Goal: Task Accomplishment & Management: Manage account settings

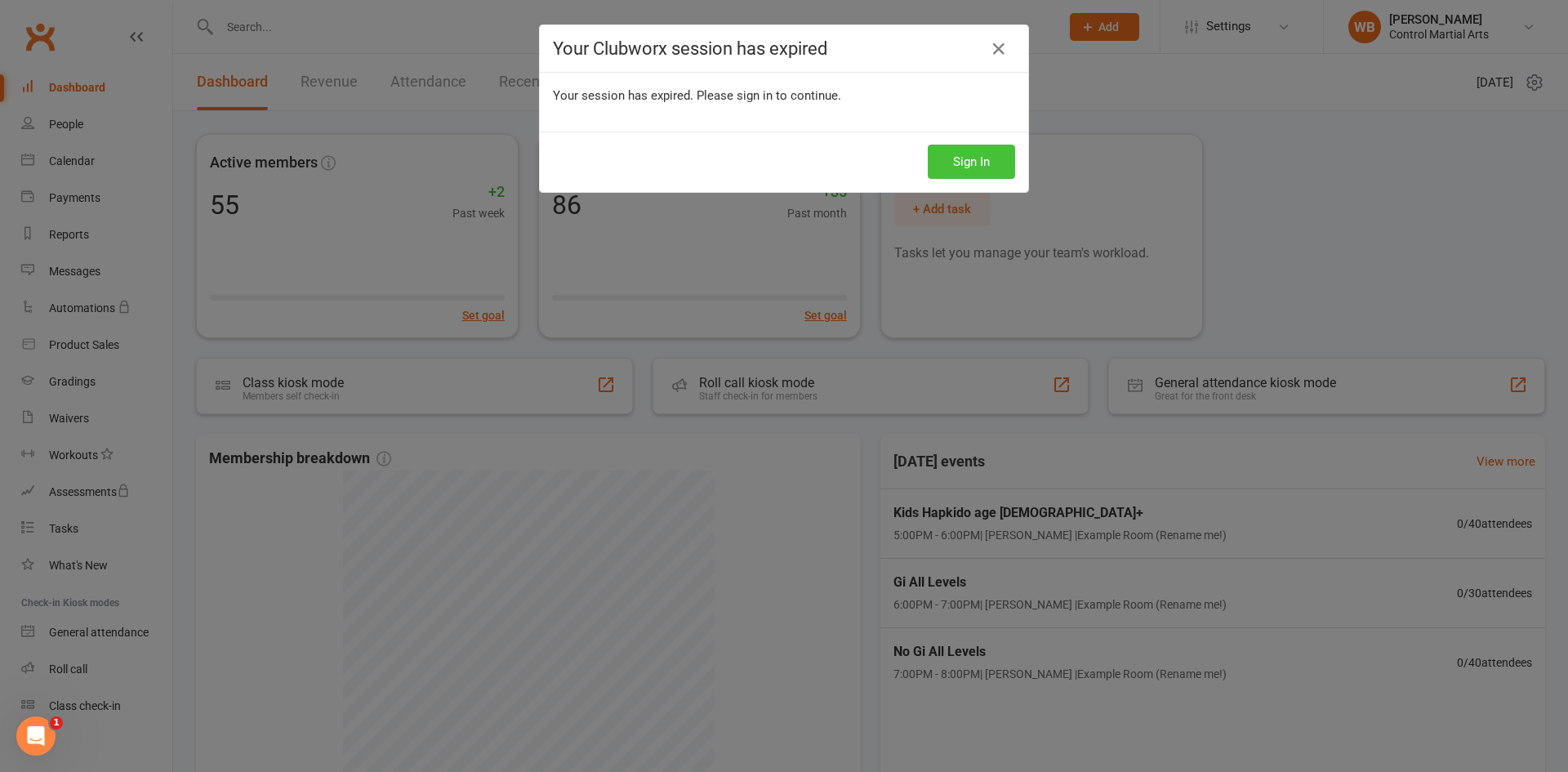
click at [958, 154] on button "Sign In" at bounding box center [971, 162] width 88 height 34
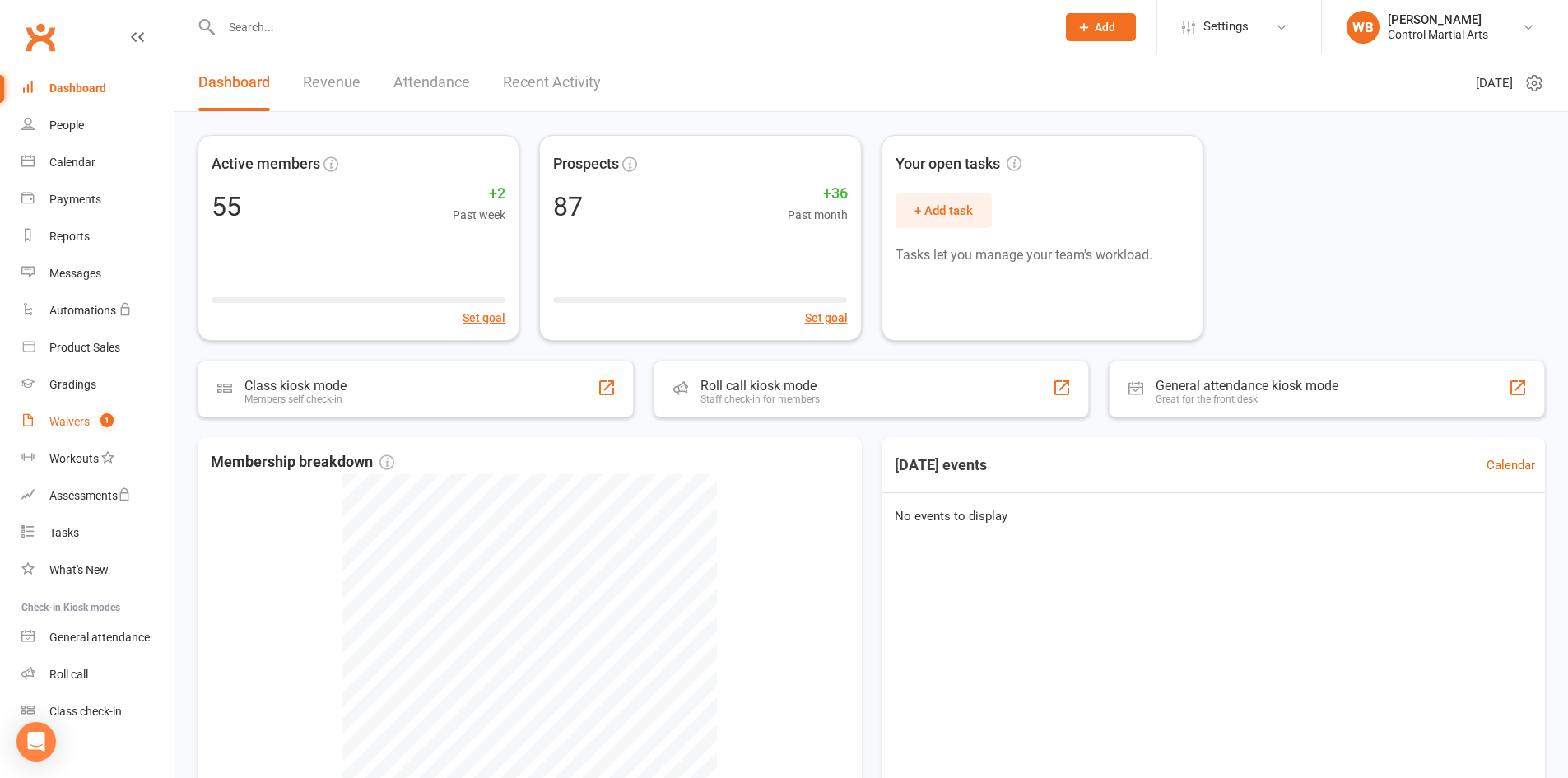
click at [79, 422] on div "Waivers" at bounding box center [70, 421] width 40 height 13
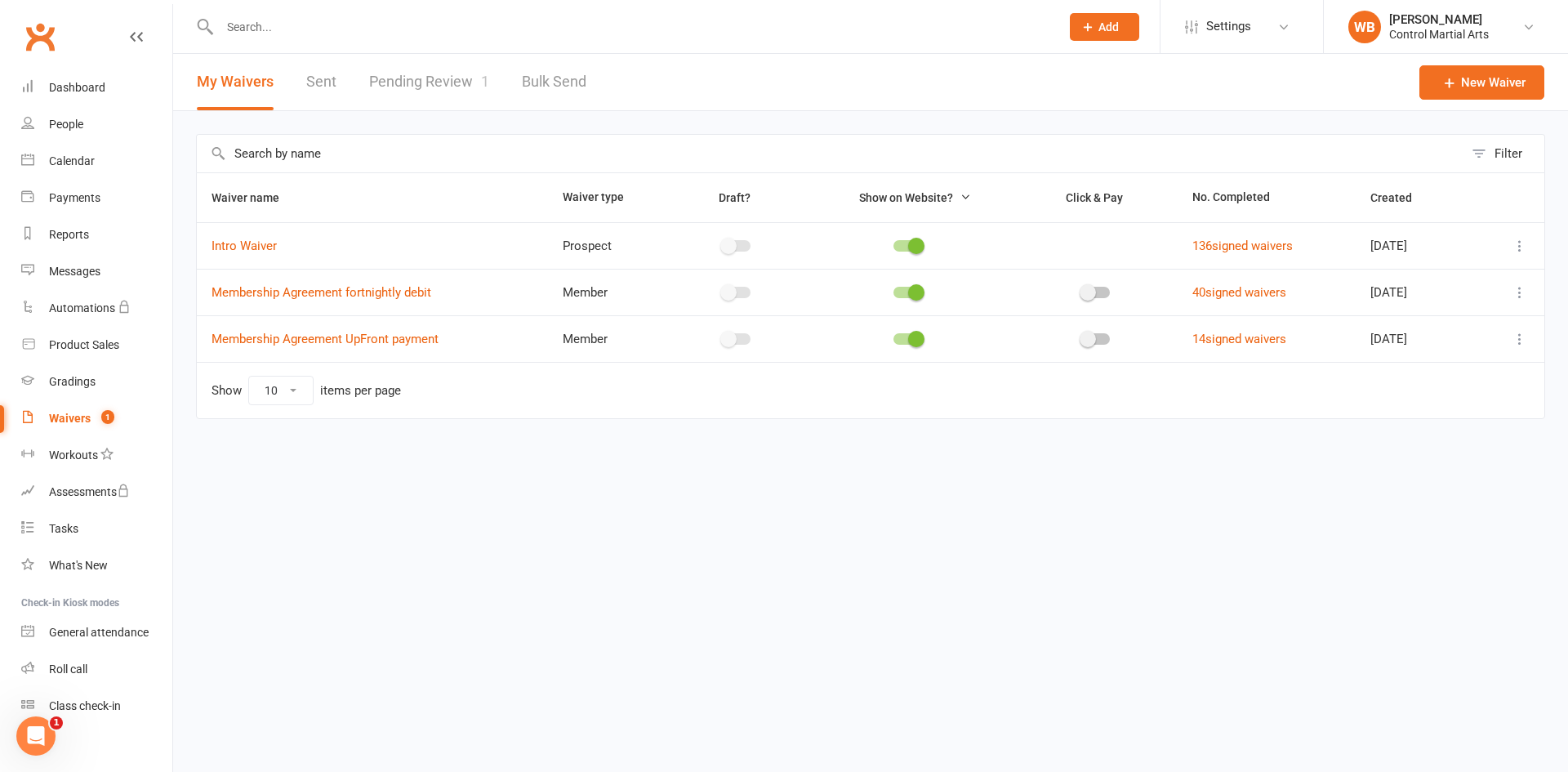
click at [423, 70] on link "Pending Review 1" at bounding box center [428, 82] width 120 height 56
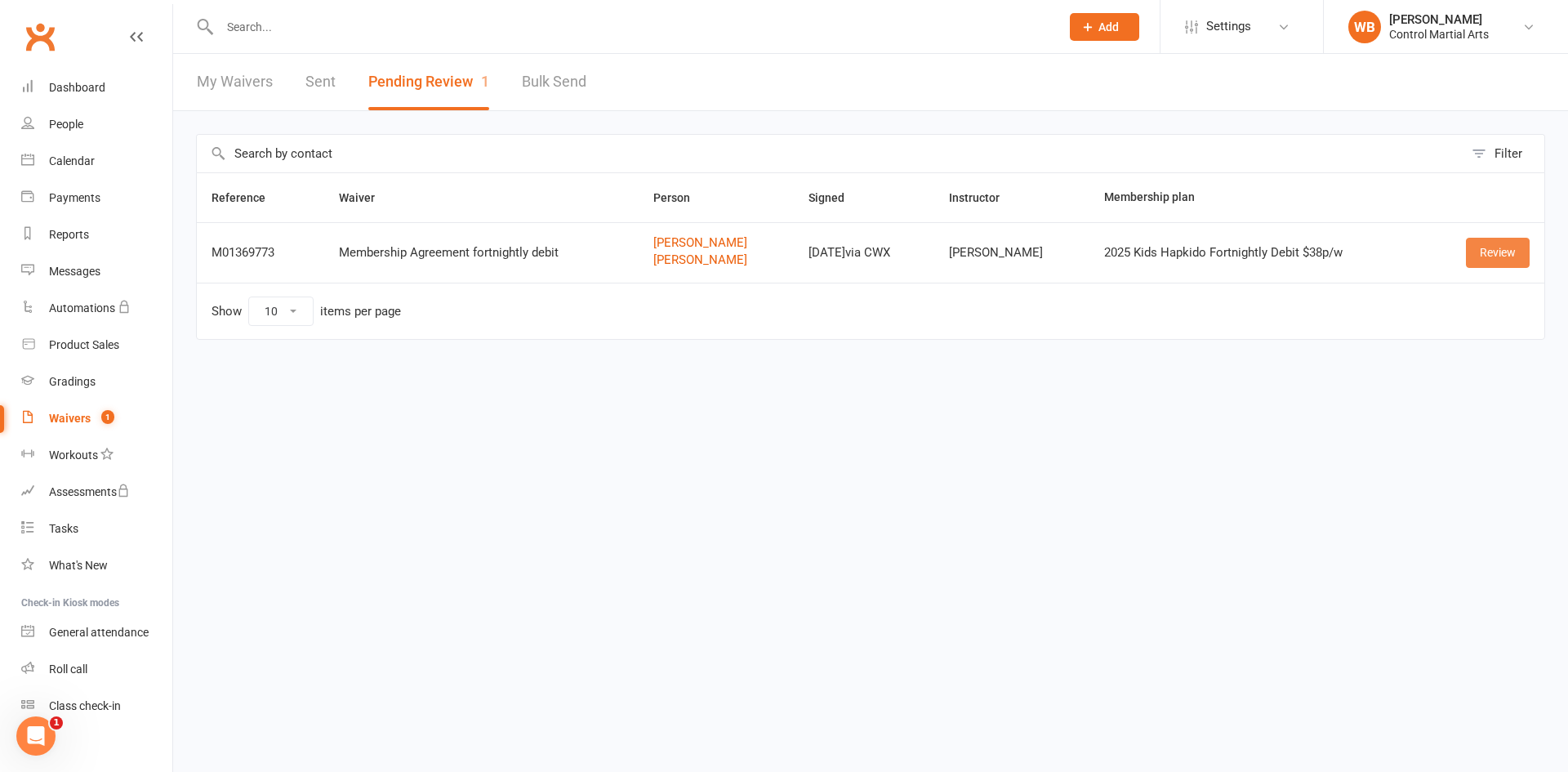
click at [1504, 240] on link "Review" at bounding box center [1497, 252] width 64 height 30
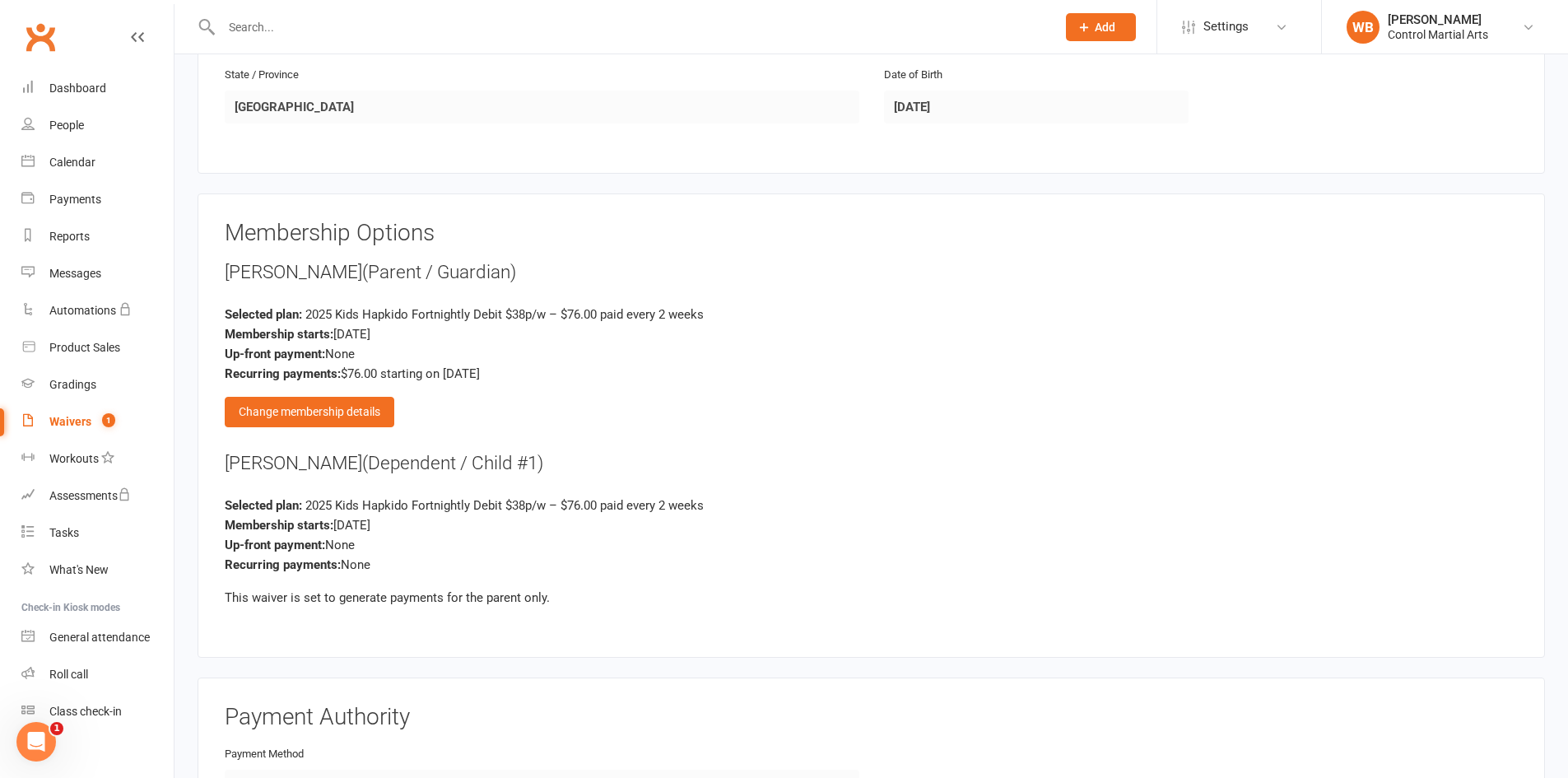
scroll to position [1400, 0]
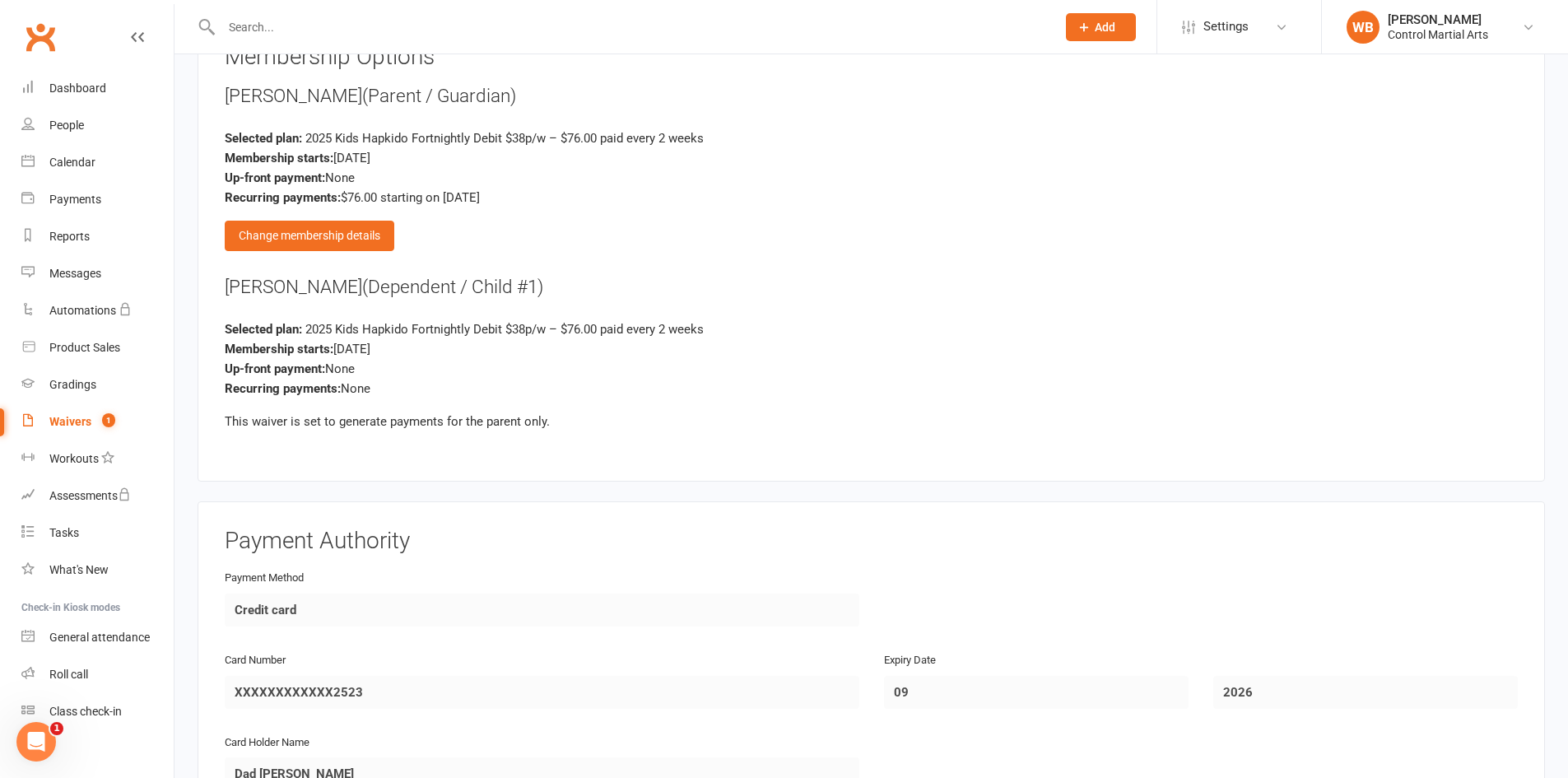
click at [336, 251] on div "Membership Options Henny Kim (Parent / Guardian) Selected plan: 2025 Kids Hapki…" at bounding box center [871, 250] width 1293 height 410
click at [349, 235] on div "Change membership details" at bounding box center [310, 235] width 170 height 30
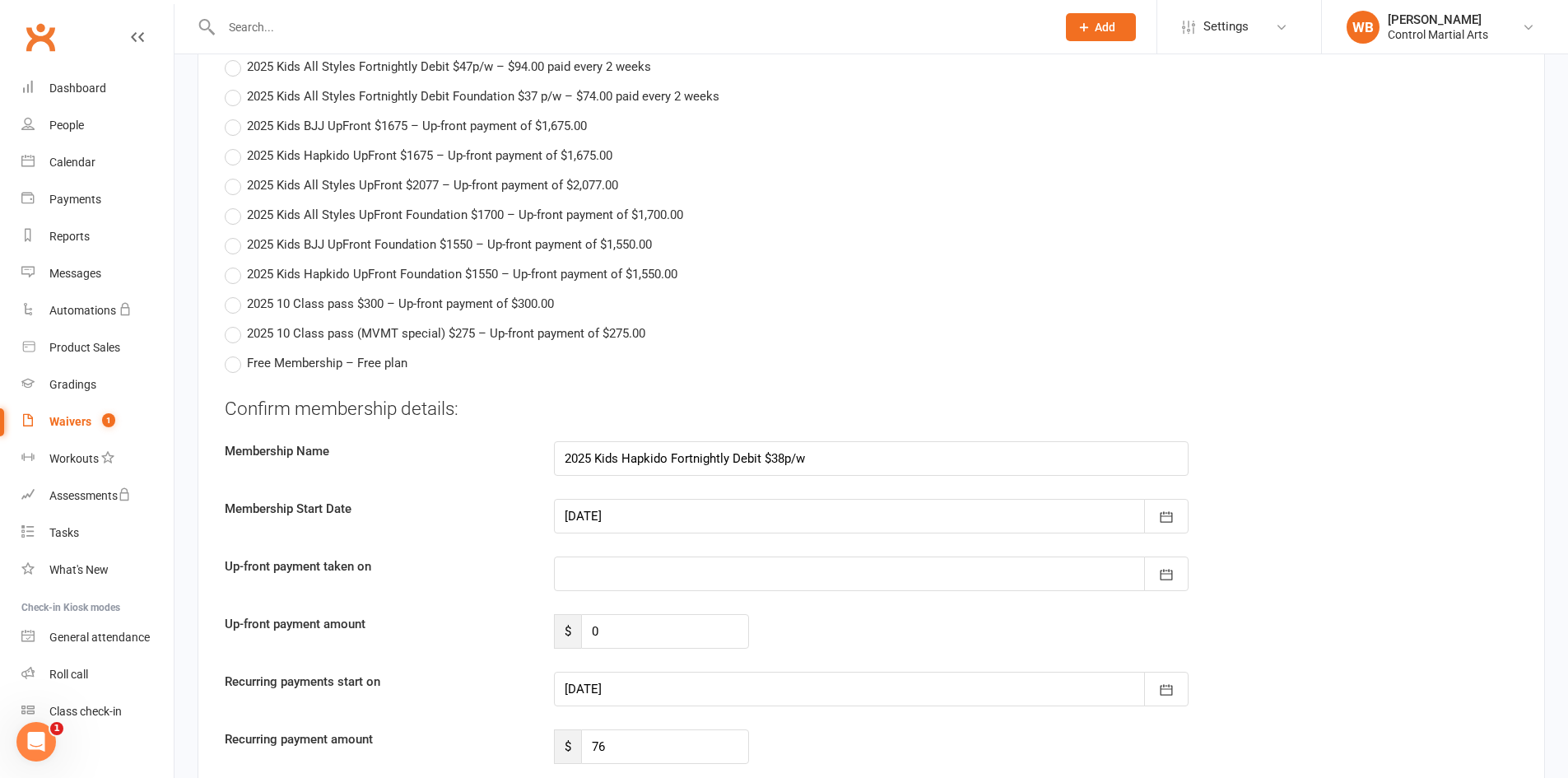
scroll to position [1894, 0]
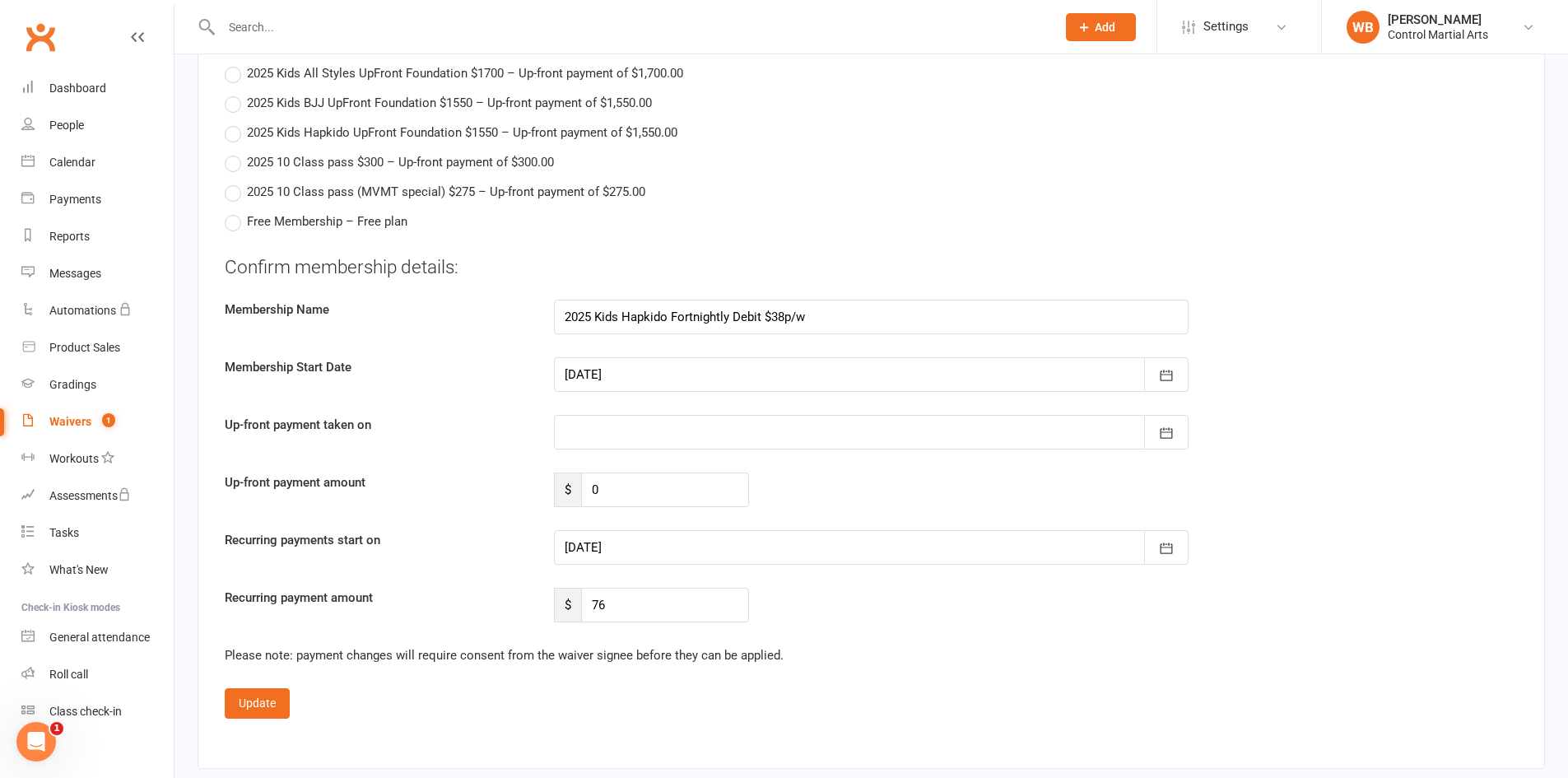
click at [1333, 383] on div "Membership Start Date 14 Oct 2025 October 2025 Sun Mon Tue Wed Thu Fri Sat 40 2…" at bounding box center [870, 374] width 1317 height 34
click at [604, 423] on div at bounding box center [870, 432] width 634 height 34
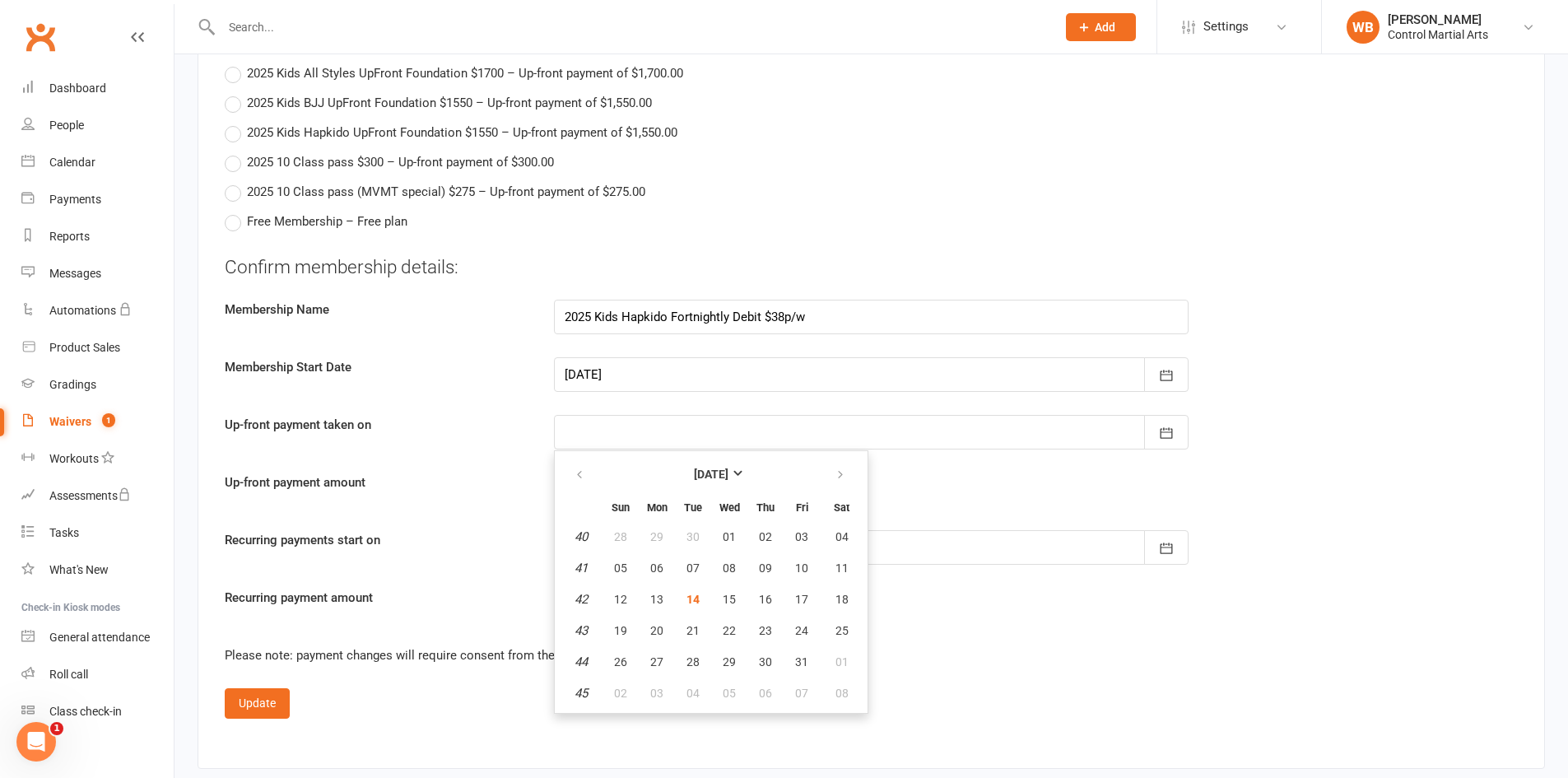
click at [934, 492] on div "Up-front payment amount $ 0" at bounding box center [870, 489] width 1317 height 34
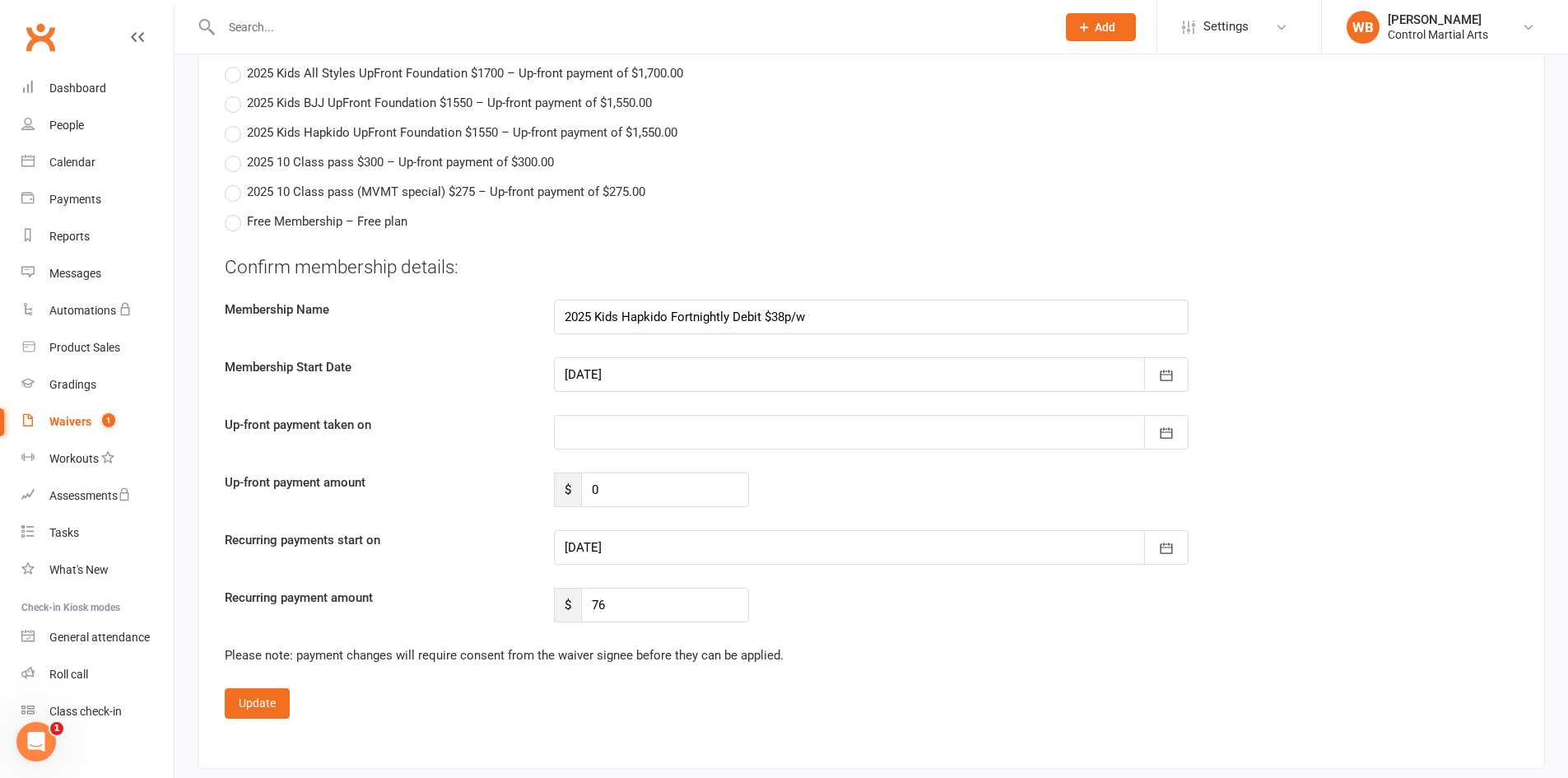
click at [763, 568] on div "Confirm membership details: Membership Name 2025 Kids Hapkido Fortnightly Debit…" at bounding box center [871, 439] width 1293 height 369
click at [770, 562] on div at bounding box center [870, 548] width 634 height 34
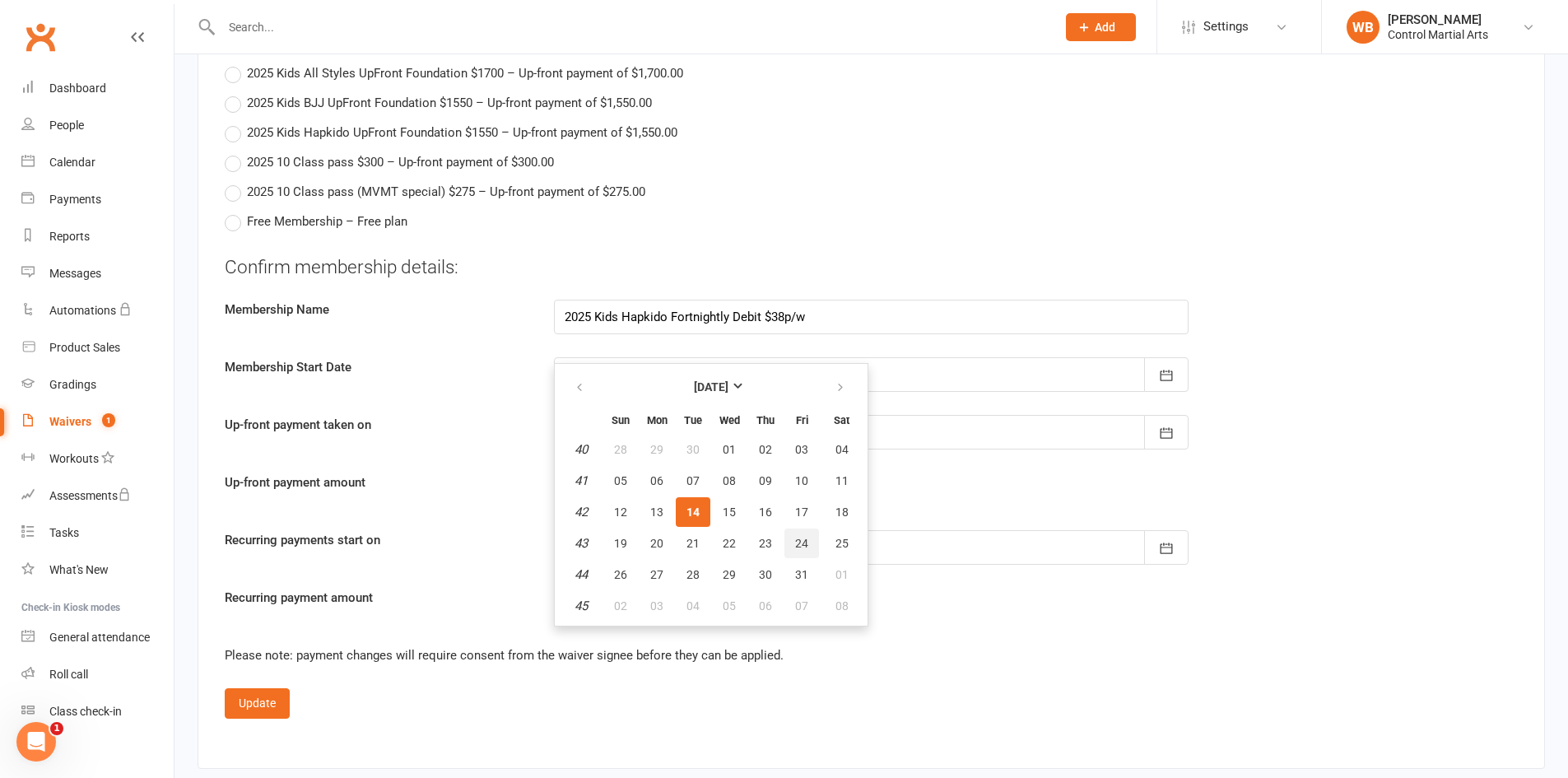
click at [802, 538] on span "24" at bounding box center [801, 543] width 13 height 13
type input "24 Oct 2025"
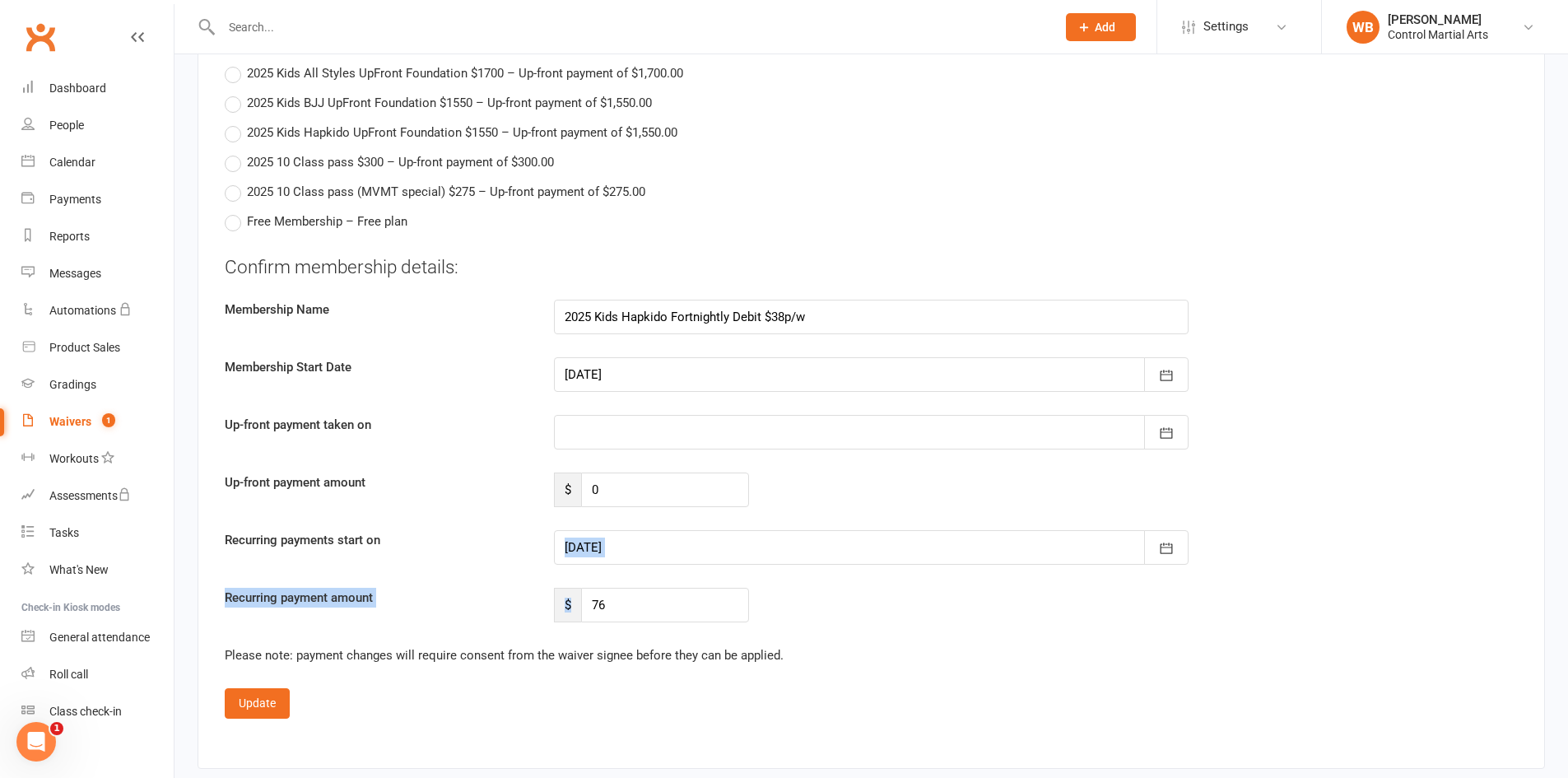
drag, startPoint x: 523, startPoint y: 555, endPoint x: 972, endPoint y: 601, distance: 451.4
click at [972, 601] on div "Confirm membership details: Membership Name 2025 Kids Hapkido Fortnightly Debit…" at bounding box center [871, 439] width 1293 height 369
click at [972, 602] on div "Recurring payment amount $ 76" at bounding box center [870, 605] width 1317 height 34
drag, startPoint x: 777, startPoint y: 581, endPoint x: 444, endPoint y: 475, distance: 349.5
click at [444, 475] on div "Confirm membership details: Membership Name 2025 Kids Hapkido Fortnightly Debit…" at bounding box center [871, 439] width 1293 height 369
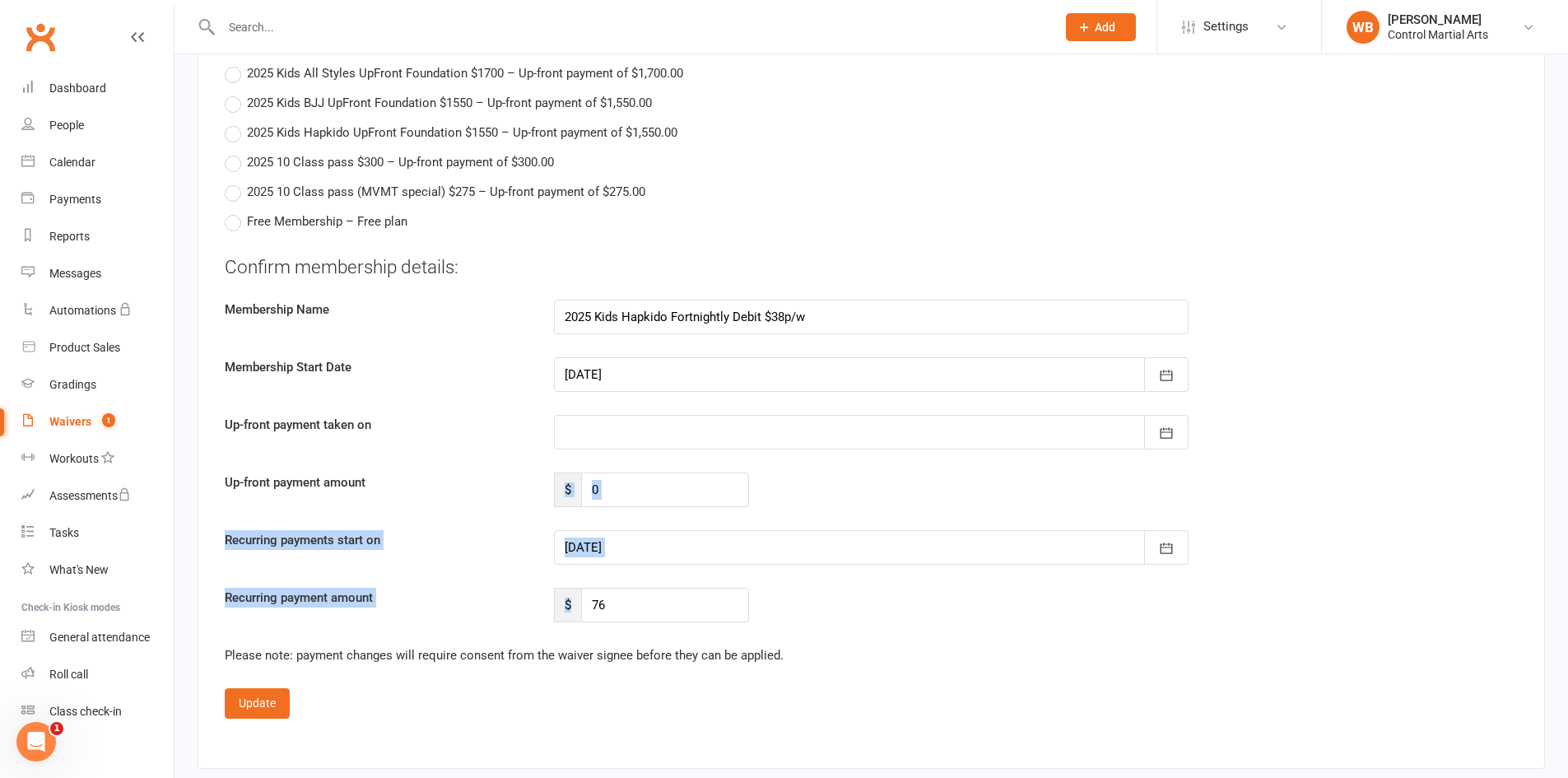
click at [444, 475] on label "Up-front payment amount" at bounding box center [377, 482] width 330 height 20
click at [271, 700] on button "Update" at bounding box center [257, 703] width 65 height 30
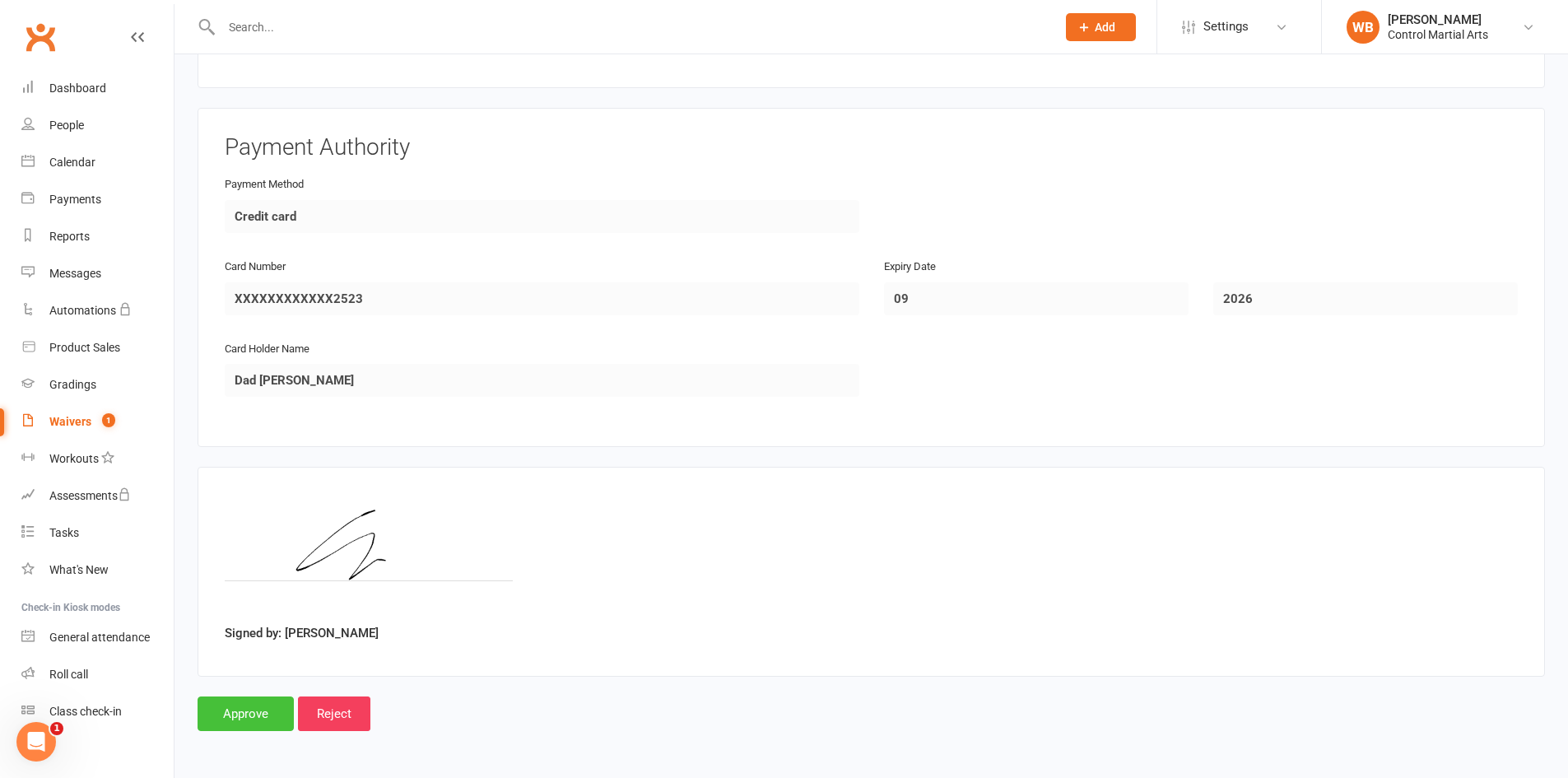
click at [275, 710] on input "Approve" at bounding box center [245, 714] width 96 height 34
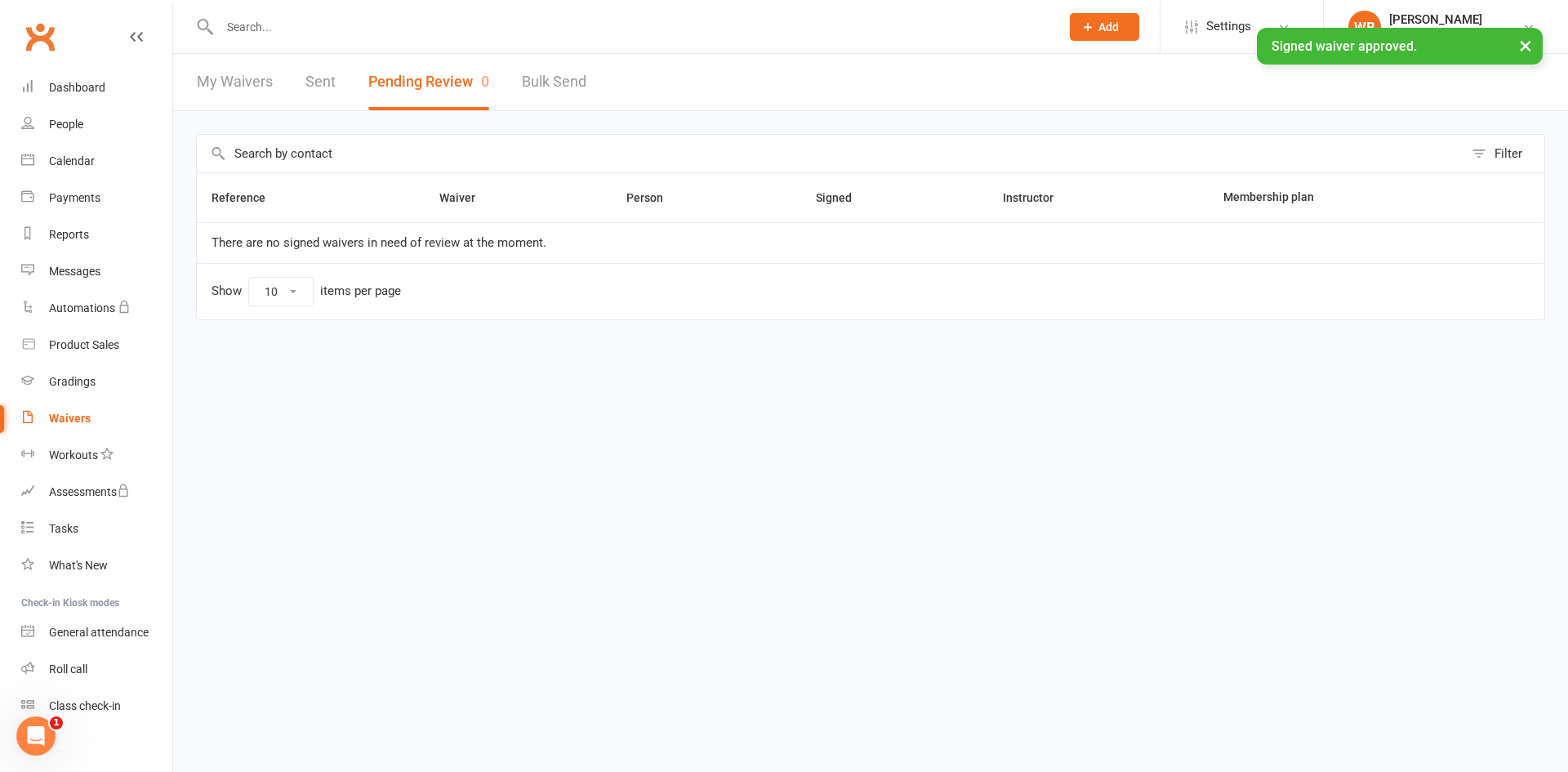
click at [388, 26] on input "text" at bounding box center [631, 26] width 834 height 23
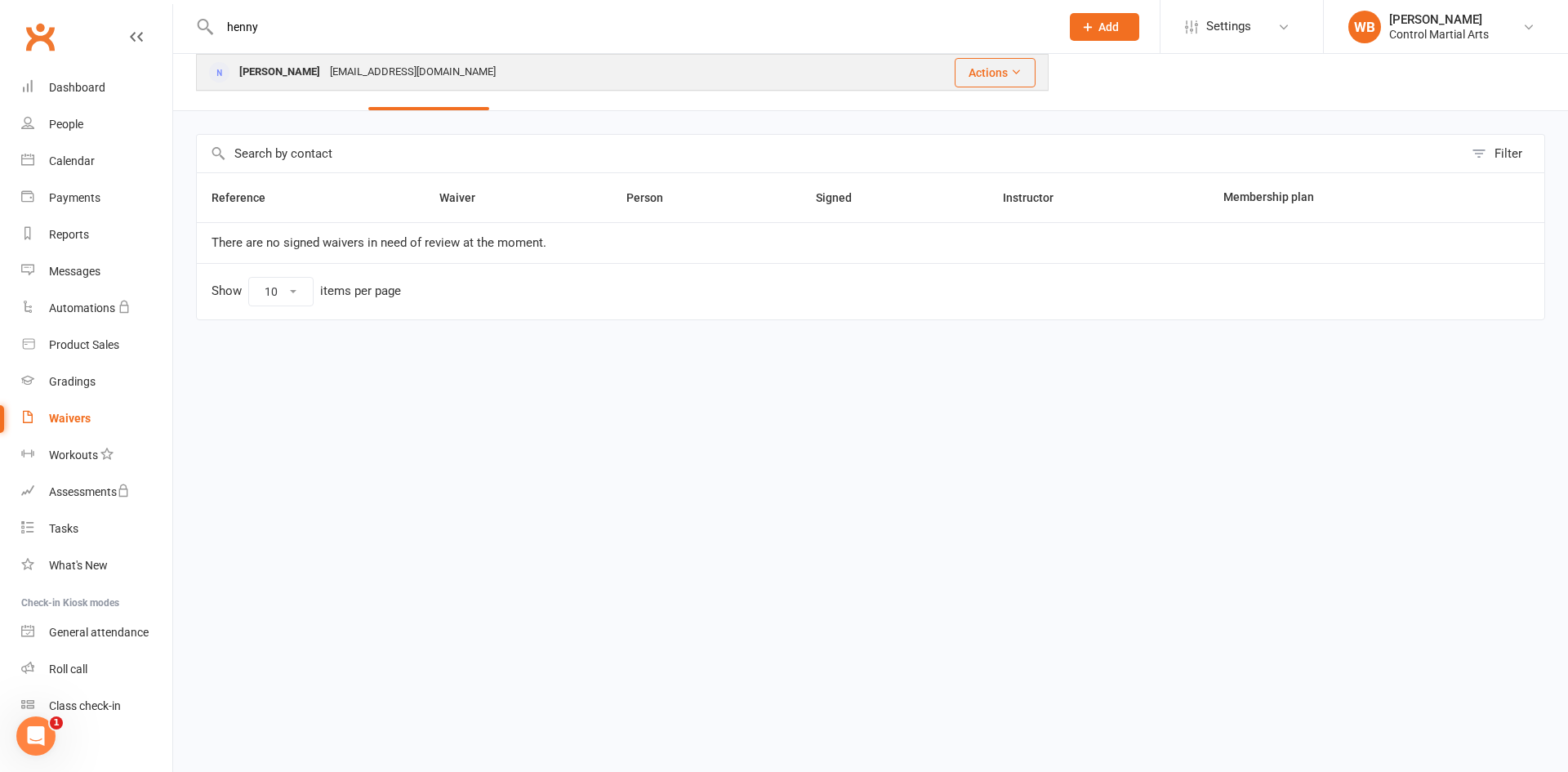
type input "henny"
click at [384, 70] on div "[EMAIL_ADDRESS][DOMAIN_NAME]" at bounding box center [413, 72] width 175 height 24
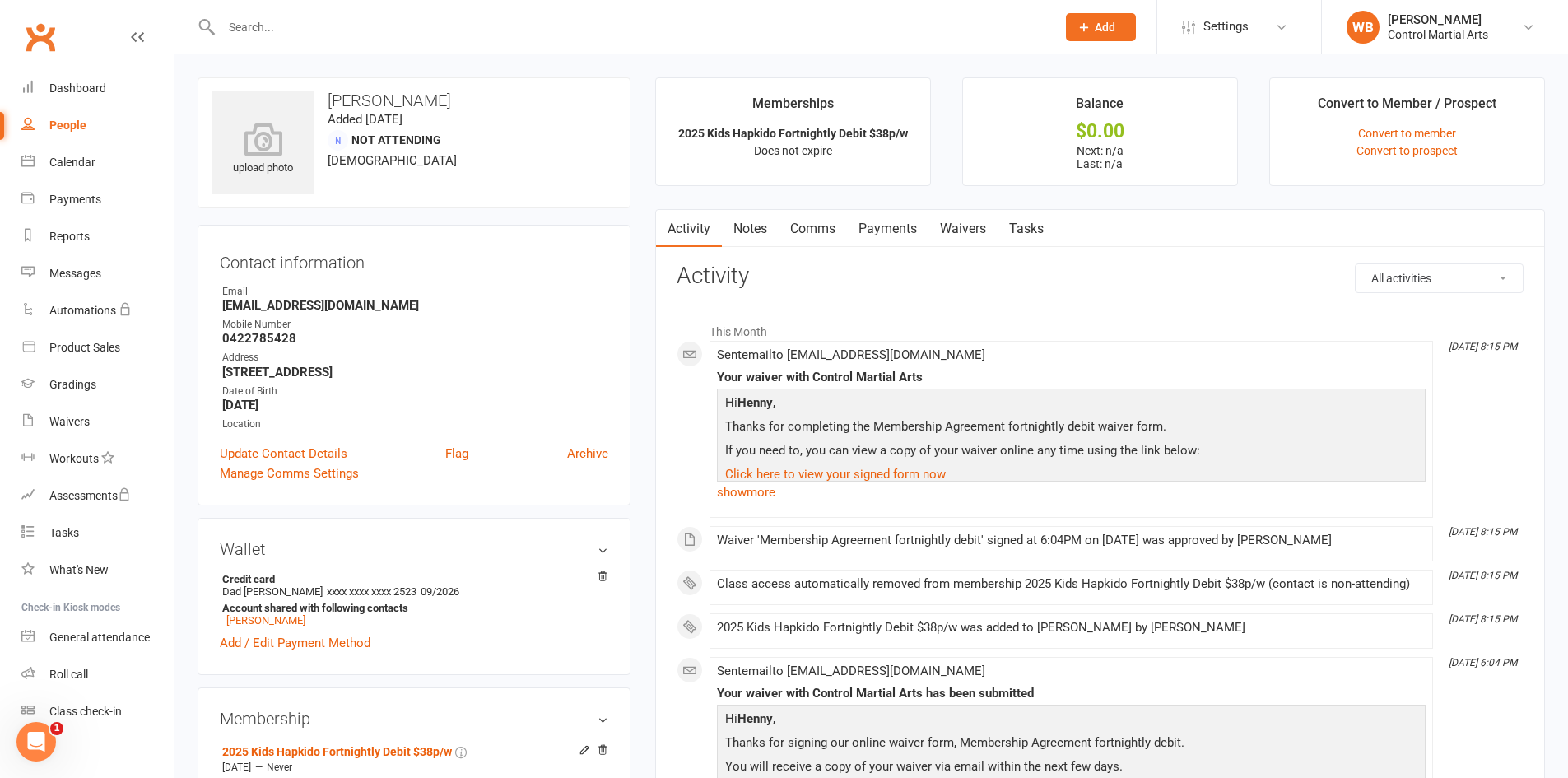
click at [844, 235] on link "Comms" at bounding box center [813, 229] width 69 height 38
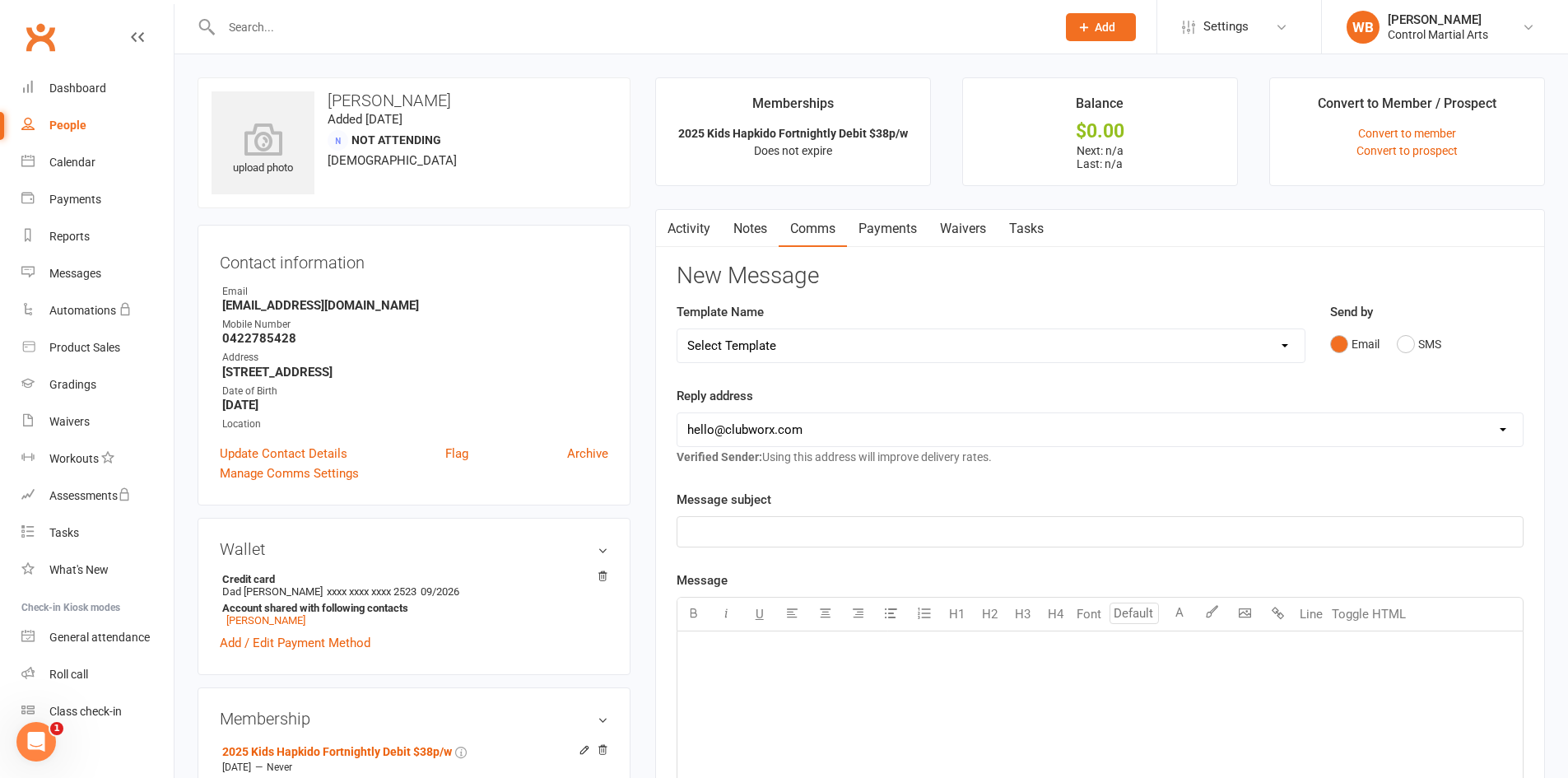
click at [907, 234] on link "Payments" at bounding box center [887, 229] width 82 height 38
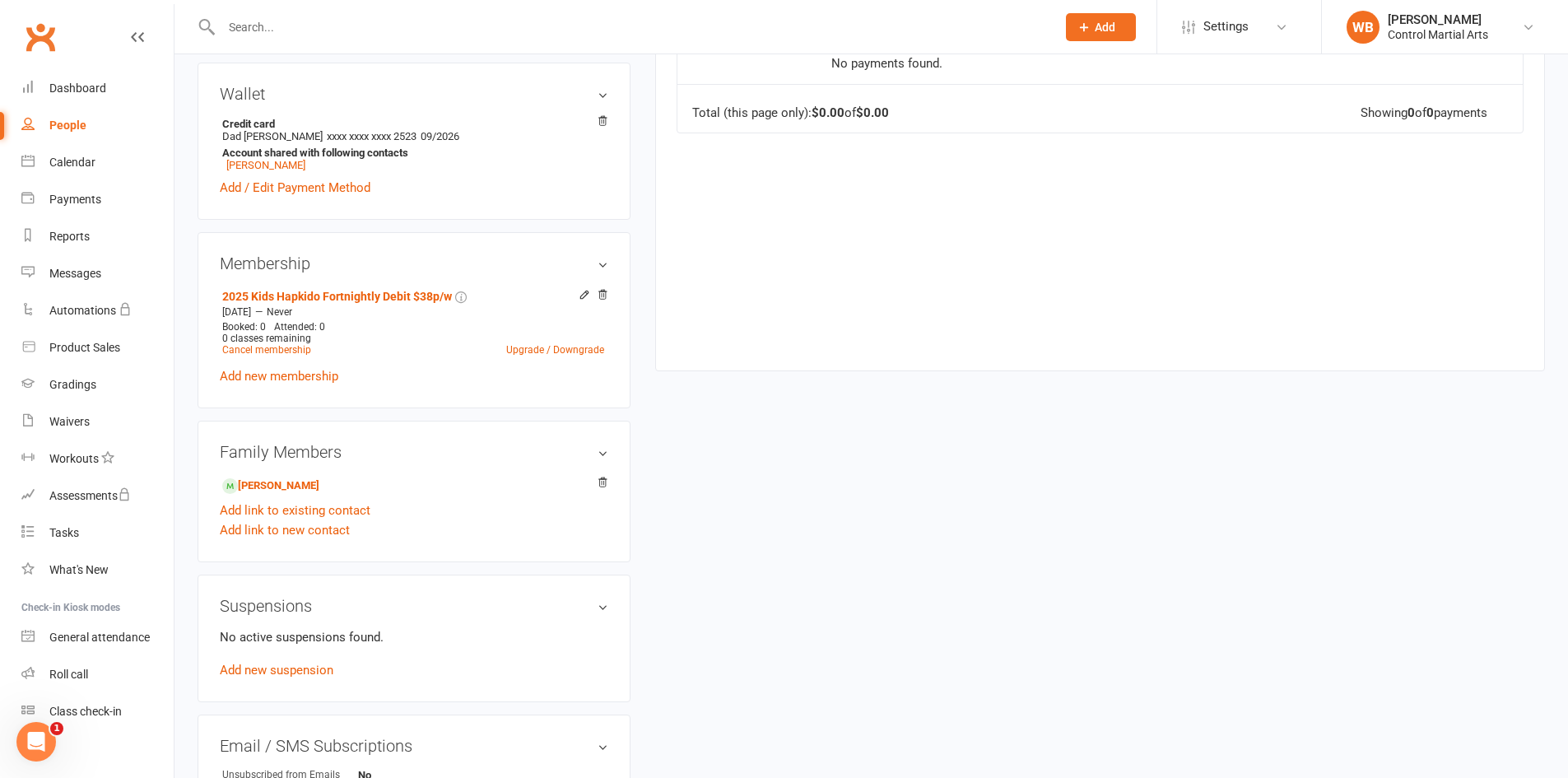
scroll to position [330, 0]
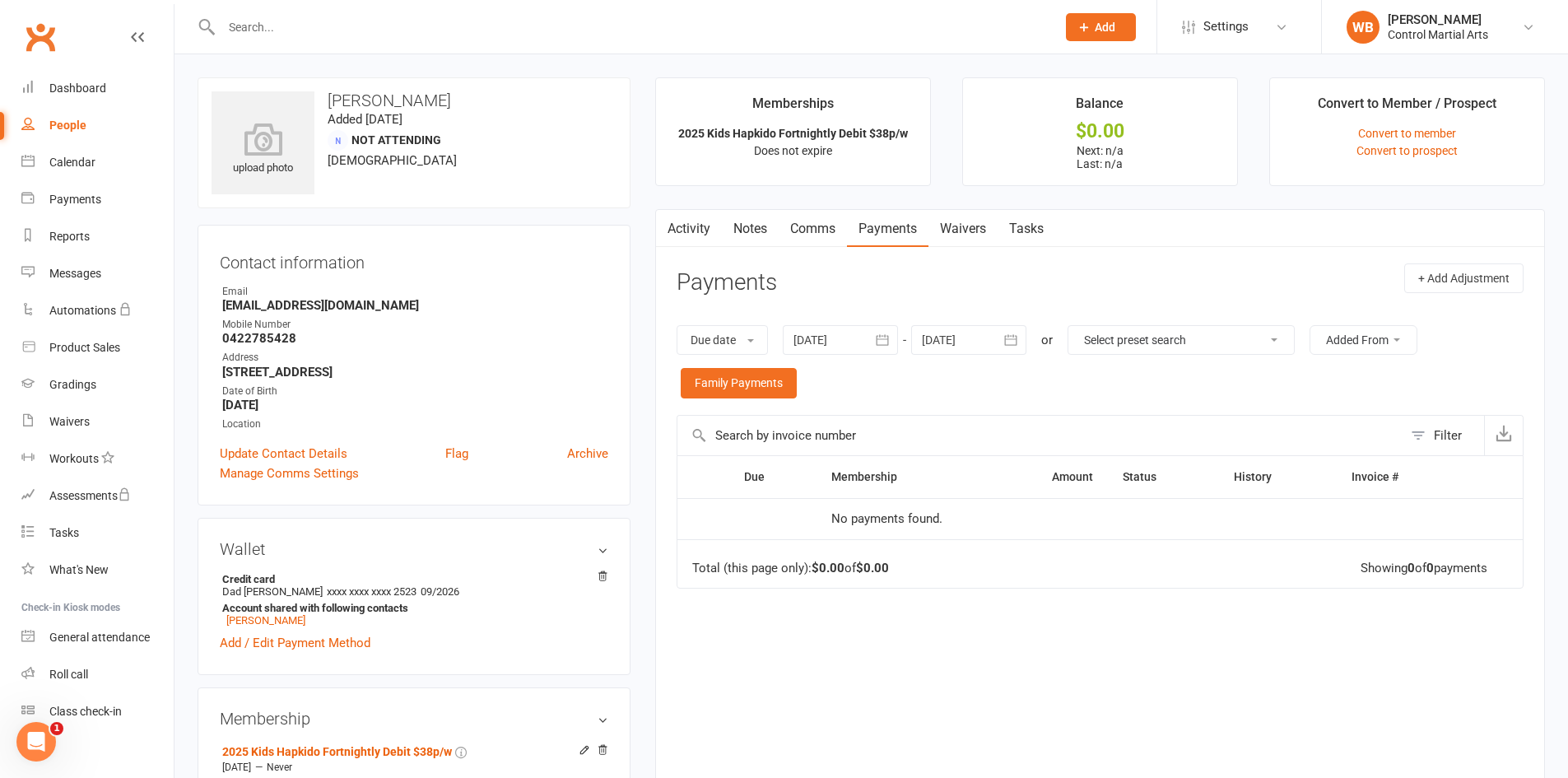
click at [892, 264] on header "Payments + Add Adjustment" at bounding box center [1099, 286] width 847 height 46
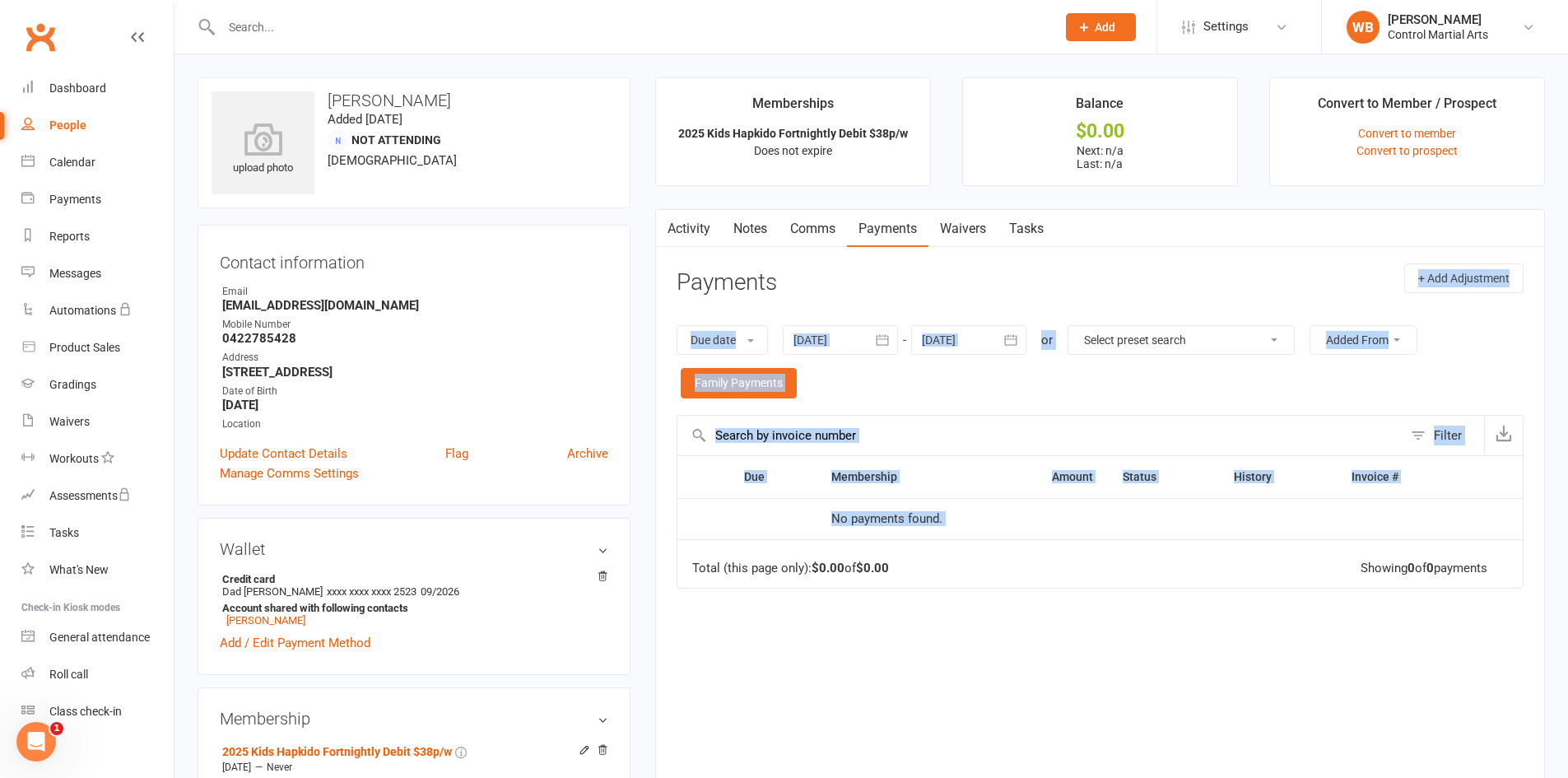
drag, startPoint x: 791, startPoint y: 267, endPoint x: 1261, endPoint y: 563, distance: 555.4
click at [1261, 562] on section "Payments + Add Adjustment Due date Due date Date paid Date failed Date settled …" at bounding box center [1099, 532] width 847 height 538
click at [1256, 587] on td "Total (this page only): $0.00 of $0.00 Showing 0 of 0 payments" at bounding box center [1099, 564] width 845 height 50
drag, startPoint x: 1190, startPoint y: 635, endPoint x: 651, endPoint y: 287, distance: 641.6
click at [651, 289] on main "Memberships 2025 Kids Hapkido Fortnightly Debit $38p/w Does not expire Balance …" at bounding box center [1099, 460] width 914 height 766
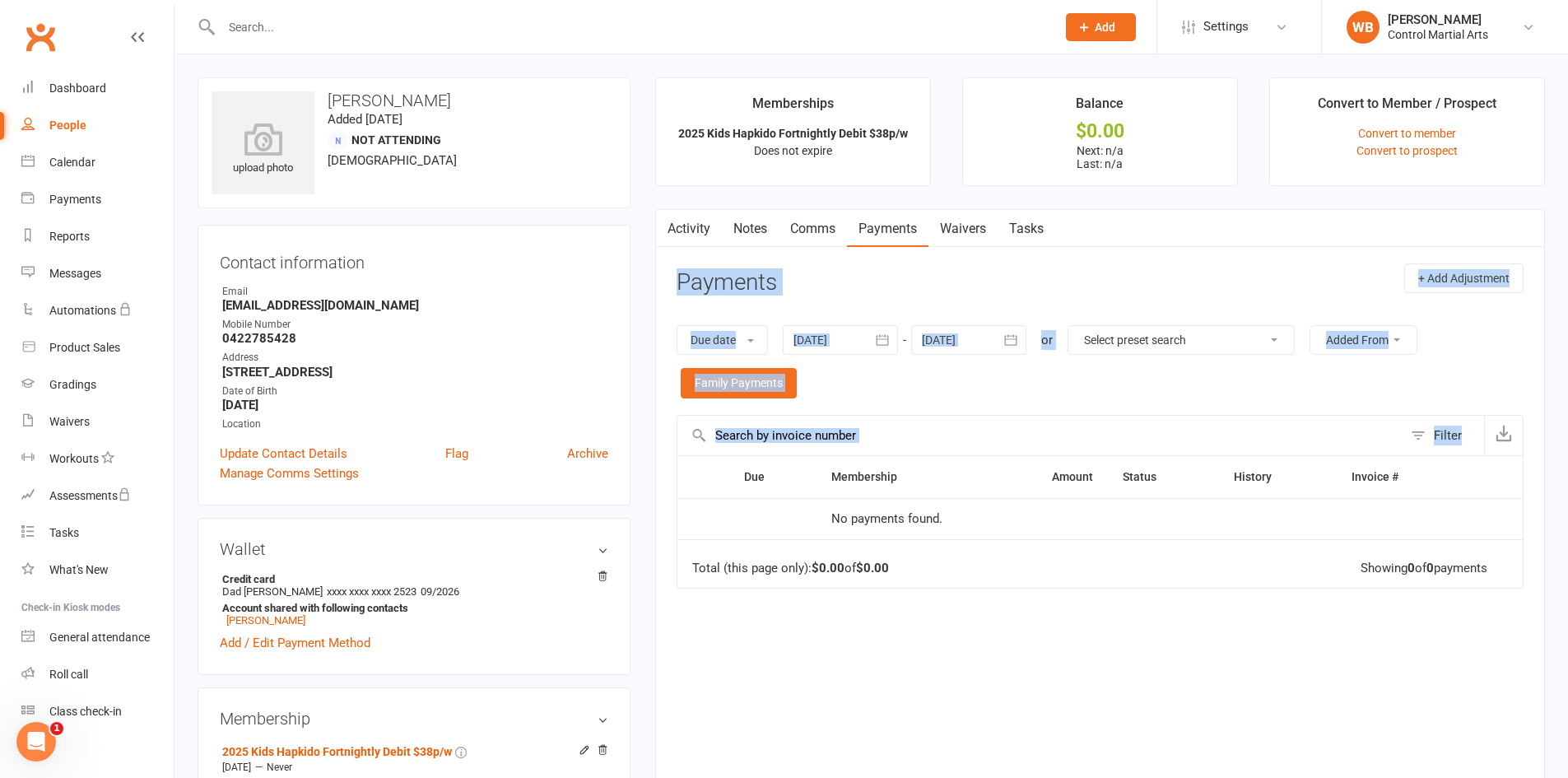
click at [651, 287] on main "Memberships 2025 Kids Hapkido Fortnightly Debit $38p/w Does not expire Balance …" at bounding box center [1099, 460] width 914 height 766
click at [661, 277] on div "Activity Notes Comms Payments Waivers Tasks Payments + Add Adjustment Due date …" at bounding box center [1099, 519] width 890 height 618
drag, startPoint x: 672, startPoint y: 277, endPoint x: 1230, endPoint y: 625, distance: 657.6
click at [1230, 625] on div "Activity Notes Comms Payments Waivers Tasks Payments + Add Adjustment Due date …" at bounding box center [1099, 519] width 890 height 618
click at [1230, 625] on div "Due Contact Membership Amount Status History Invoice # No payments found. Total…" at bounding box center [1099, 628] width 847 height 346
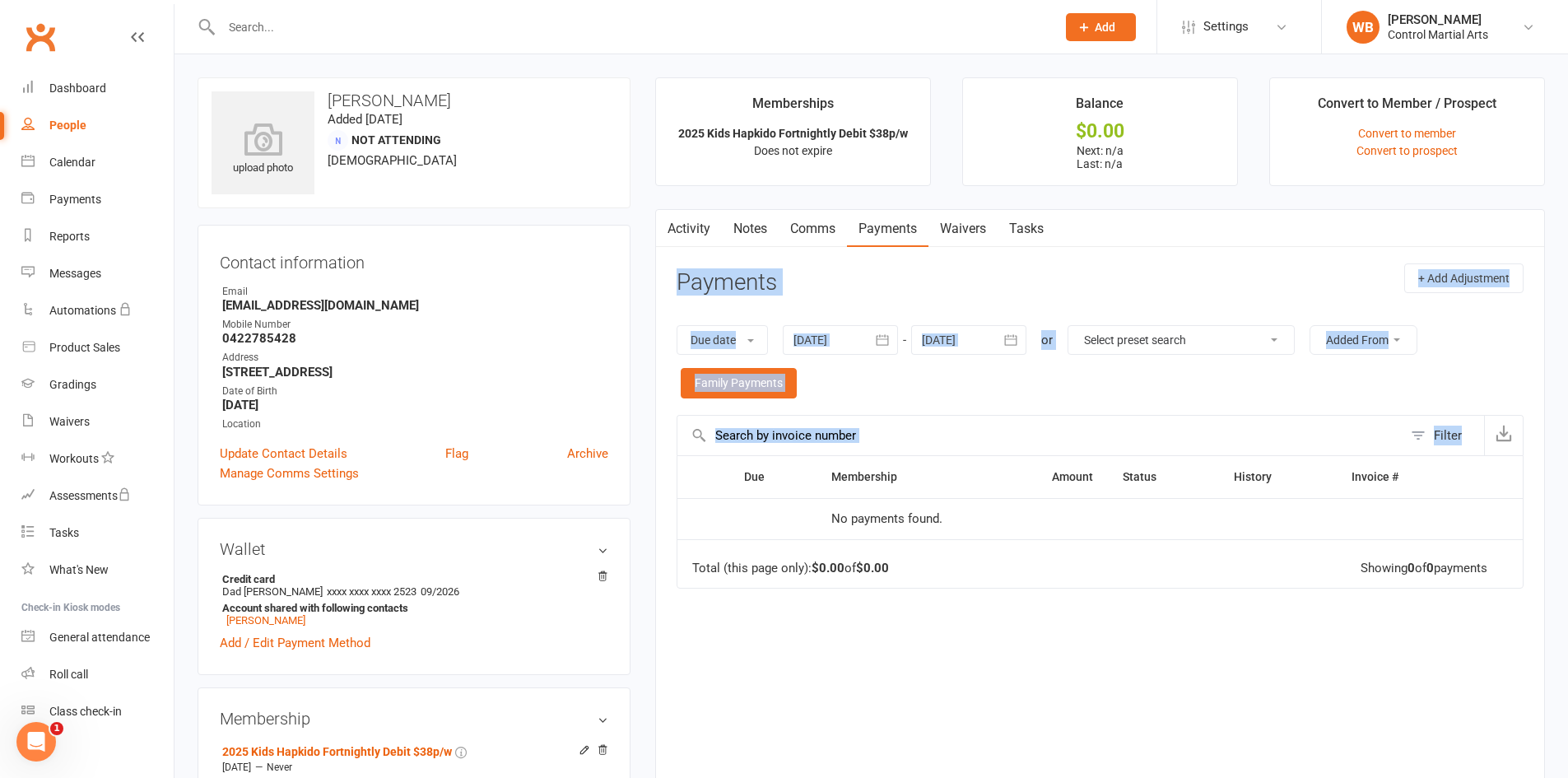
drag, startPoint x: 1151, startPoint y: 603, endPoint x: 674, endPoint y: 307, distance: 561.4
click at [674, 307] on div "Activity Notes Comms Payments Waivers Tasks Payments + Add Adjustment Due date …" at bounding box center [1099, 519] width 890 height 618
drag, startPoint x: 666, startPoint y: 281, endPoint x: 1197, endPoint y: 623, distance: 631.6
click at [1196, 623] on div "Activity Notes Comms Payments Waivers Tasks Payments + Add Adjustment Due date …" at bounding box center [1099, 519] width 890 height 618
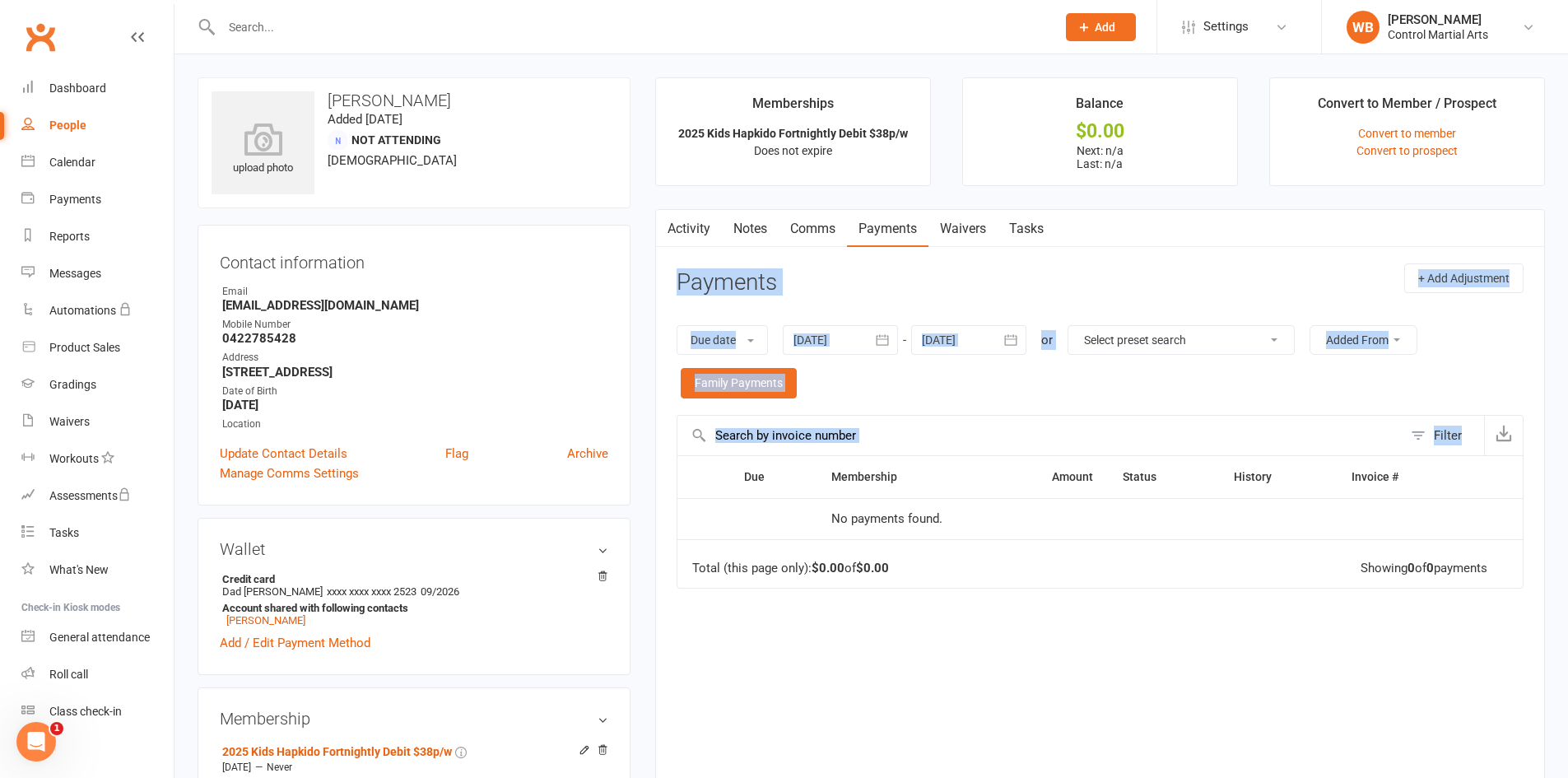
click at [712, 471] on th at bounding box center [703, 477] width 51 height 42
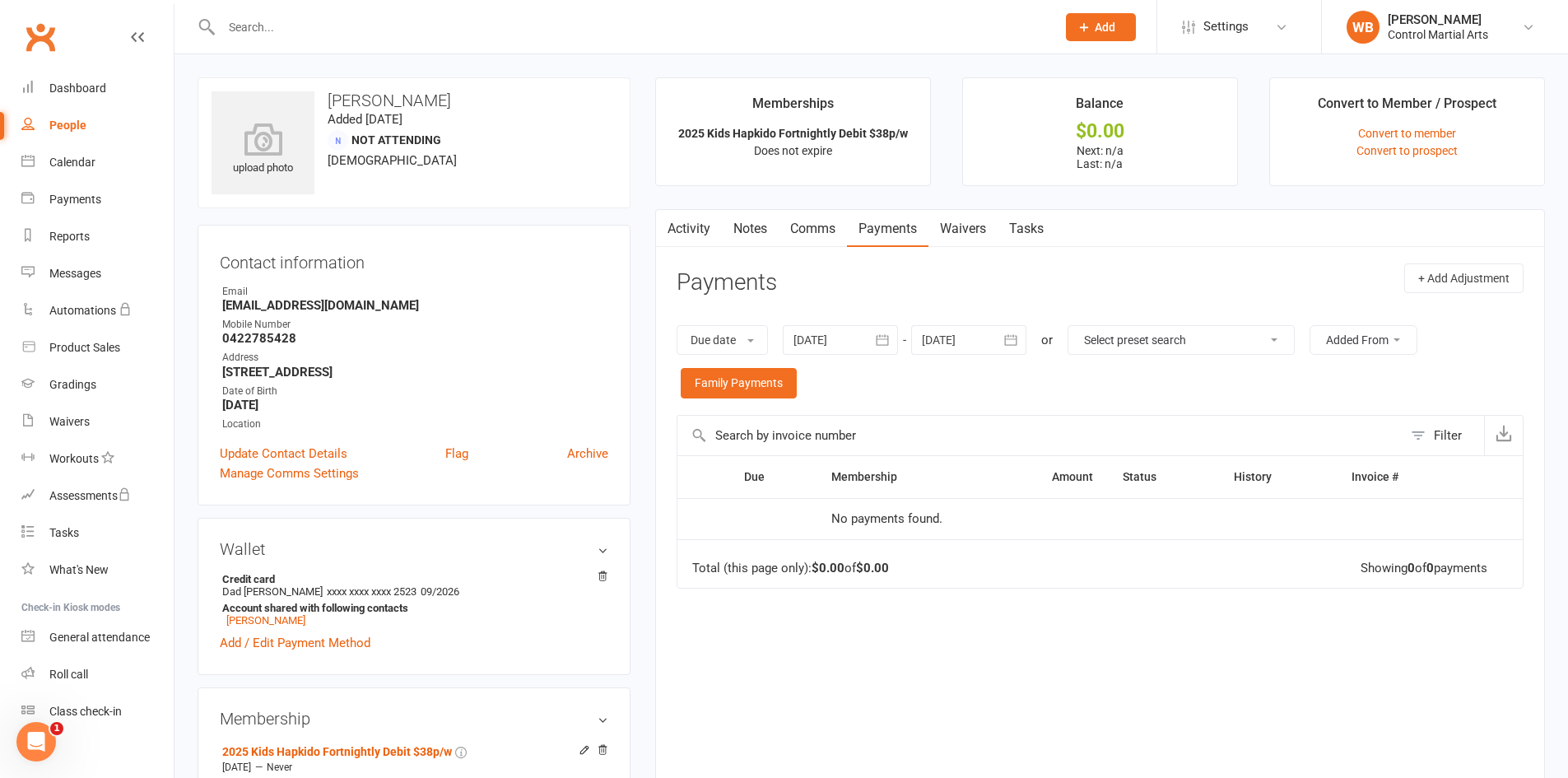
click at [209, 63] on div "upload photo Henny Kim Added 14 October, 2025 Not Attending 53 years old Contac…" at bounding box center [871, 690] width 1394 height 1272
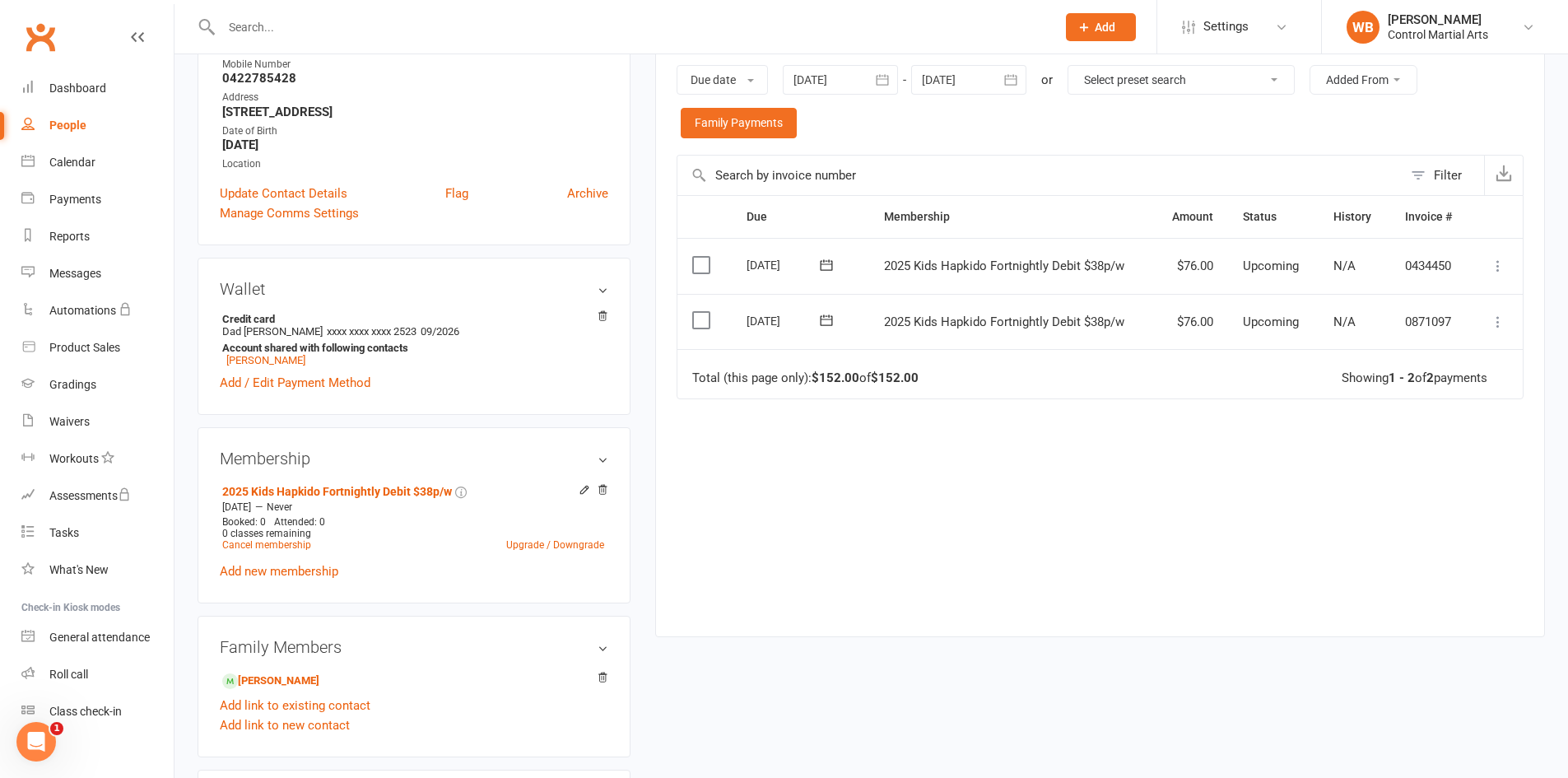
drag, startPoint x: 924, startPoint y: 392, endPoint x: 929, endPoint y: 443, distance: 51.2
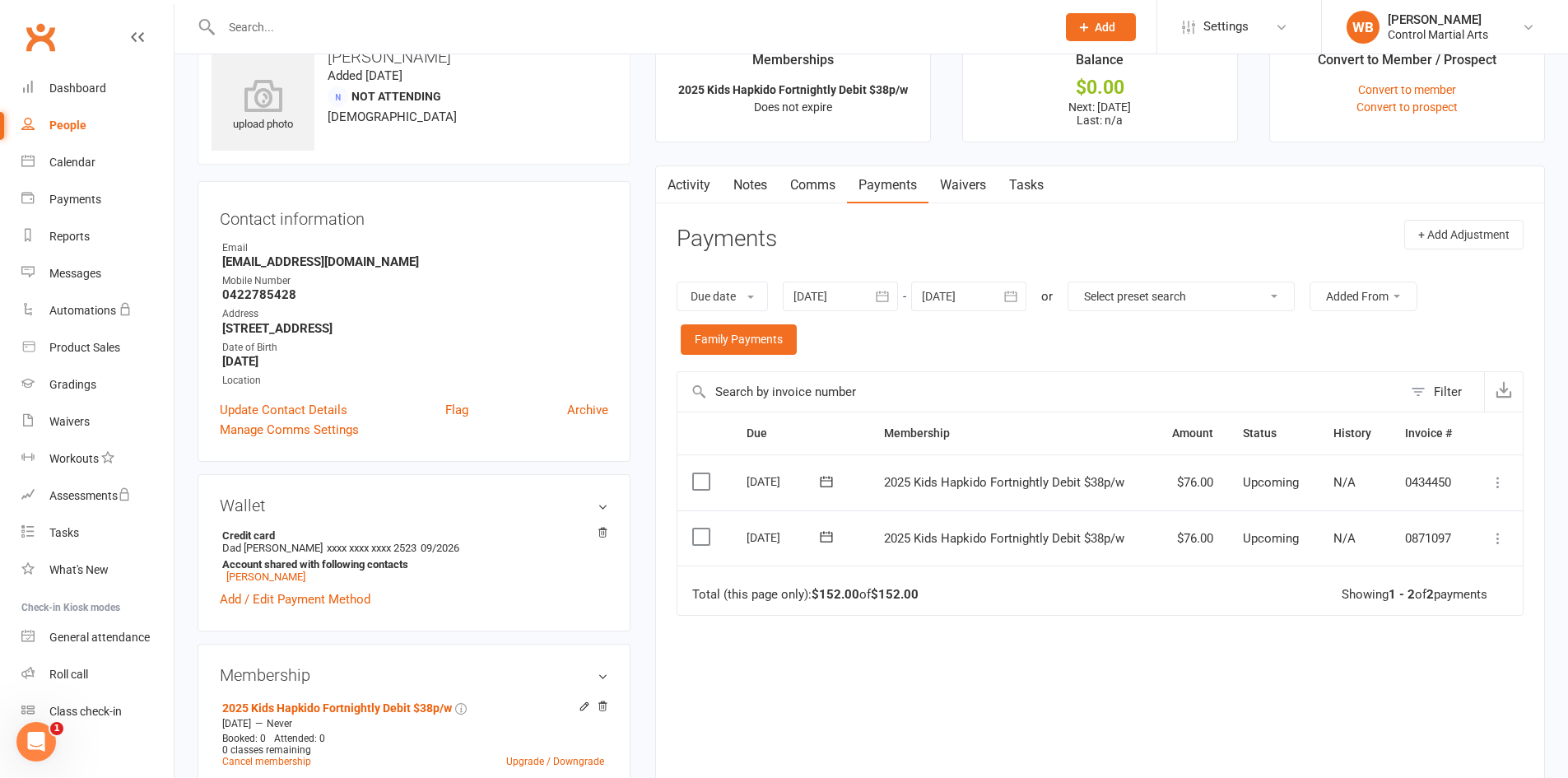
drag, startPoint x: 930, startPoint y: 447, endPoint x: 917, endPoint y: 340, distance: 107.8
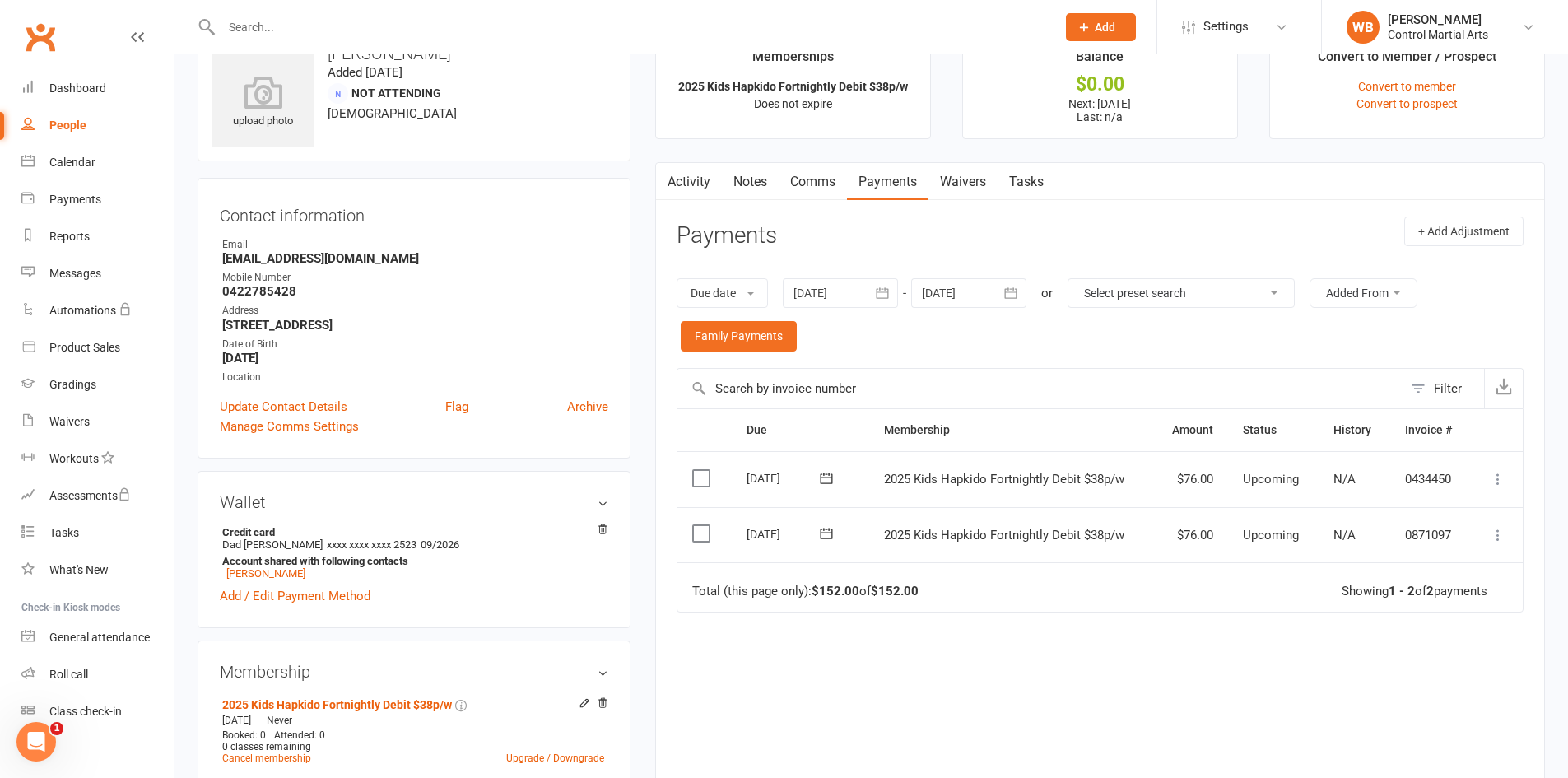
drag, startPoint x: 916, startPoint y: 348, endPoint x: 923, endPoint y: 409, distance: 61.4
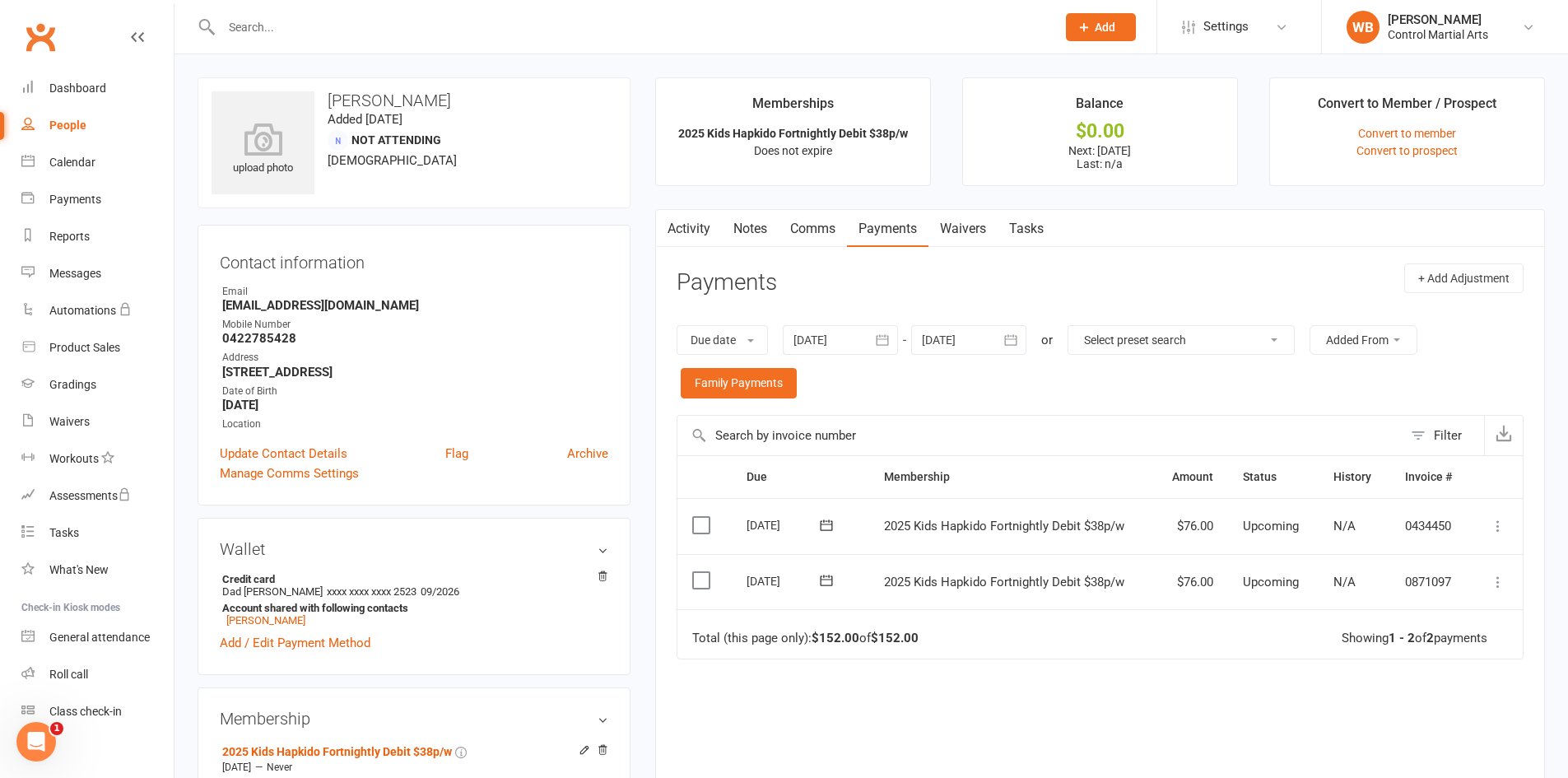
drag, startPoint x: 935, startPoint y: 392, endPoint x: 934, endPoint y: 327, distance: 65.0
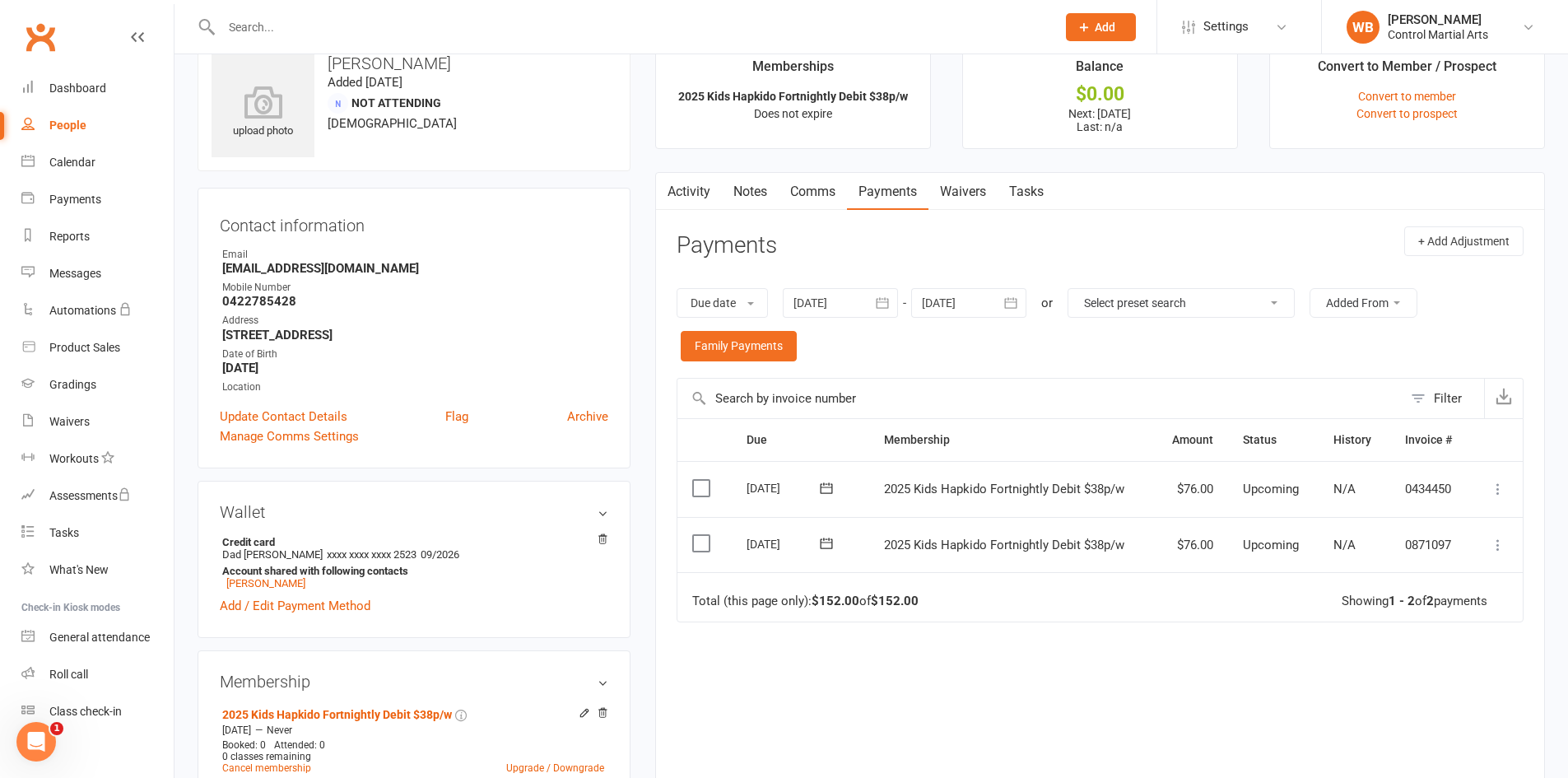
drag, startPoint x: 952, startPoint y: 295, endPoint x: 963, endPoint y: 372, distance: 77.8
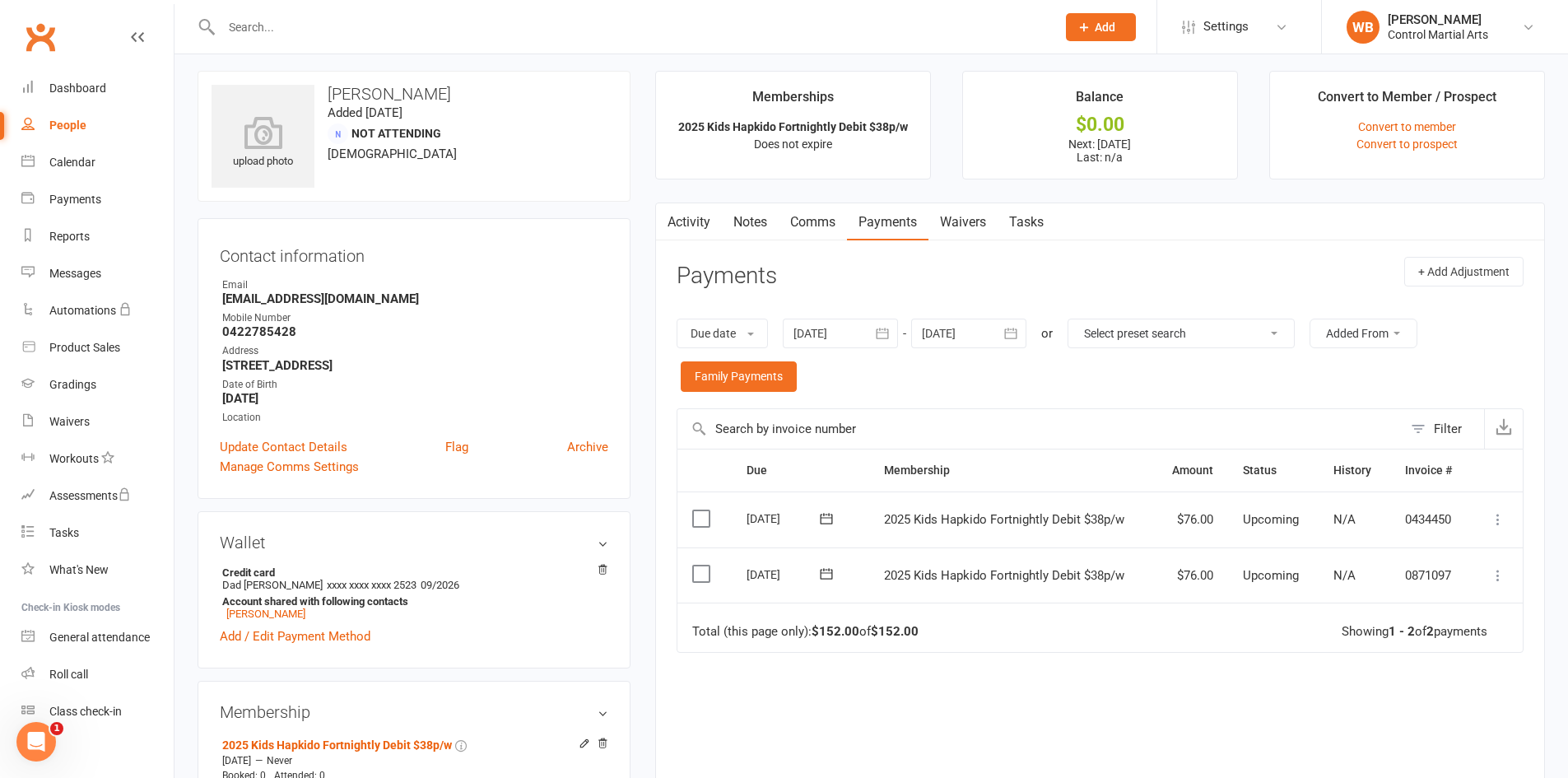
drag, startPoint x: 961, startPoint y: 375, endPoint x: 980, endPoint y: 296, distance: 81.3
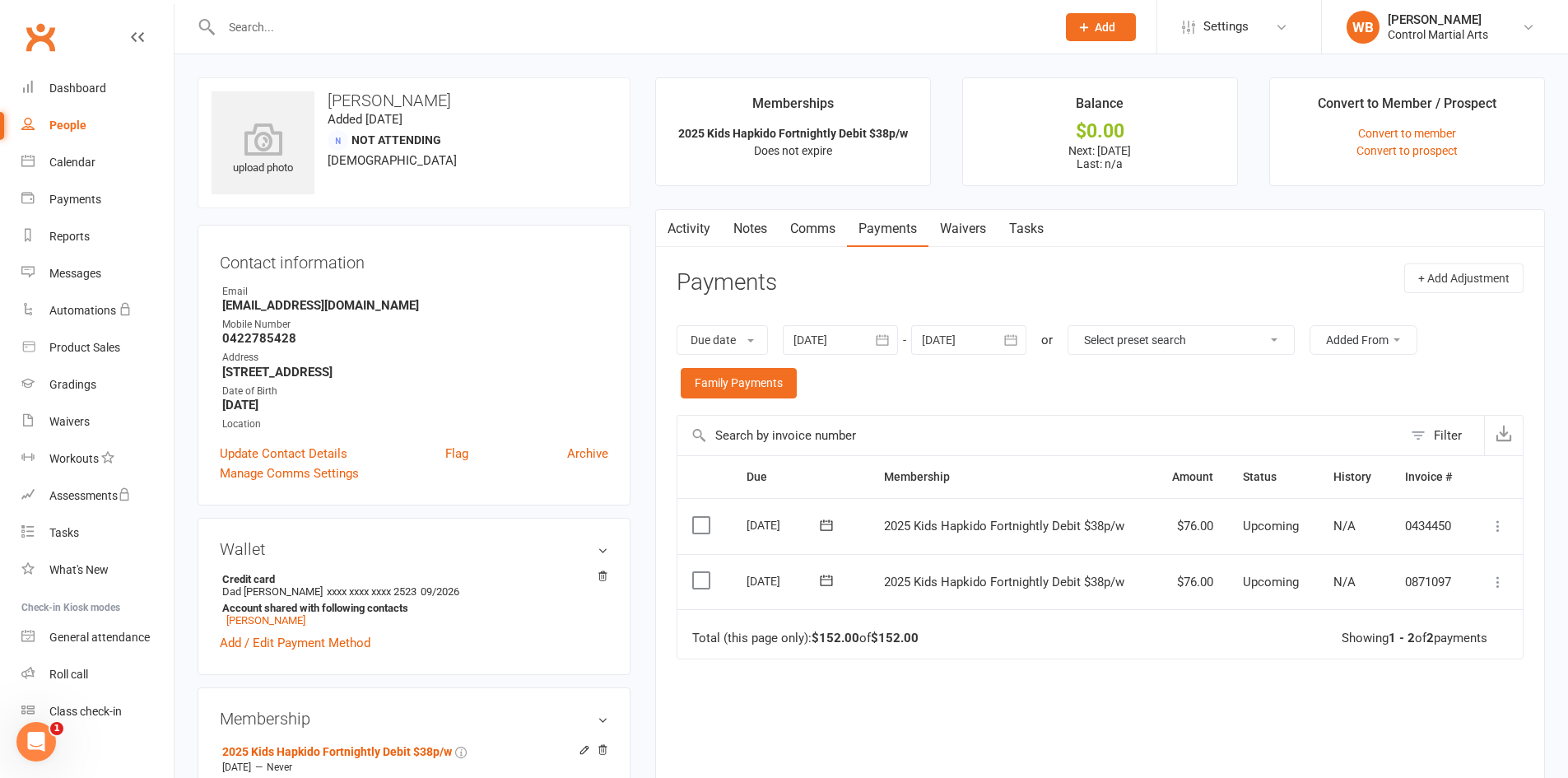
click at [1504, 585] on icon at bounding box center [1498, 581] width 16 height 16
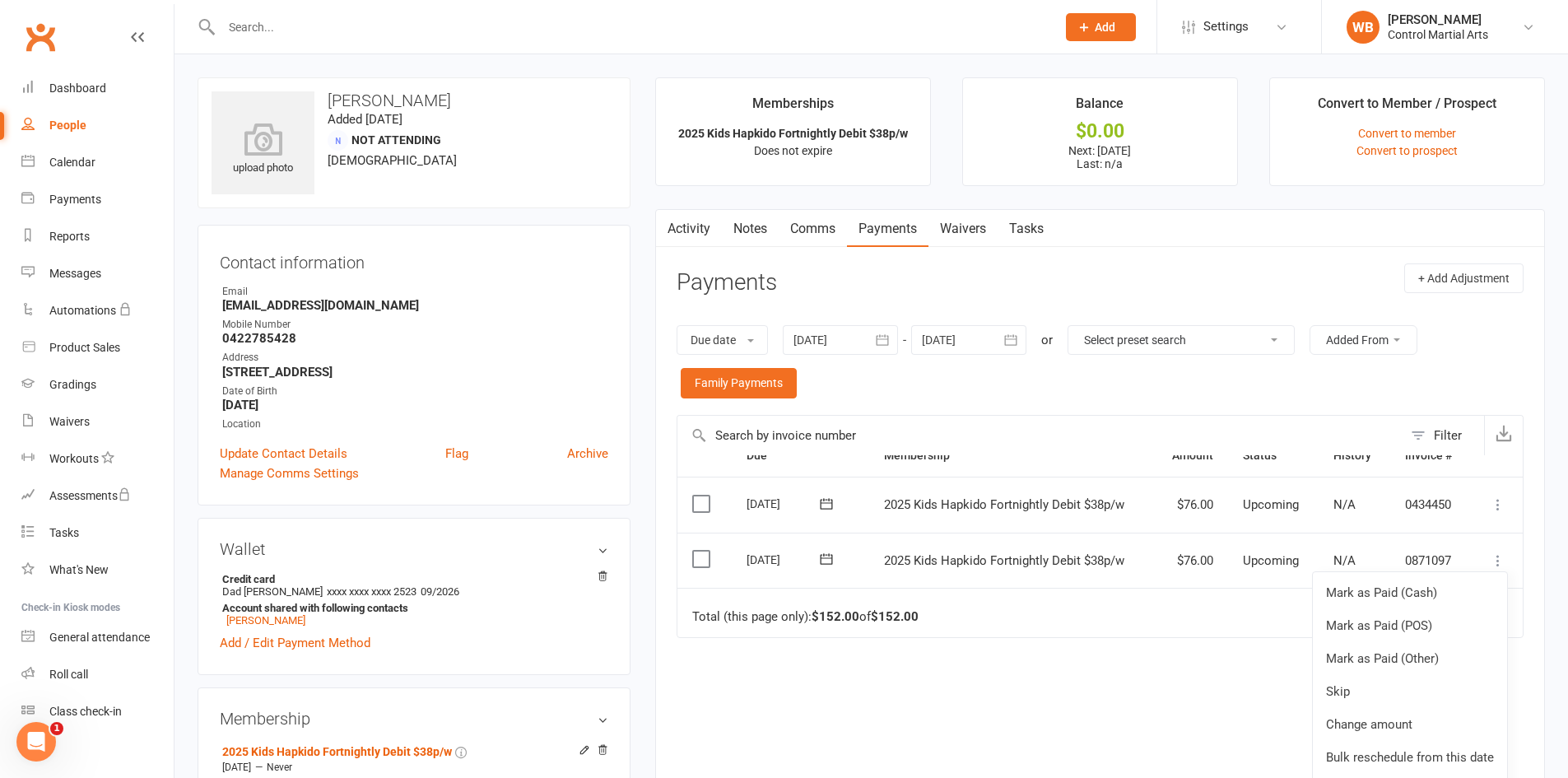
scroll to position [27, 0]
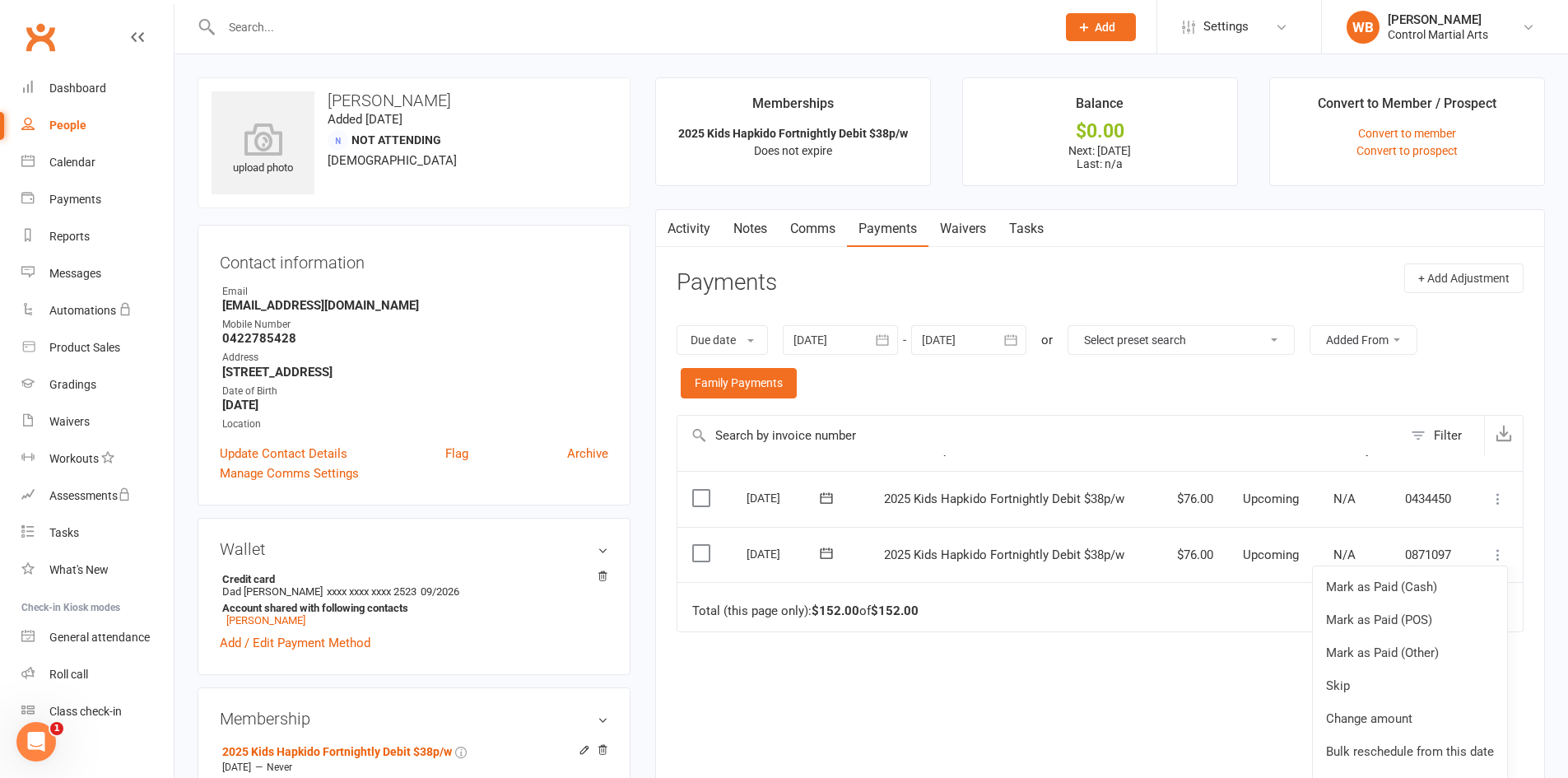
click at [1166, 582] on td "Total (this page only): $152.00 of $152.00 Showing 1 - 2 of 2 payments" at bounding box center [1099, 607] width 845 height 50
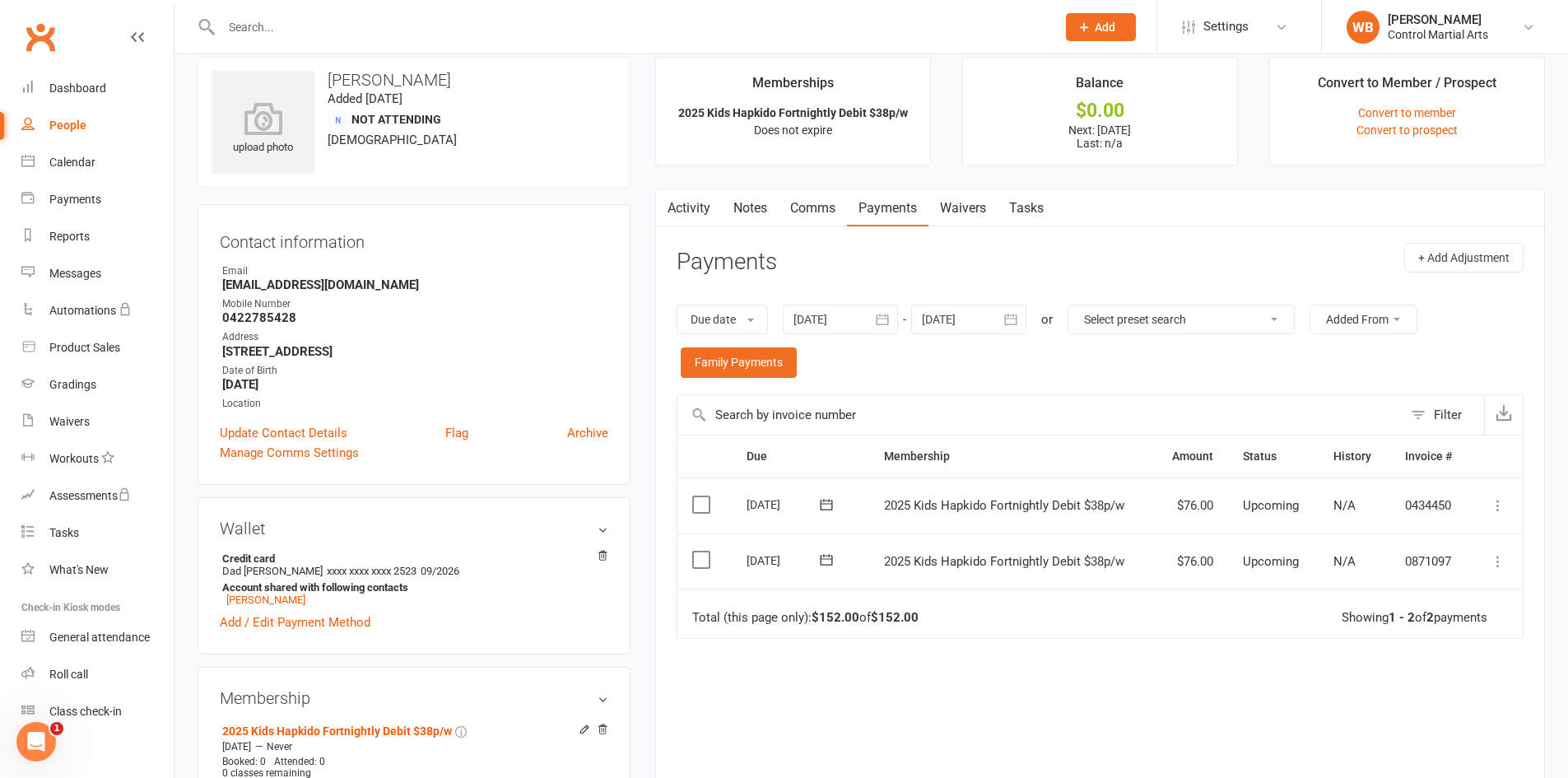
scroll to position [0, 0]
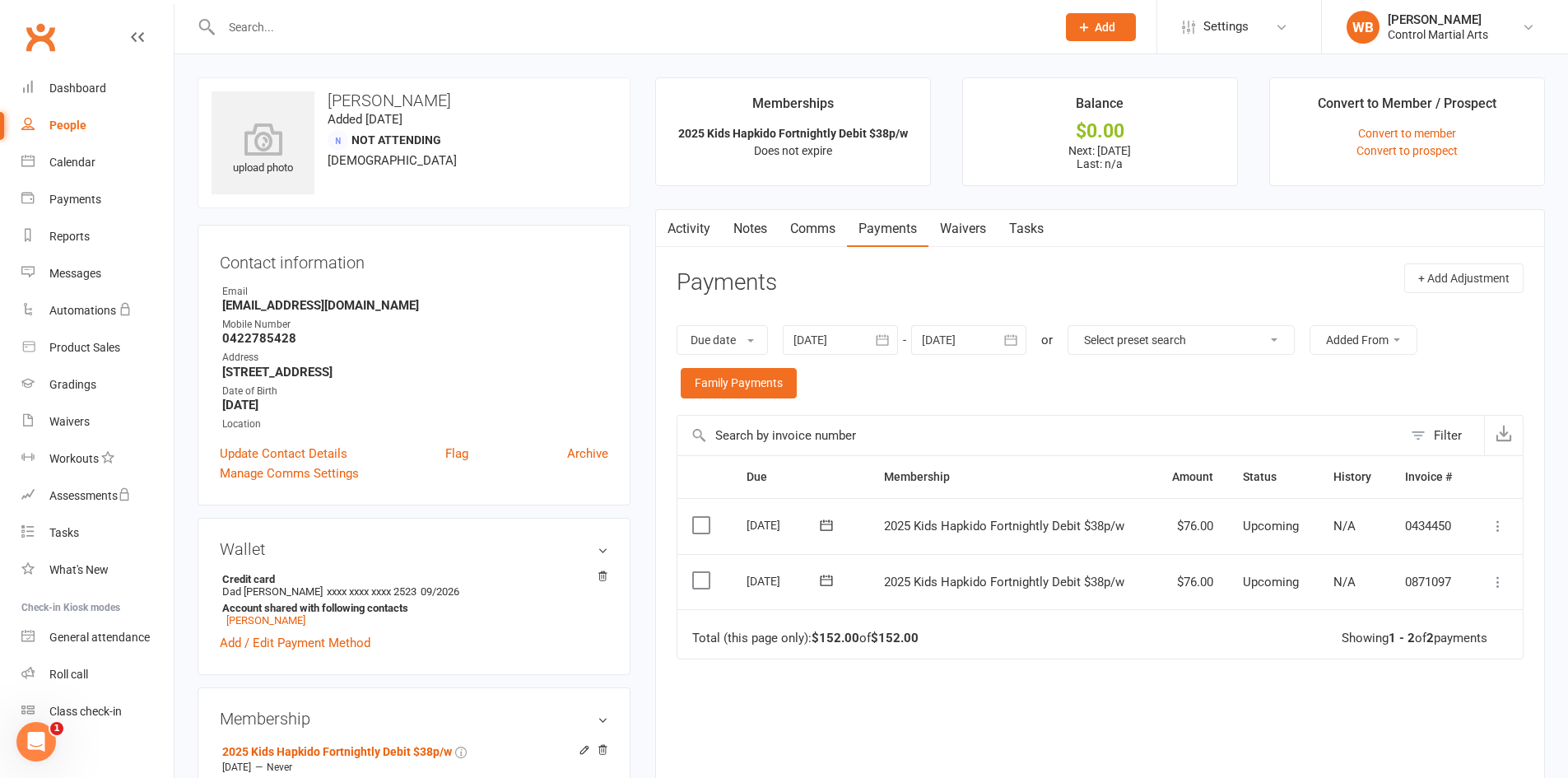
click at [1497, 581] on icon at bounding box center [1498, 581] width 16 height 16
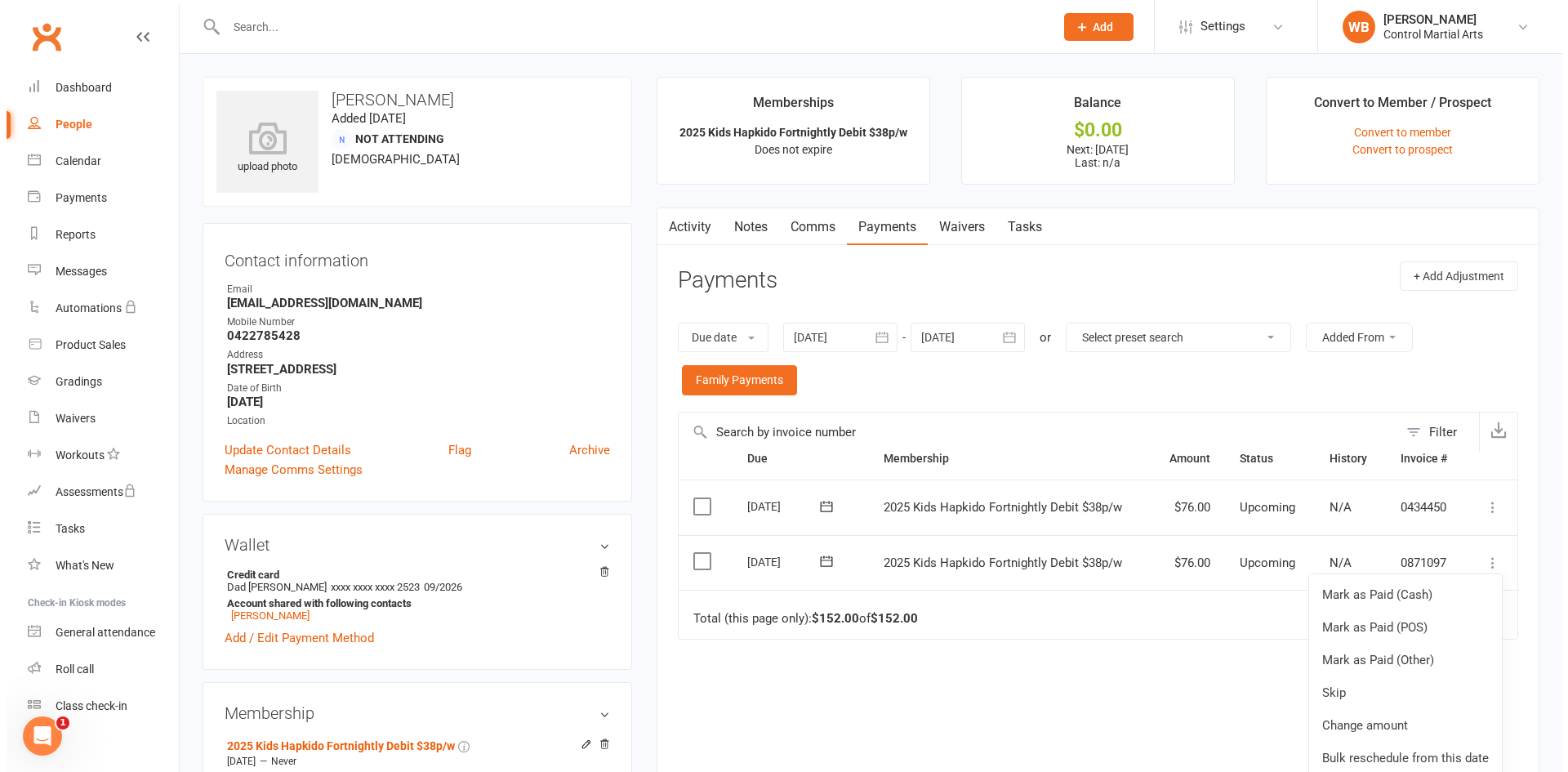
scroll to position [27, 0]
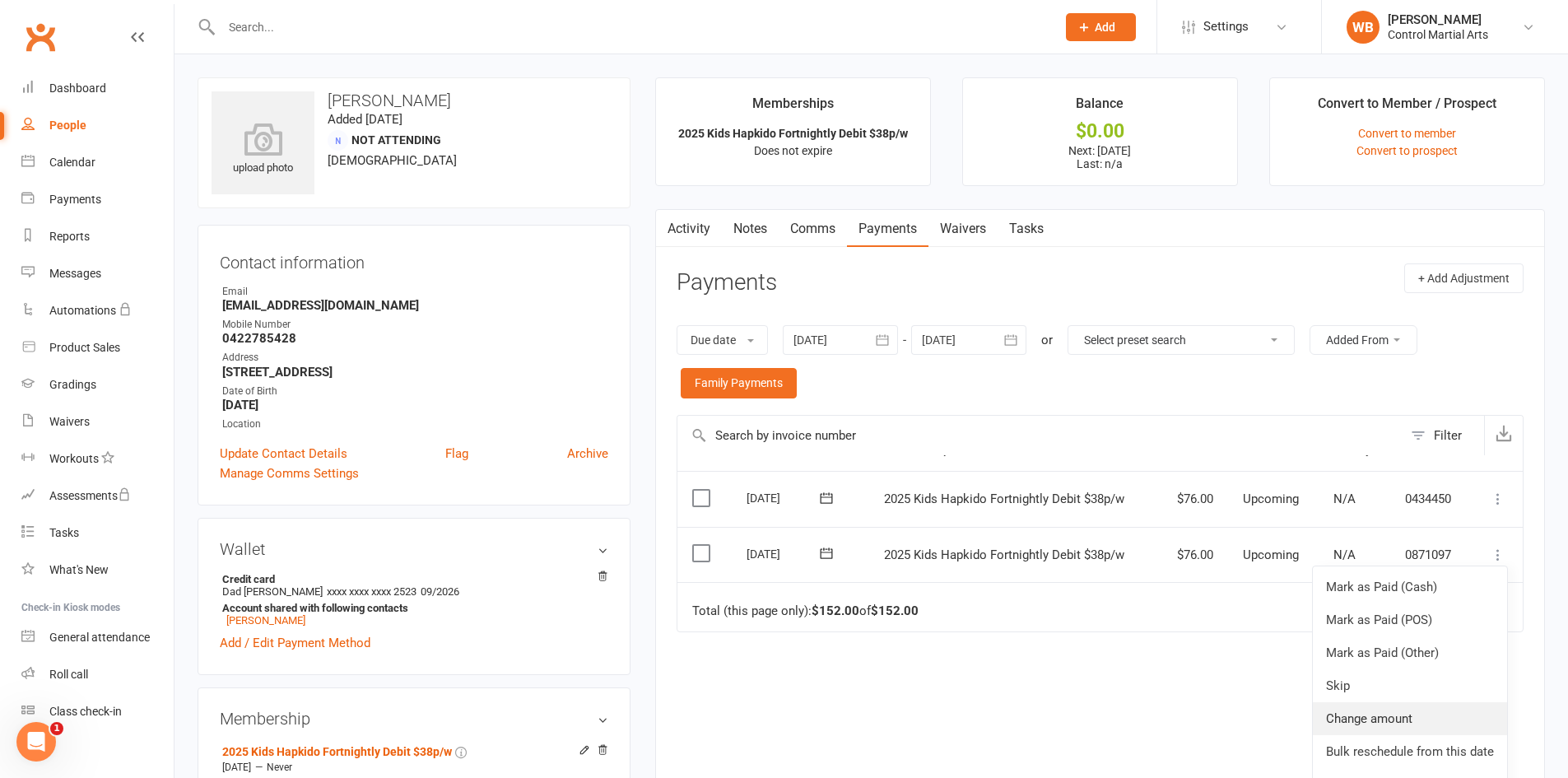
click at [1397, 714] on link "Change amount" at bounding box center [1410, 719] width 194 height 33
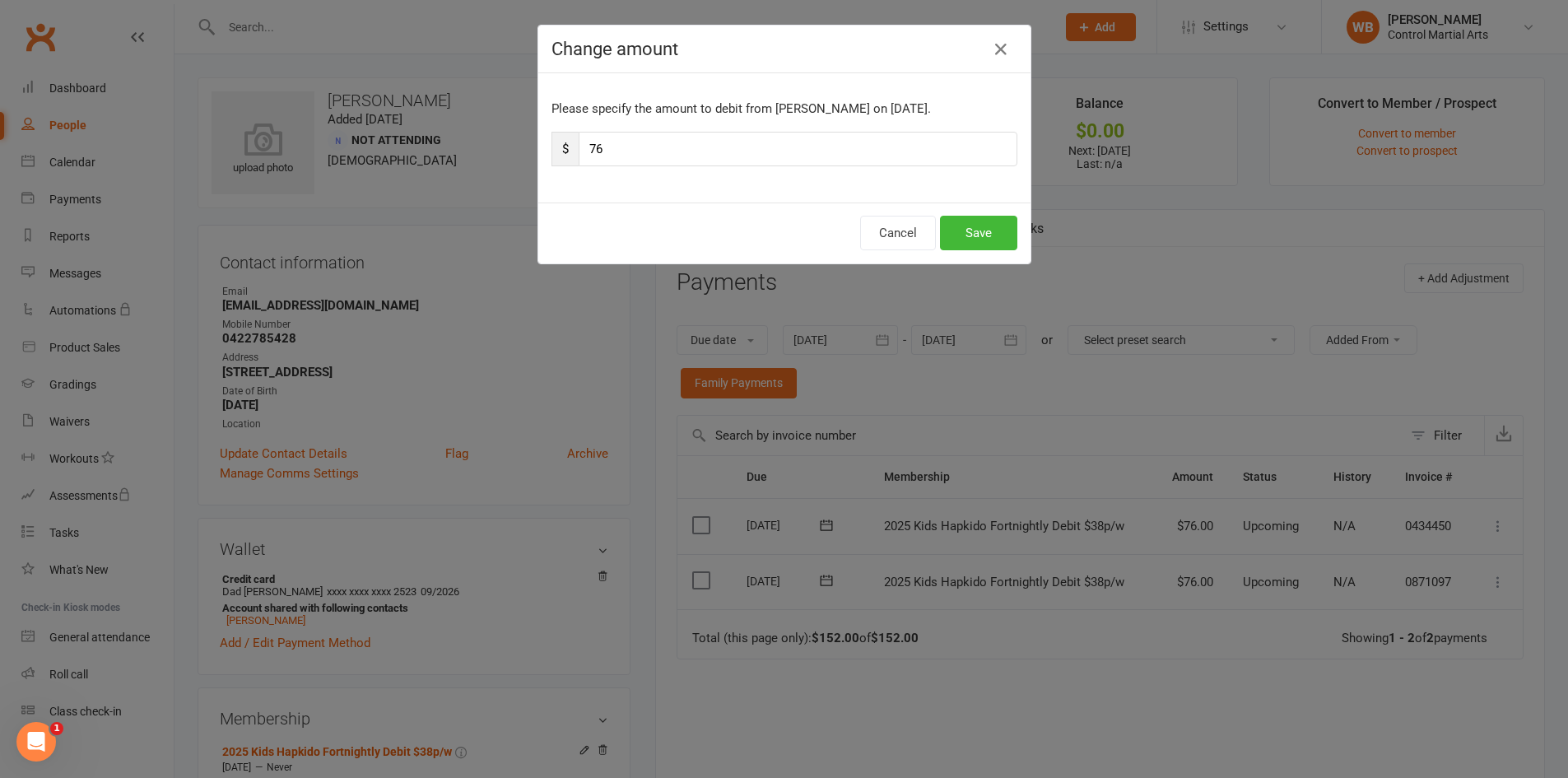
scroll to position [0, 0]
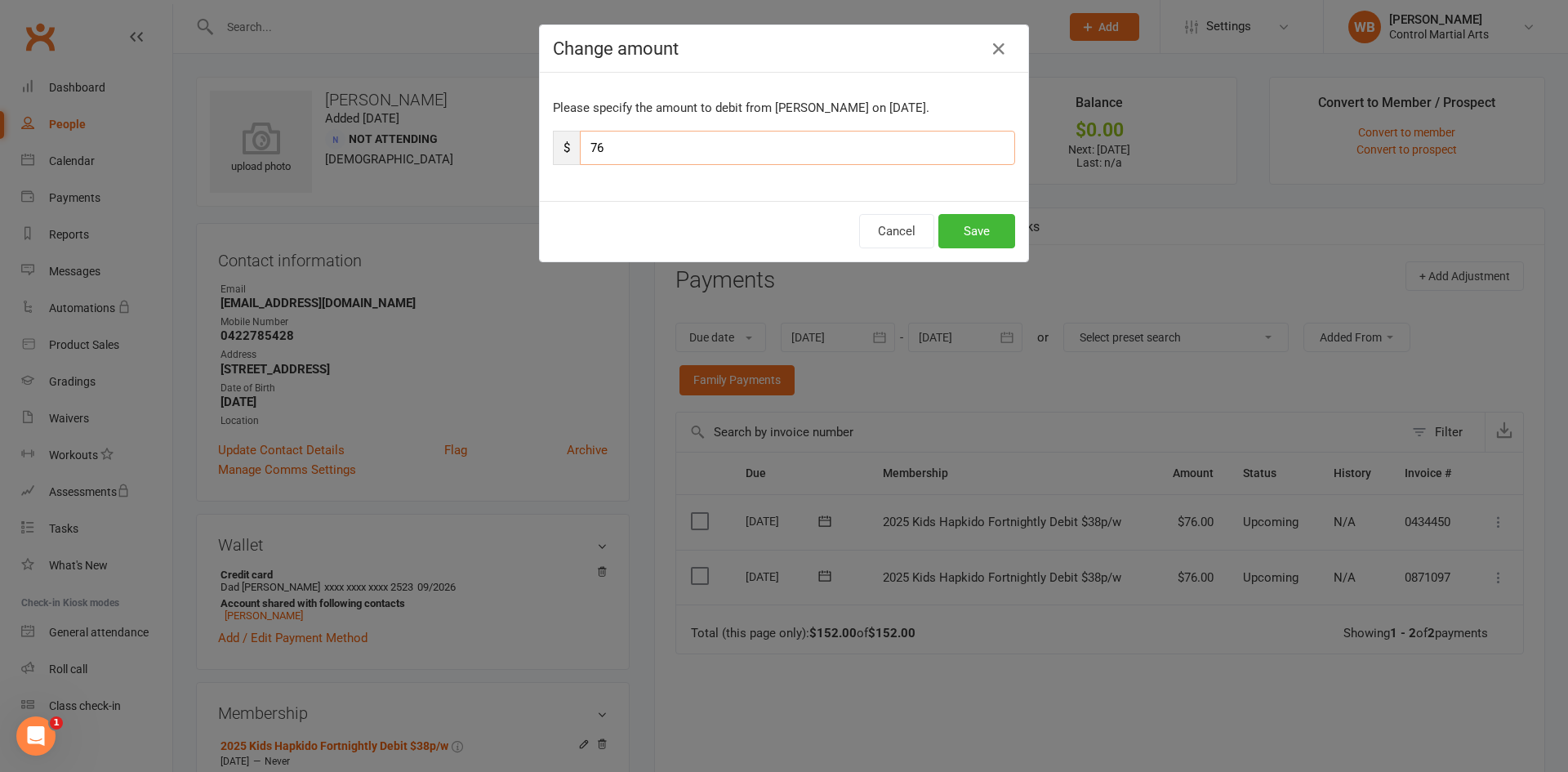
click at [682, 138] on input "76" at bounding box center [797, 147] width 435 height 34
drag, startPoint x: 682, startPoint y: 138, endPoint x: 588, endPoint y: 141, distance: 94.0
click at [588, 141] on input "76" at bounding box center [797, 147] width 435 height 34
type input "38"
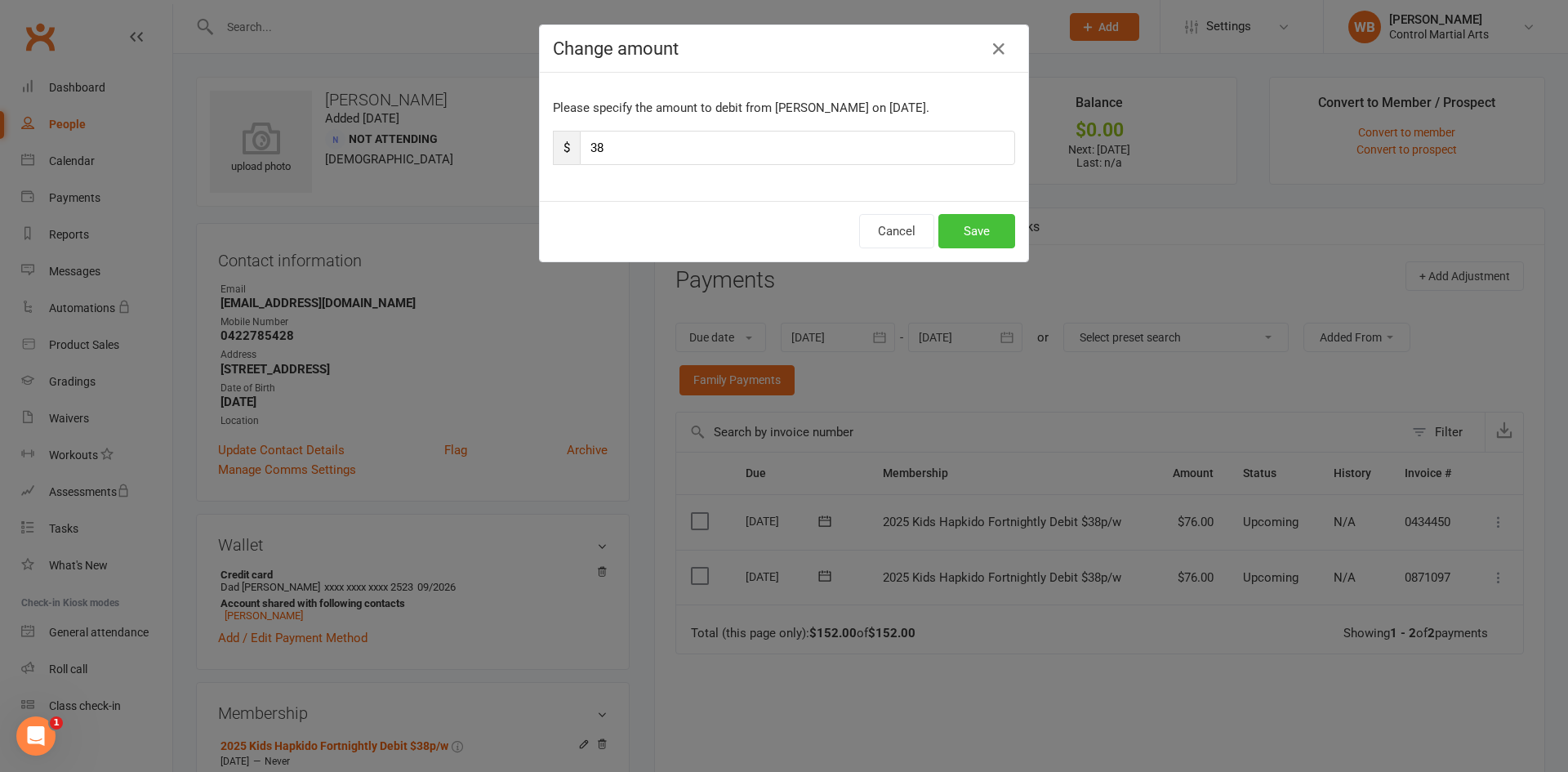
click at [968, 226] on button "Save" at bounding box center [977, 231] width 77 height 34
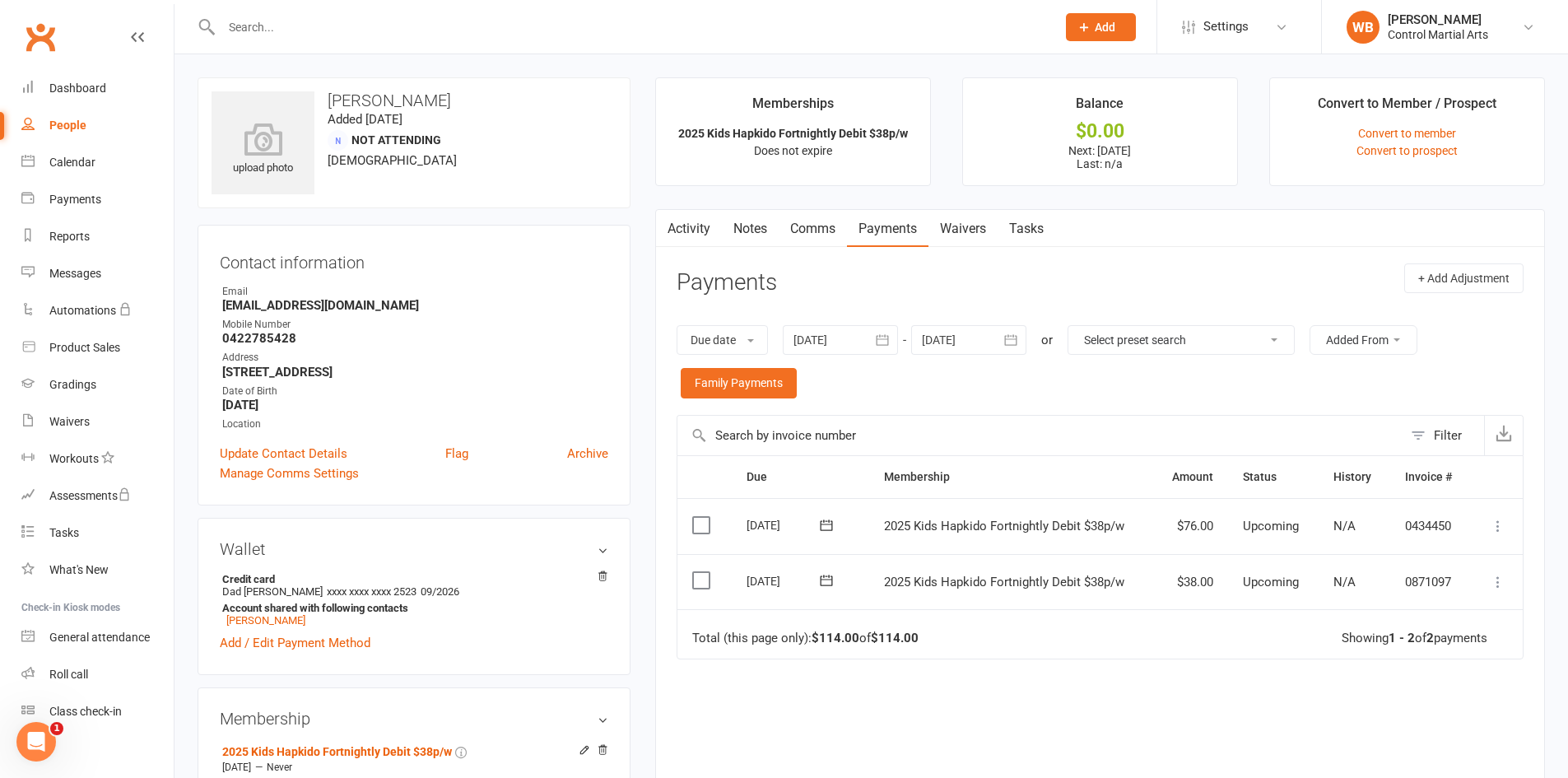
click at [1480, 533] on td "Mark as Paid (Cash) Mark as Paid (POS) Mark as Paid (Other) Skip Change amount …" at bounding box center [1497, 526] width 51 height 56
click at [1495, 527] on icon at bounding box center [1498, 526] width 16 height 16
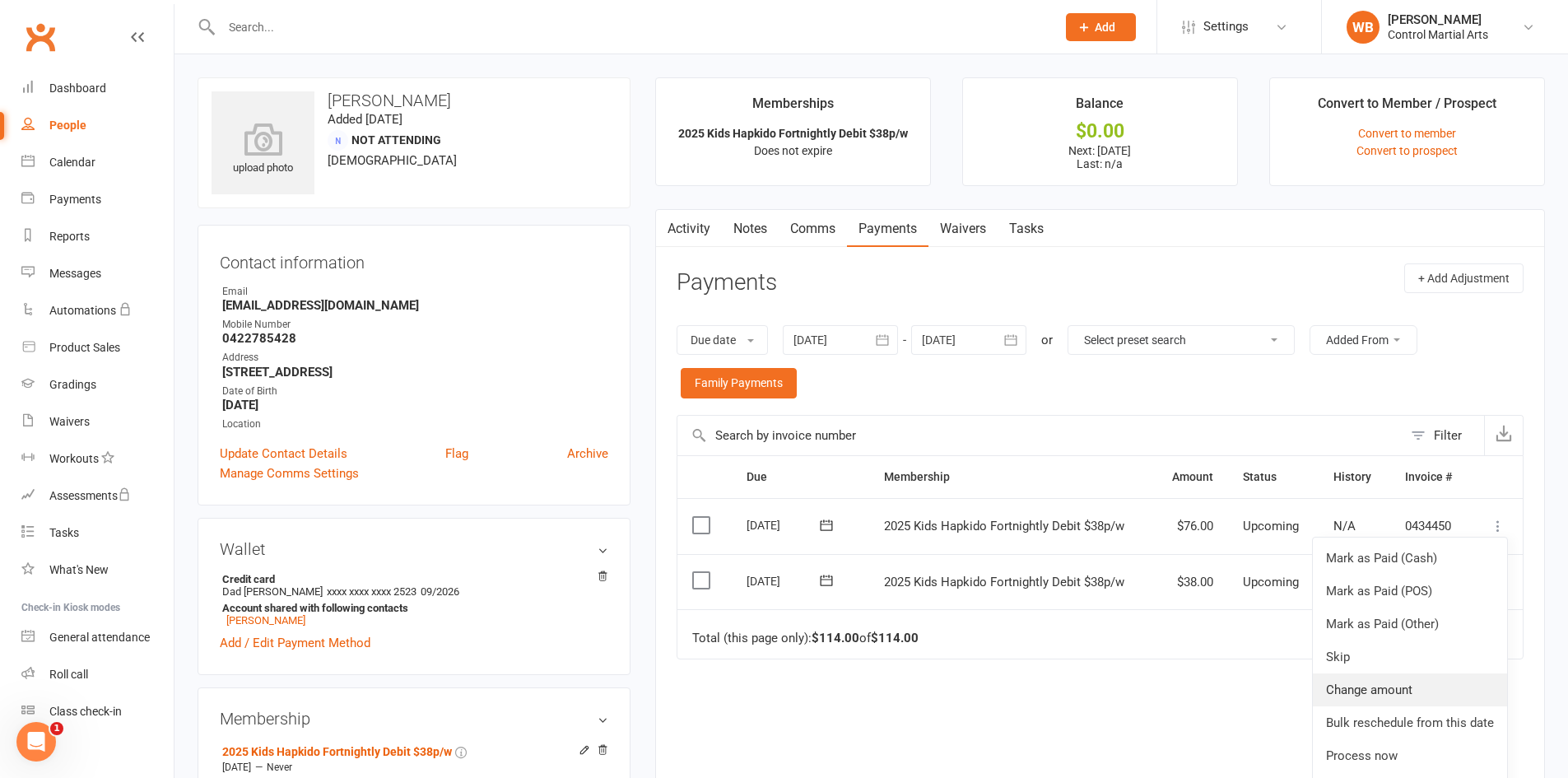
click at [1432, 685] on link "Change amount" at bounding box center [1410, 690] width 194 height 33
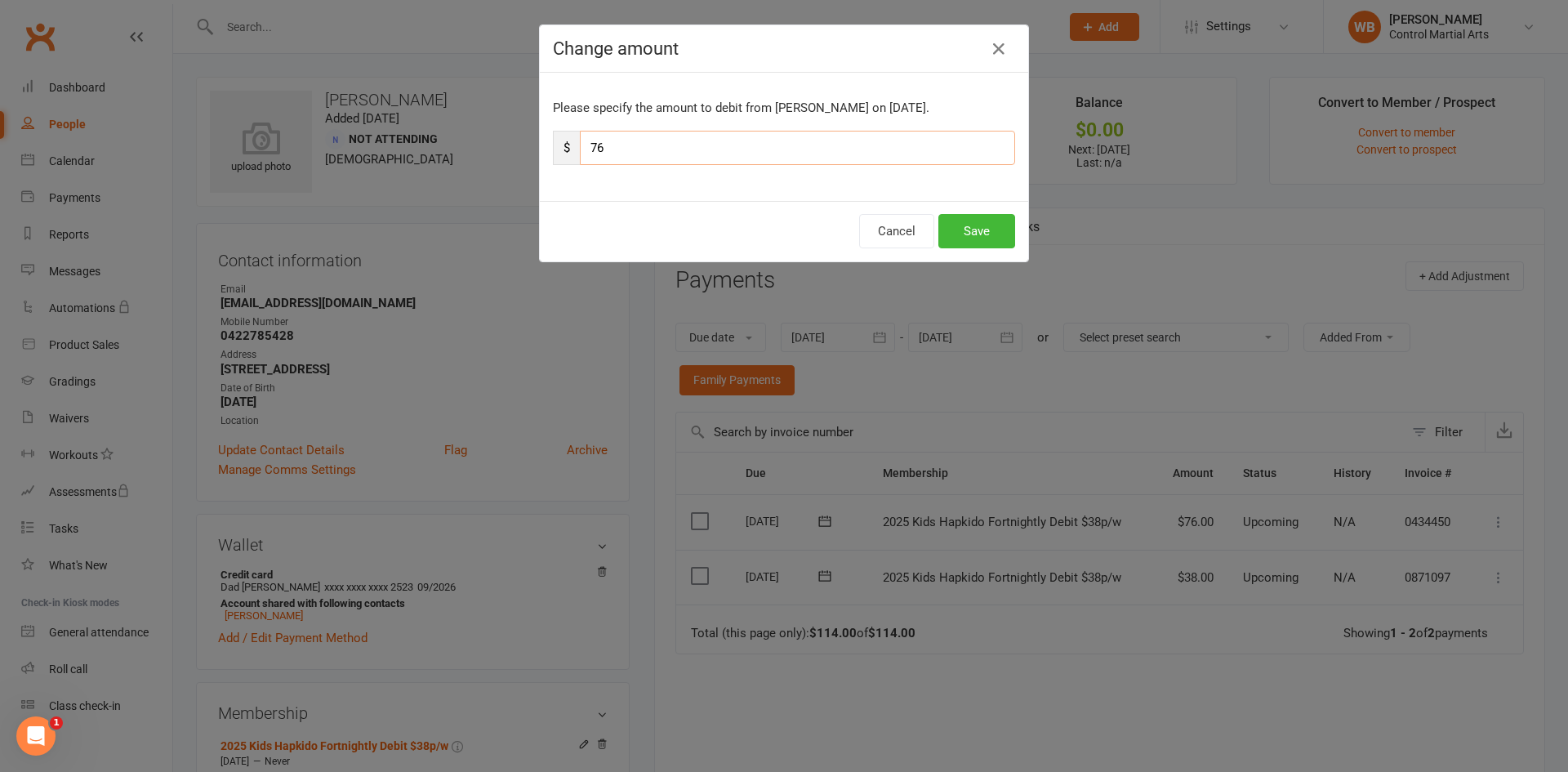
click at [735, 148] on input "76" at bounding box center [797, 147] width 435 height 34
type input "7"
type input "38"
click at [952, 228] on button "Save" at bounding box center [977, 231] width 77 height 34
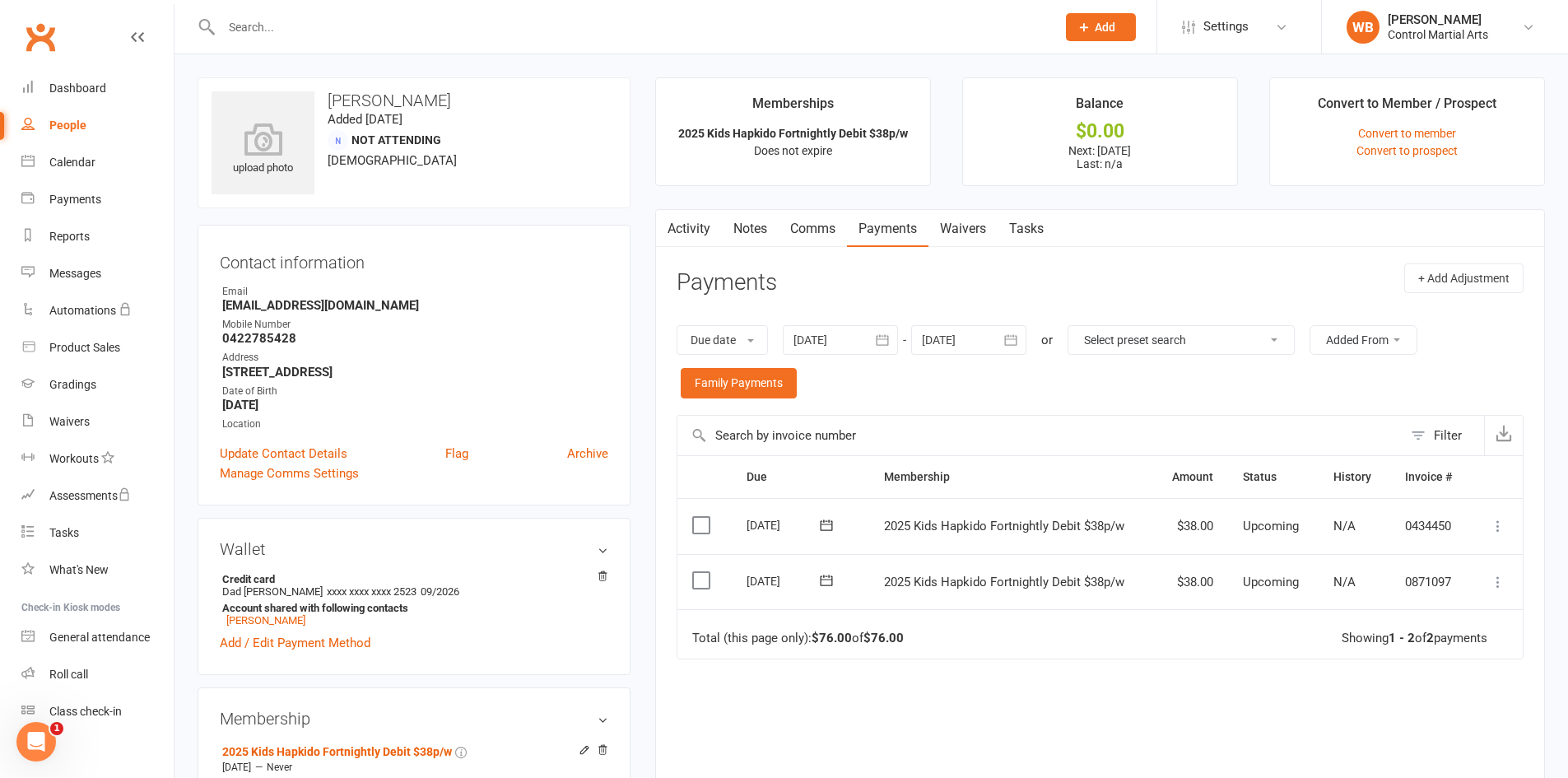
drag, startPoint x: 953, startPoint y: 333, endPoint x: 1078, endPoint y: 379, distance: 133.2
click at [953, 334] on div at bounding box center [969, 340] width 115 height 30
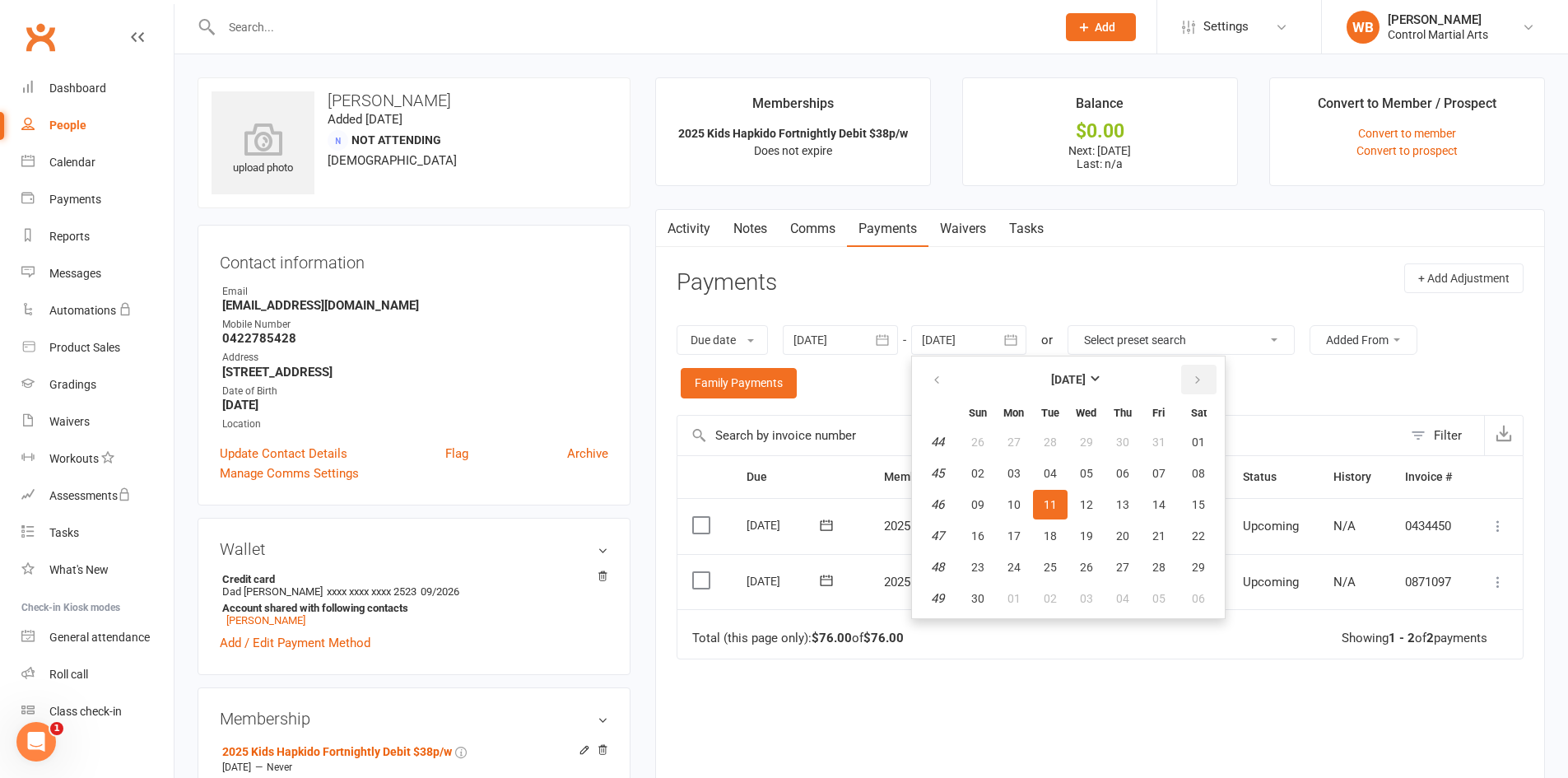
click at [1199, 388] on button "button" at bounding box center [1198, 380] width 35 height 30
click at [1140, 529] on button "22" at bounding box center [1123, 536] width 34 height 30
type input "22 Jan 2026"
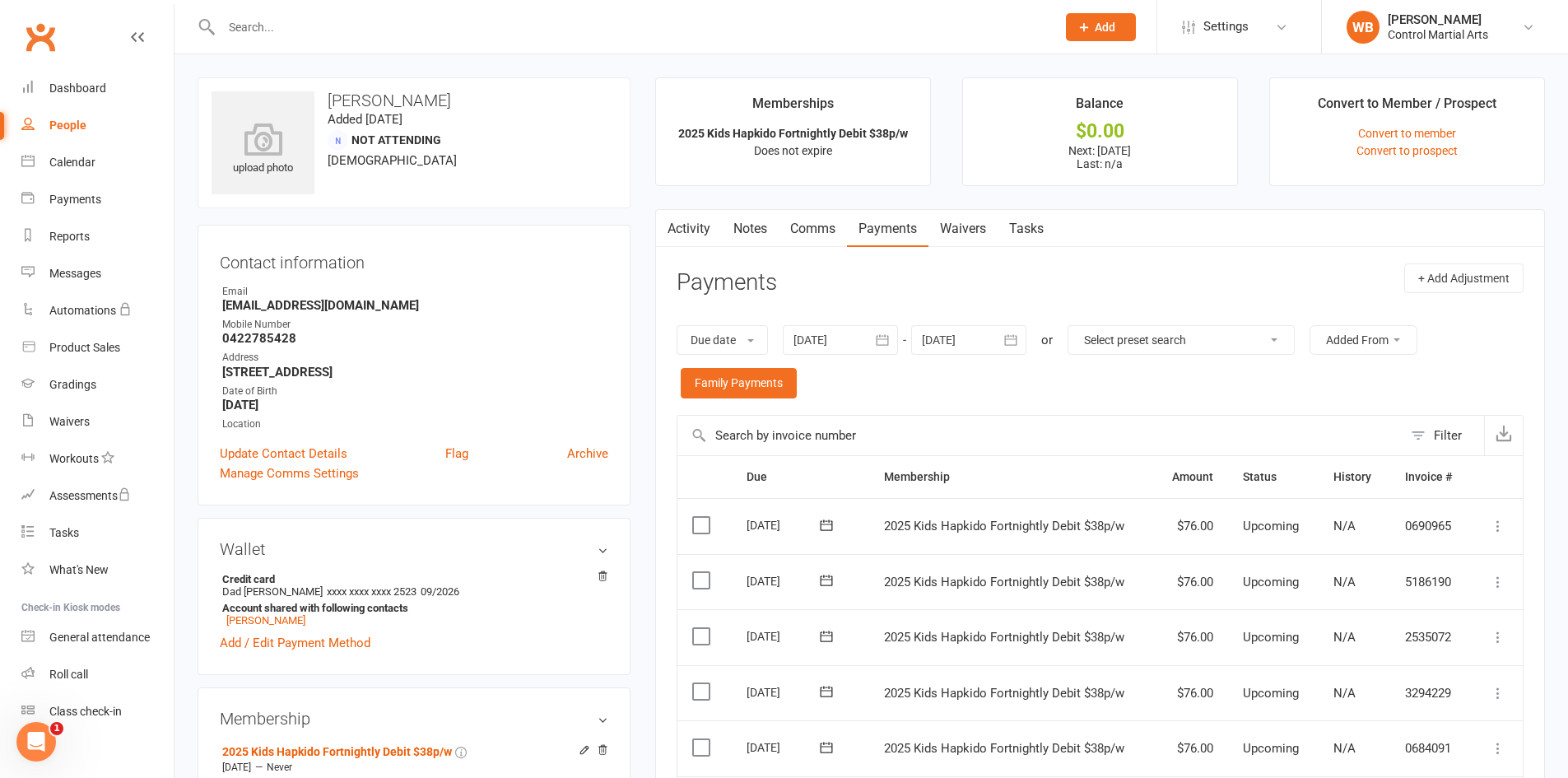
scroll to position [165, 0]
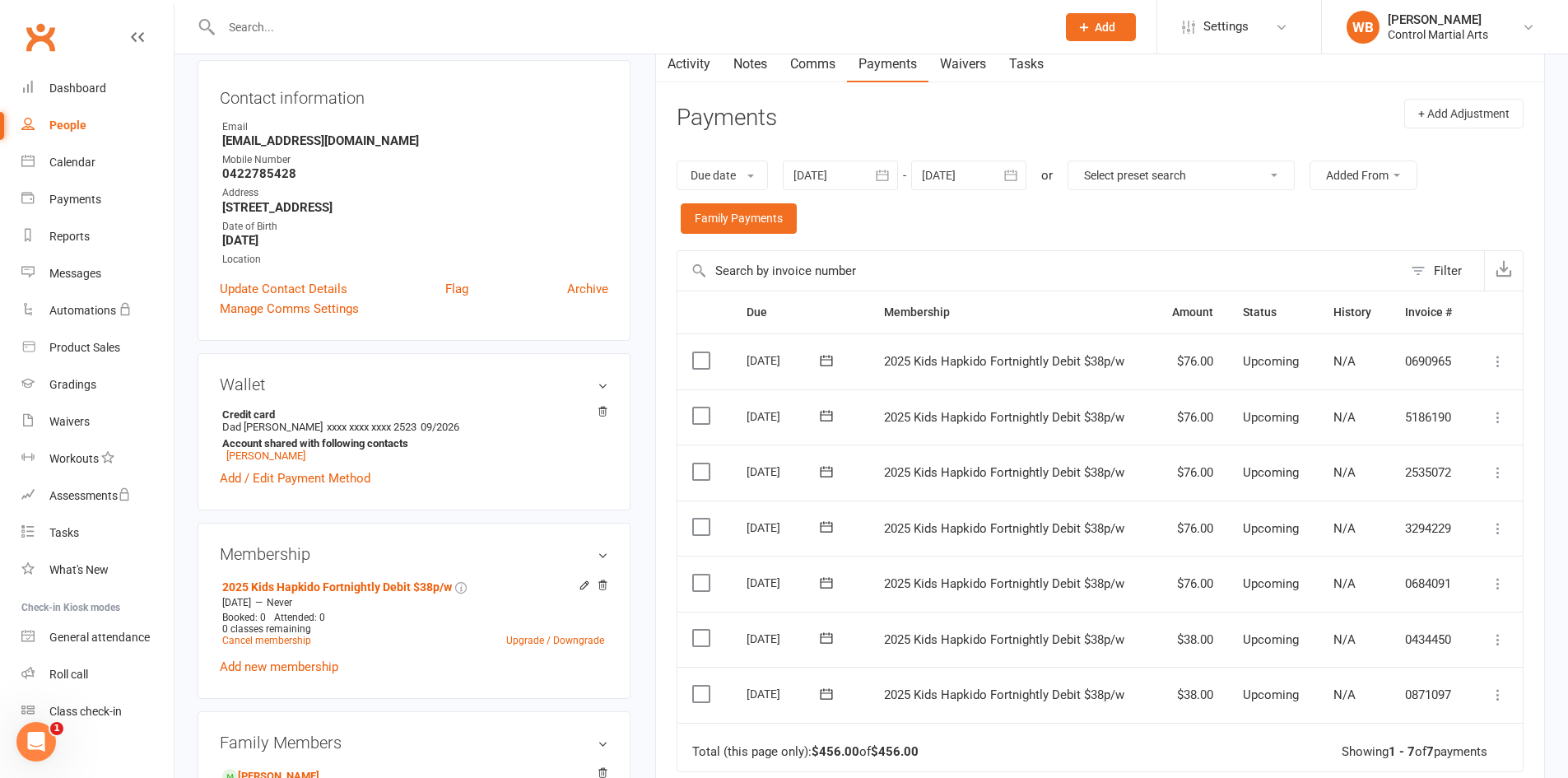
drag, startPoint x: 739, startPoint y: 261, endPoint x: 637, endPoint y: 246, distance: 103.1
click at [637, 246] on div "upload photo [PERSON_NAME] Added [DATE] Not Attending [DEMOGRAPHIC_DATA] Contac…" at bounding box center [871, 537] width 1372 height 1249
click at [845, 246] on div "Due date Due date Date paid Date failed Date settled 13 Sep 2025 September 2025…" at bounding box center [1099, 198] width 847 height 106
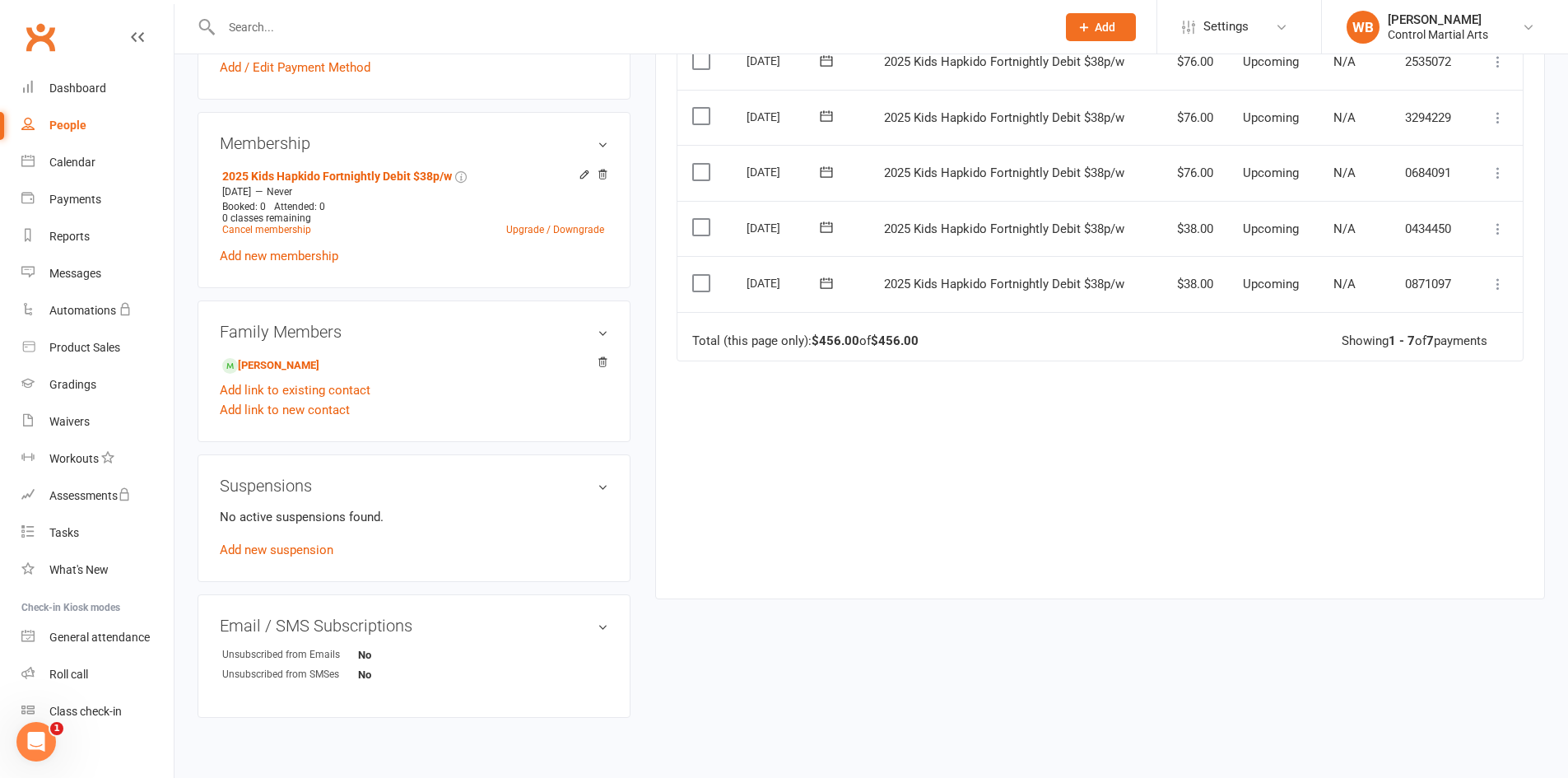
scroll to position [612, 0]
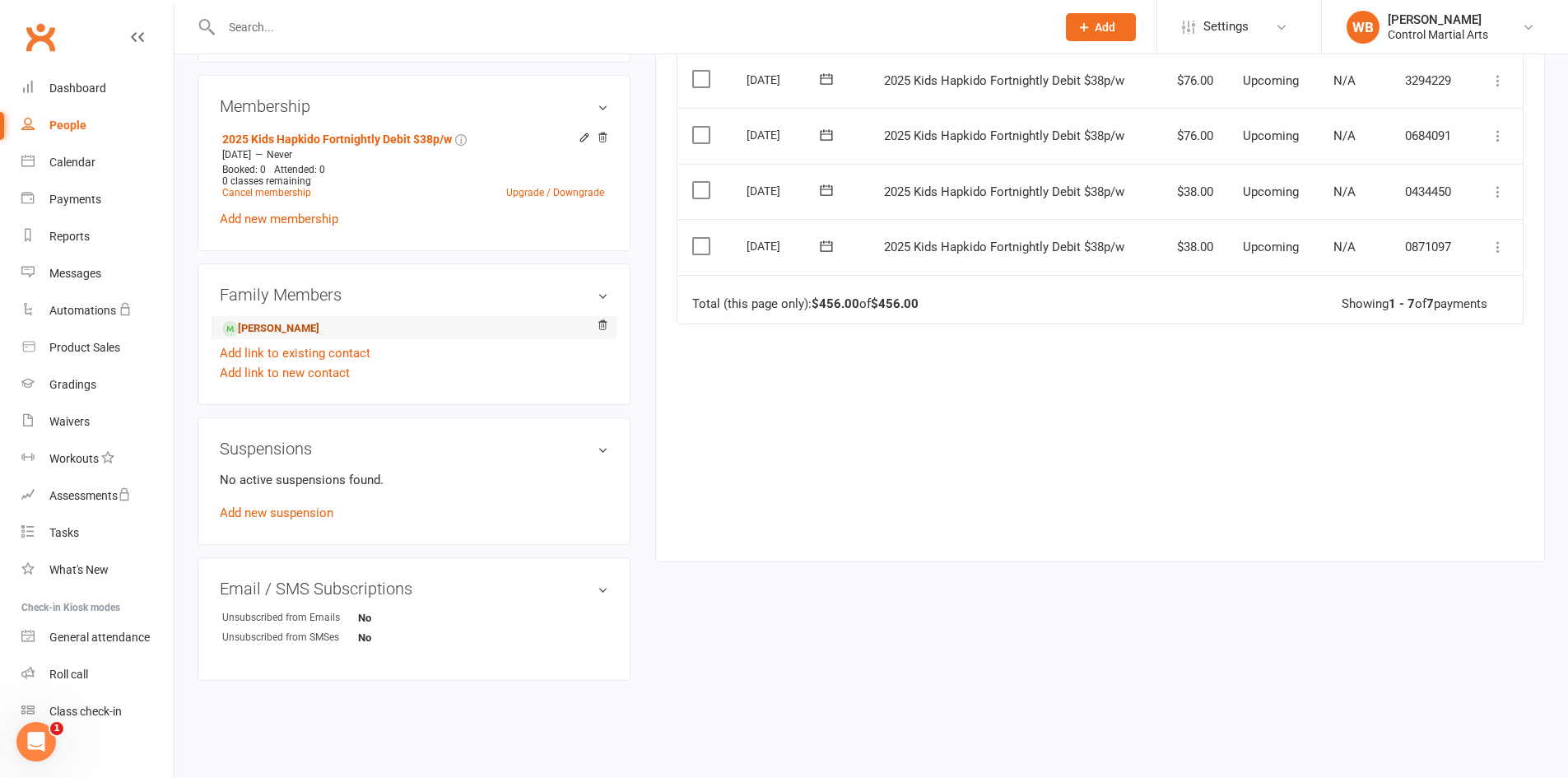
click at [302, 331] on link "[PERSON_NAME]" at bounding box center [270, 329] width 97 height 17
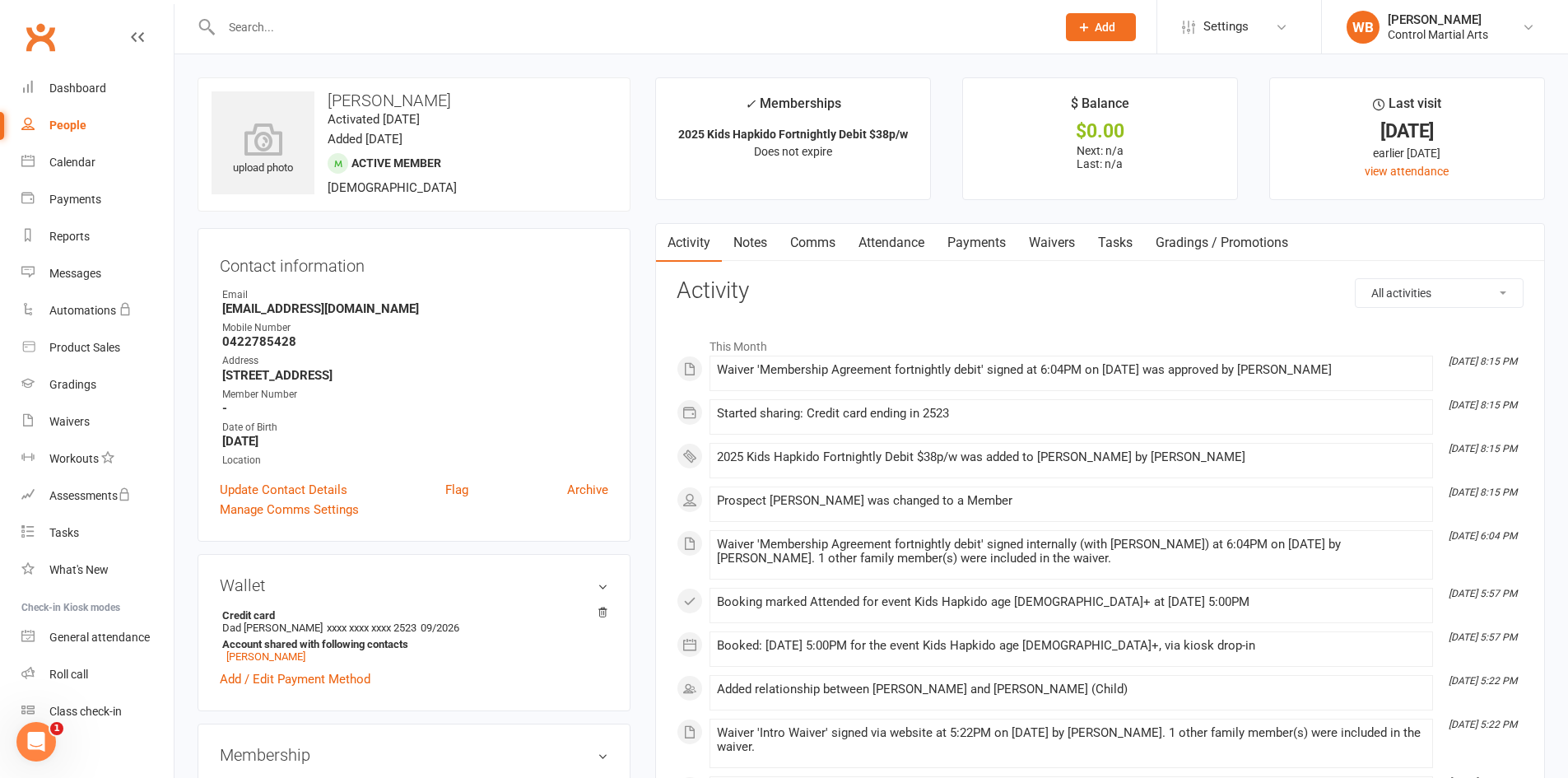
click at [918, 262] on div "Activity Notes Comms Attendance Payments Waivers Tasks Gradings / Promotions Al…" at bounding box center [1099, 537] width 890 height 628
click at [929, 255] on link "Attendance" at bounding box center [892, 243] width 89 height 38
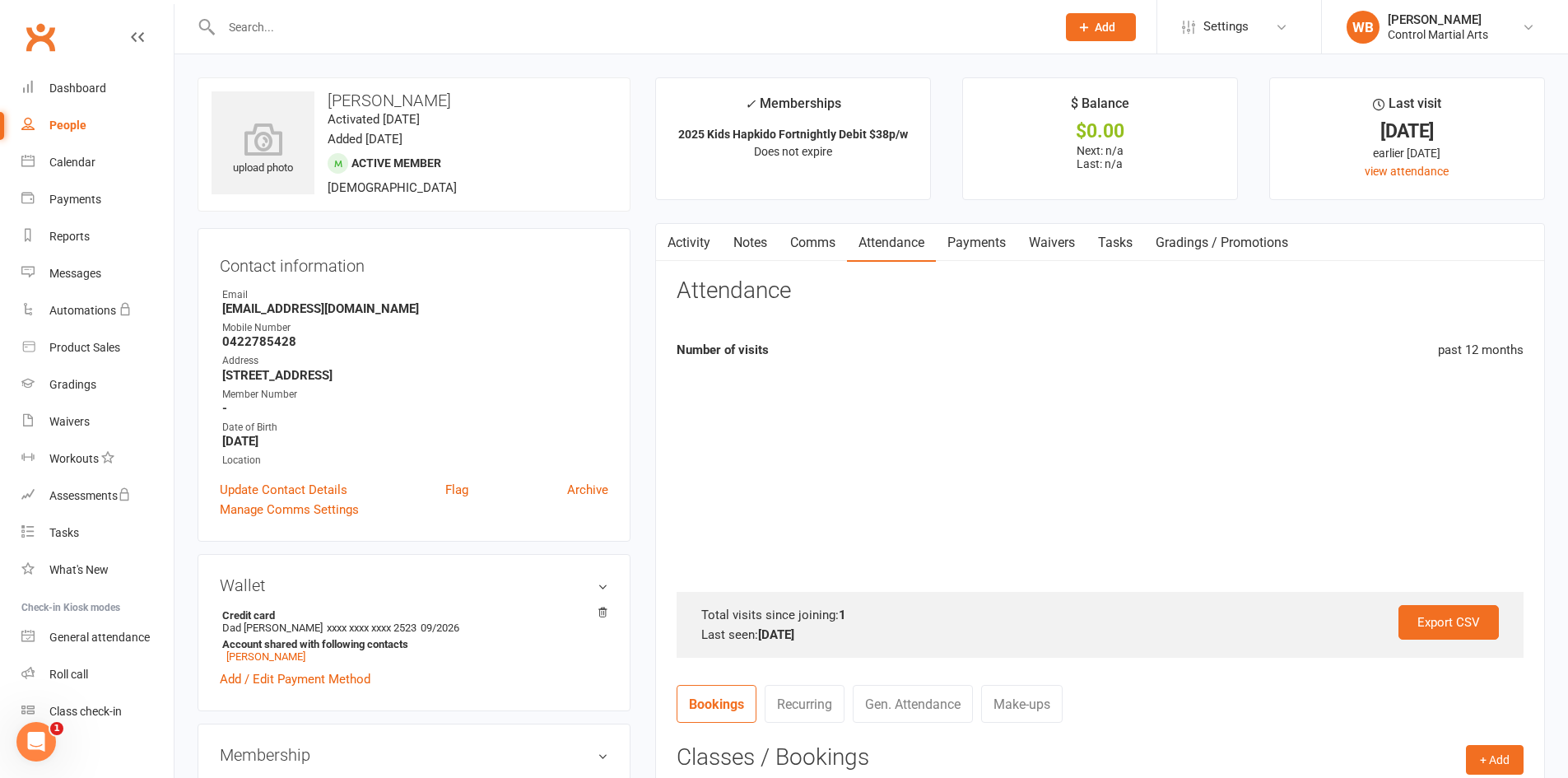
click at [979, 260] on link "Payments" at bounding box center [976, 243] width 82 height 38
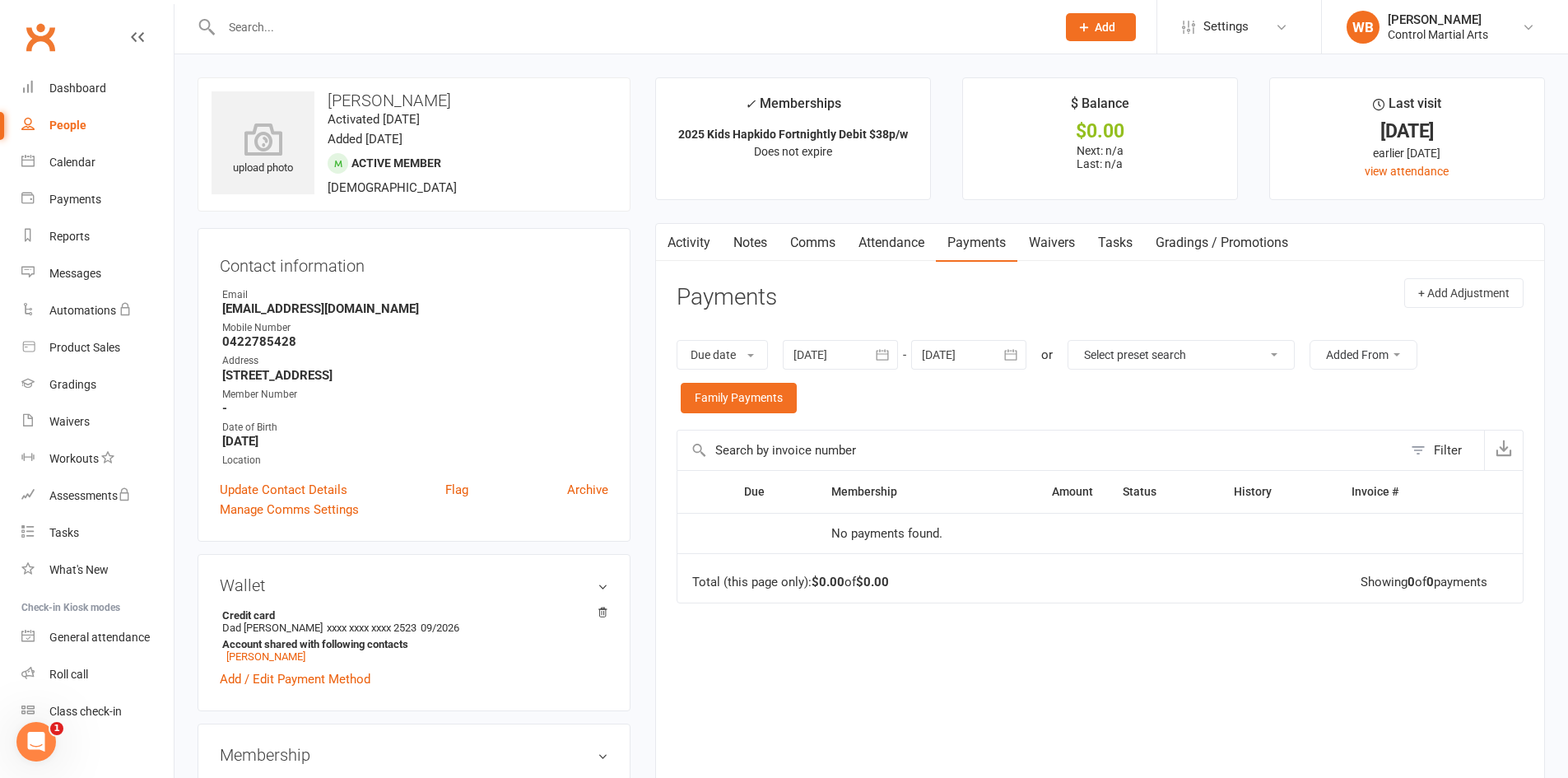
click at [702, 240] on link "Activity" at bounding box center [688, 243] width 66 height 38
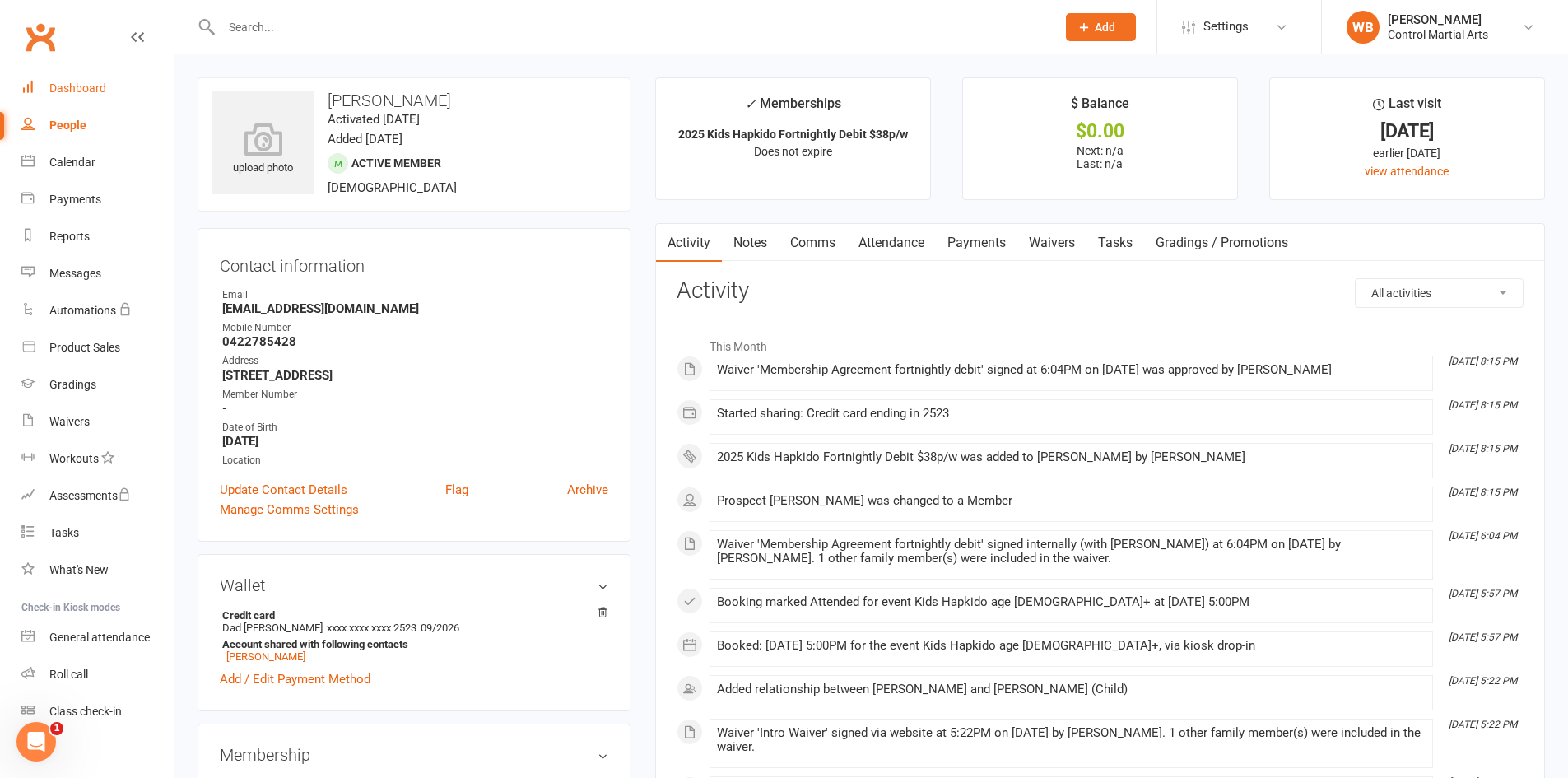
click at [119, 88] on link "Dashboard" at bounding box center [97, 88] width 152 height 37
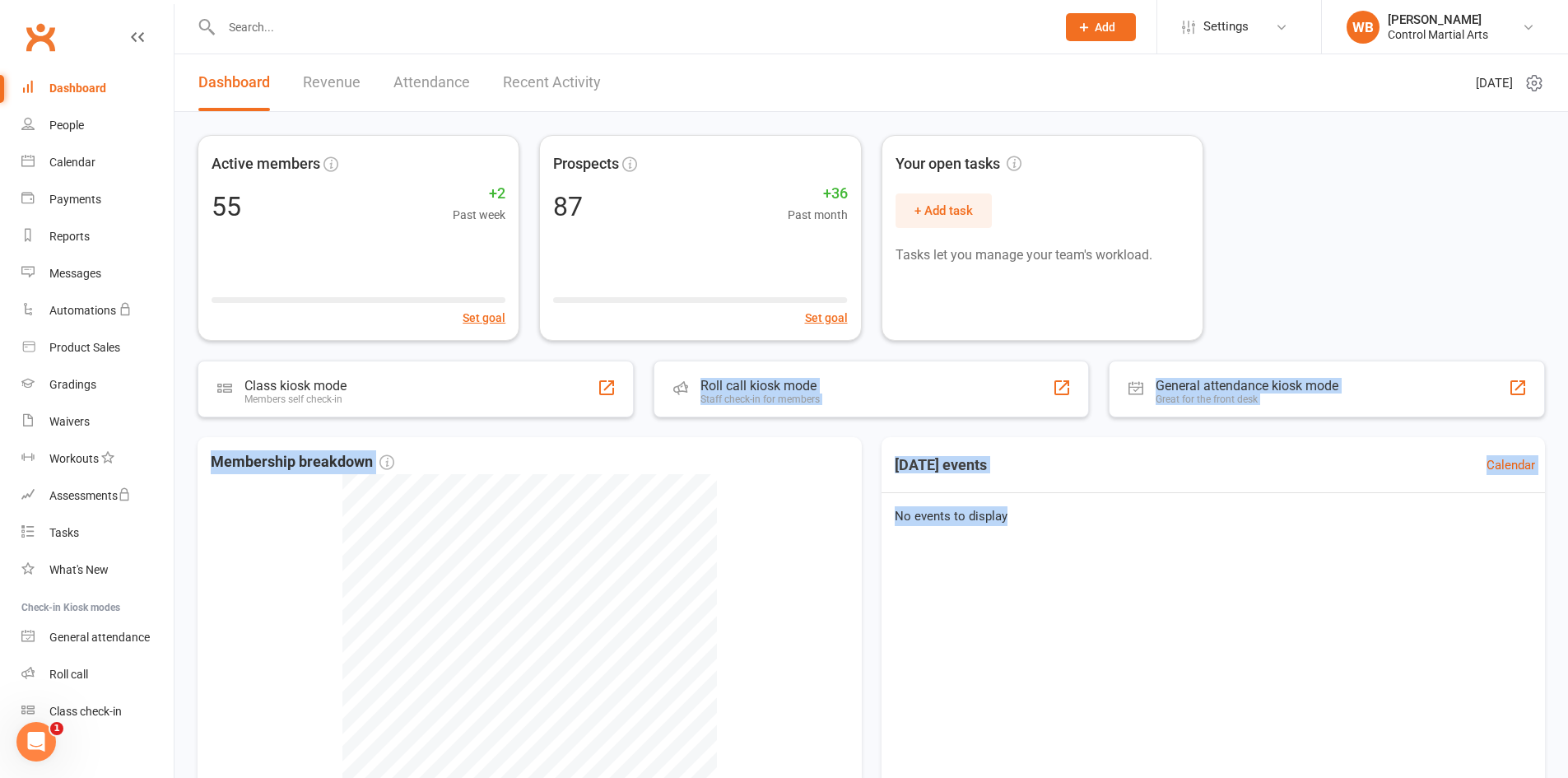
drag, startPoint x: 530, startPoint y: 348, endPoint x: 1057, endPoint y: 585, distance: 577.8
click at [1057, 585] on div "Active members 55 +2 Past week Set goal Prospects 87 +36 Past month Set goal Yo…" at bounding box center [871, 506] width 1394 height 789
click at [1057, 584] on div "Today's events Calendar No events to display" at bounding box center [1214, 649] width 664 height 424
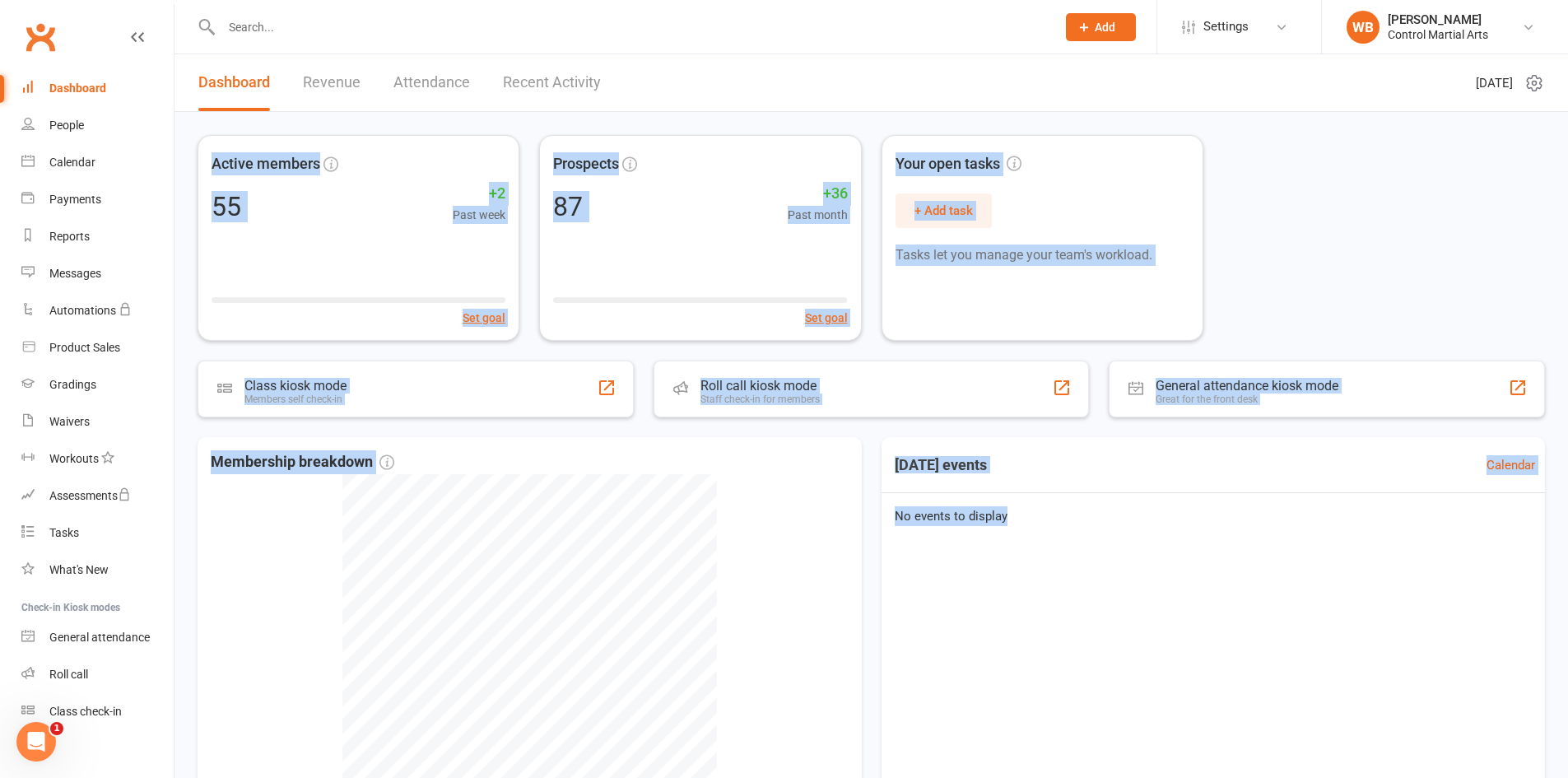
drag, startPoint x: 1062, startPoint y: 565, endPoint x: 198, endPoint y: 130, distance: 967.3
click at [198, 130] on div "Active members 55 +2 Past week Set goal Prospects 87 +36 Past month Set goal Yo…" at bounding box center [871, 506] width 1394 height 789
drag, startPoint x: 391, startPoint y: 117, endPoint x: 1143, endPoint y: 605, distance: 896.5
click at [1156, 575] on div "Active members 55 +2 Past week Set goal Prospects 87 +36 Past month Set goal Yo…" at bounding box center [871, 506] width 1394 height 789
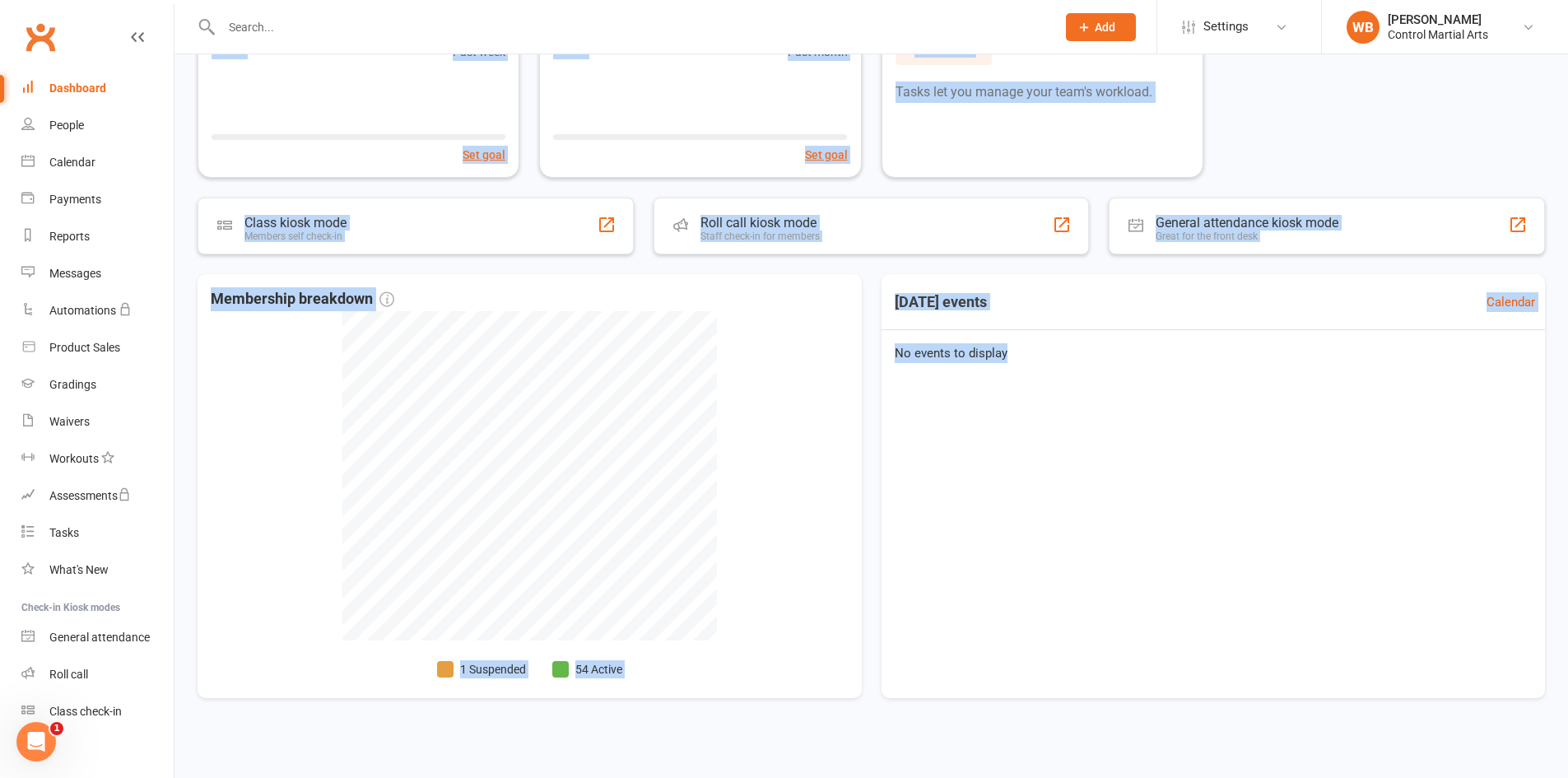
scroll to position [170, 0]
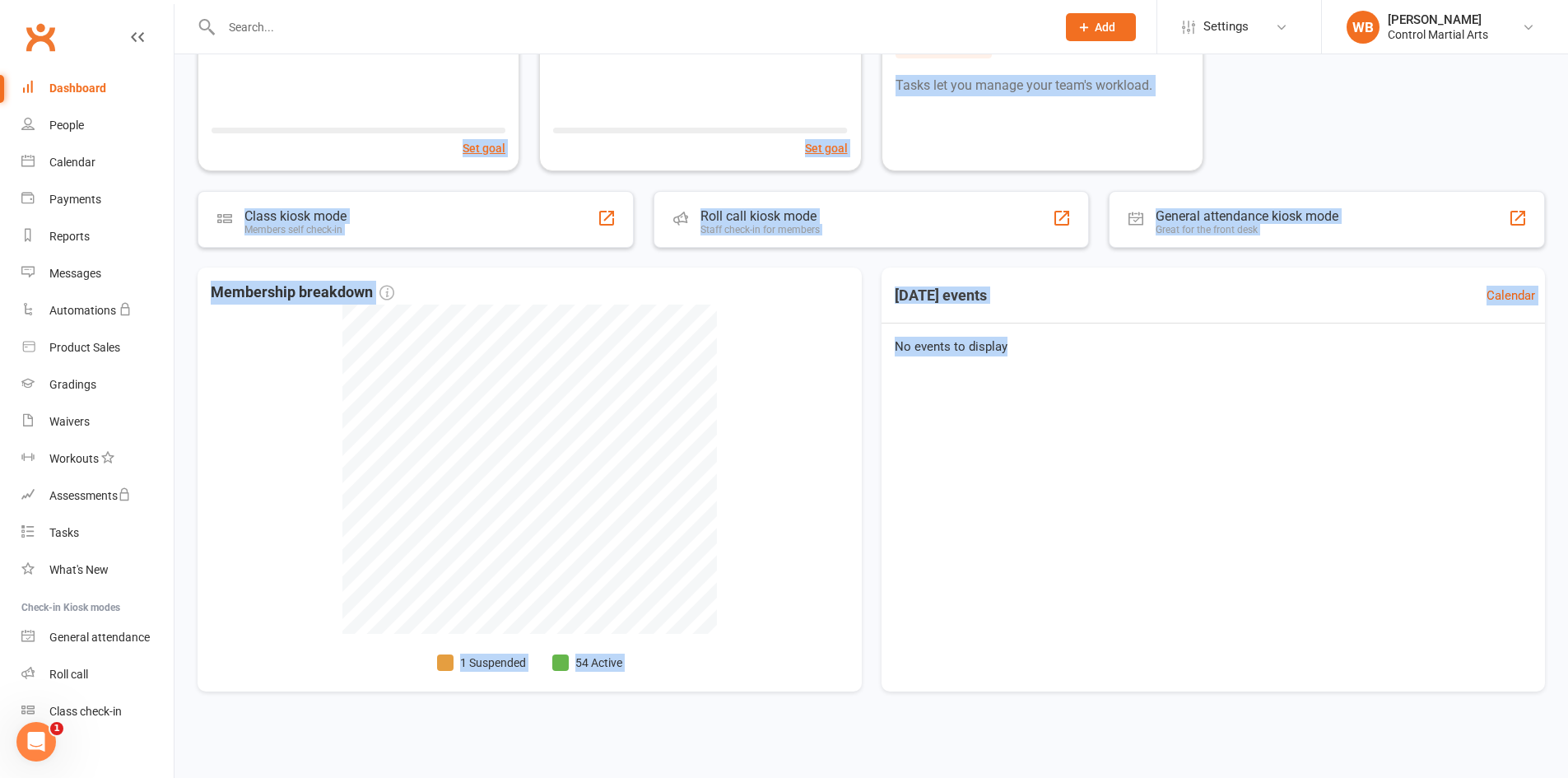
click at [1056, 546] on div "Today's events Calendar No events to display" at bounding box center [1214, 480] width 664 height 424
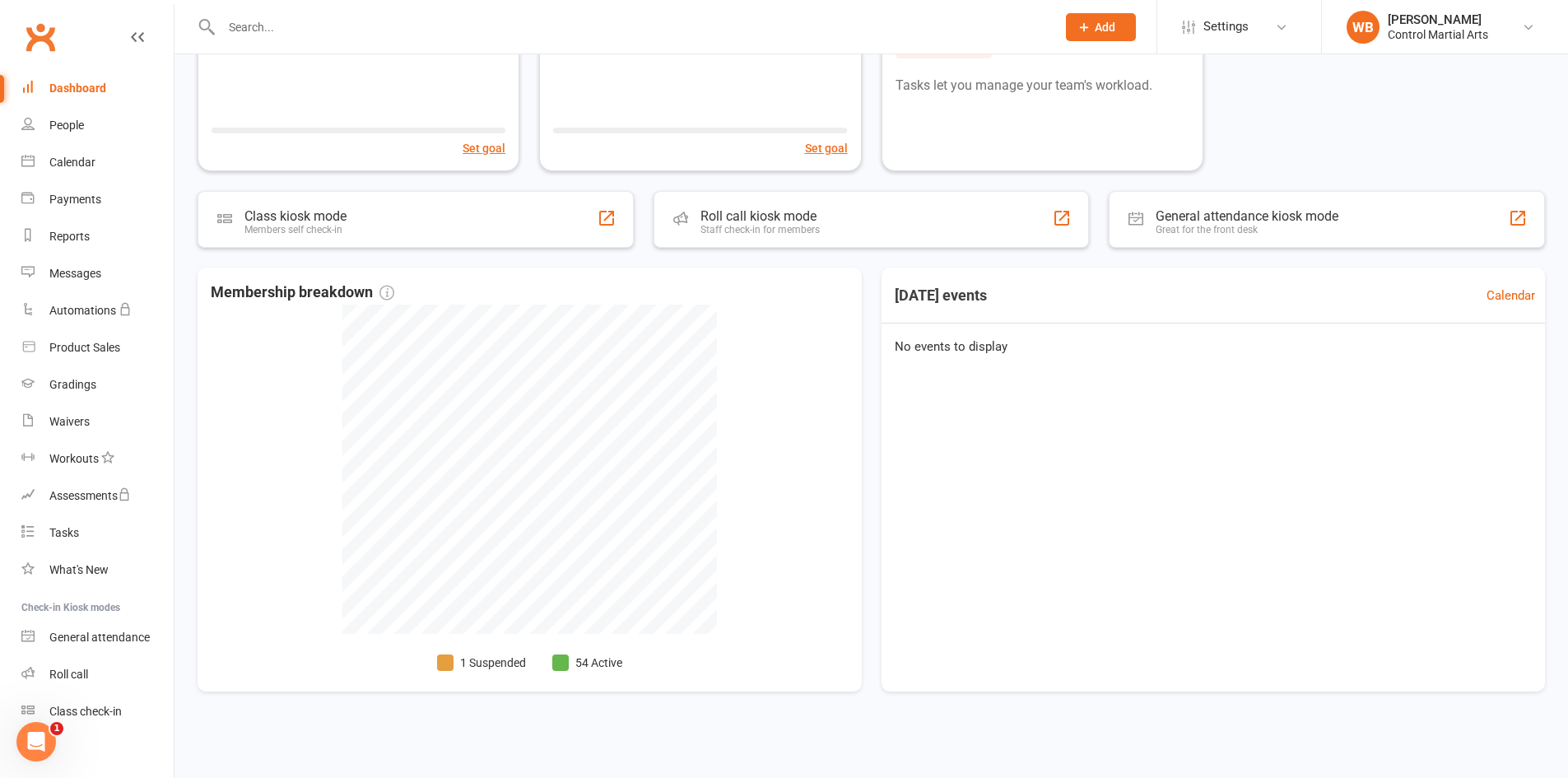
scroll to position [46, 0]
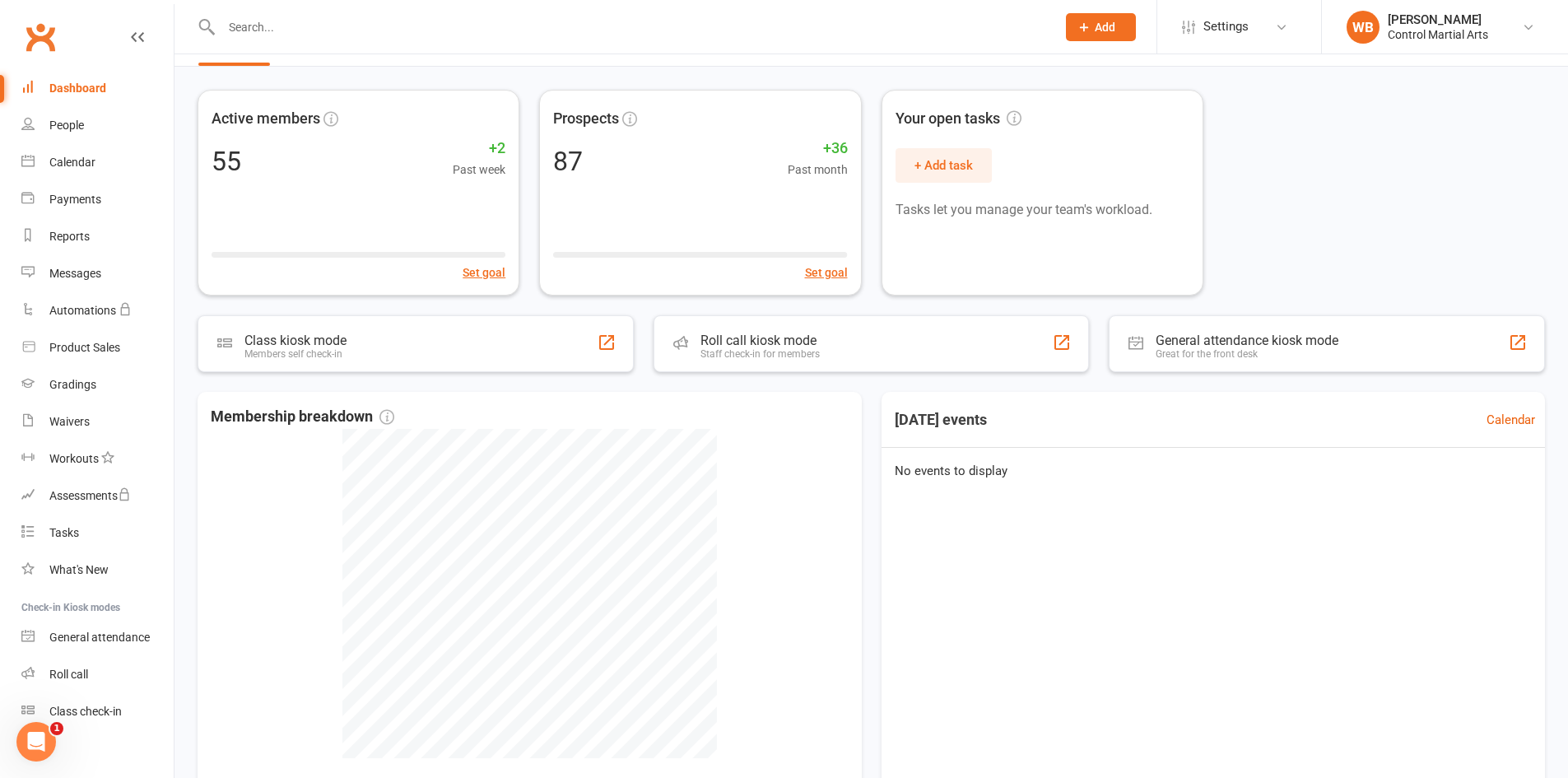
drag, startPoint x: 982, startPoint y: 525, endPoint x: 846, endPoint y: 353, distance: 219.3
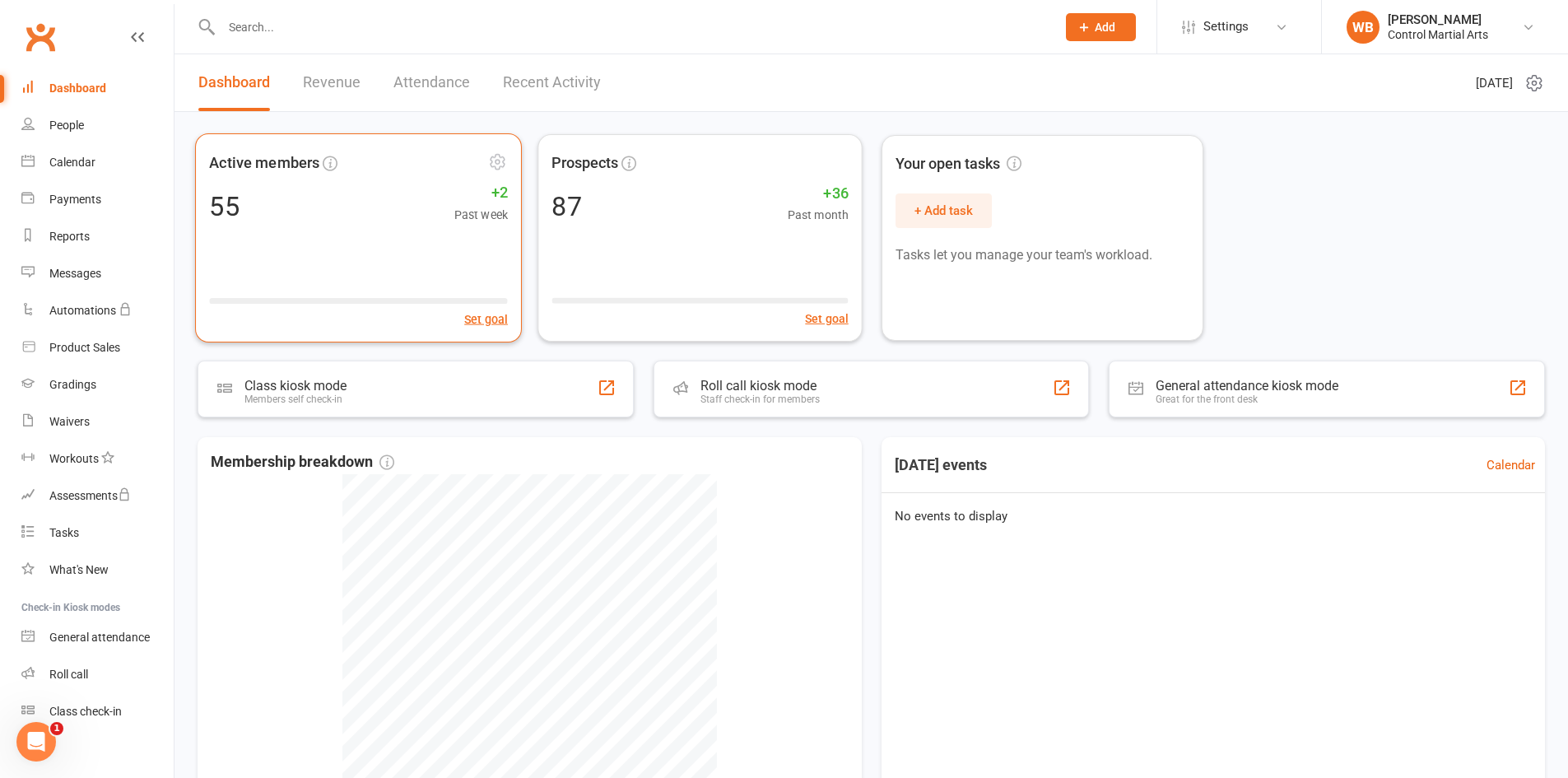
click at [283, 270] on div "Active members 55 +2 Past week Set goal" at bounding box center [358, 238] width 327 height 210
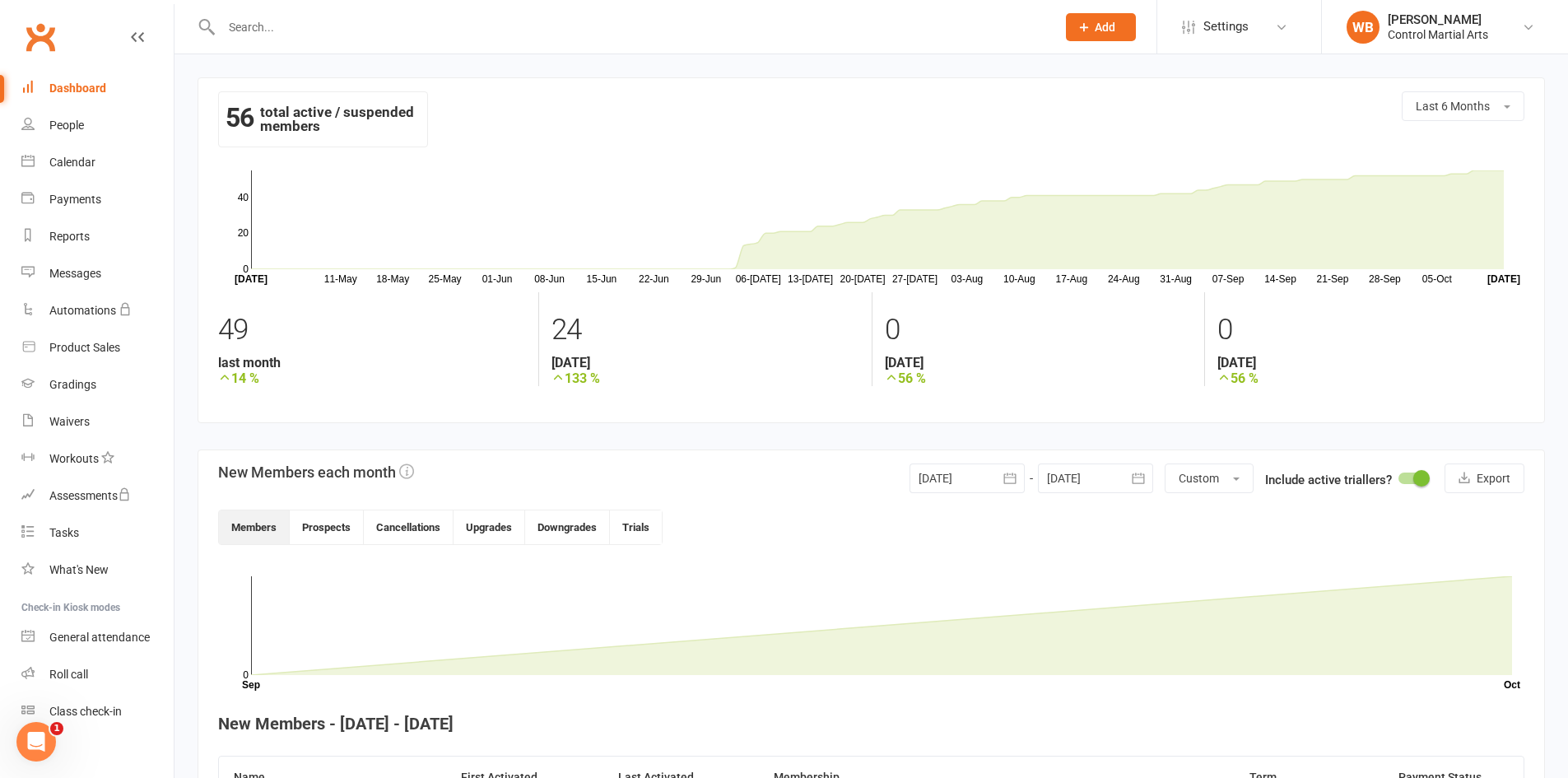
click at [37, 27] on link "Clubworx" at bounding box center [40, 37] width 41 height 41
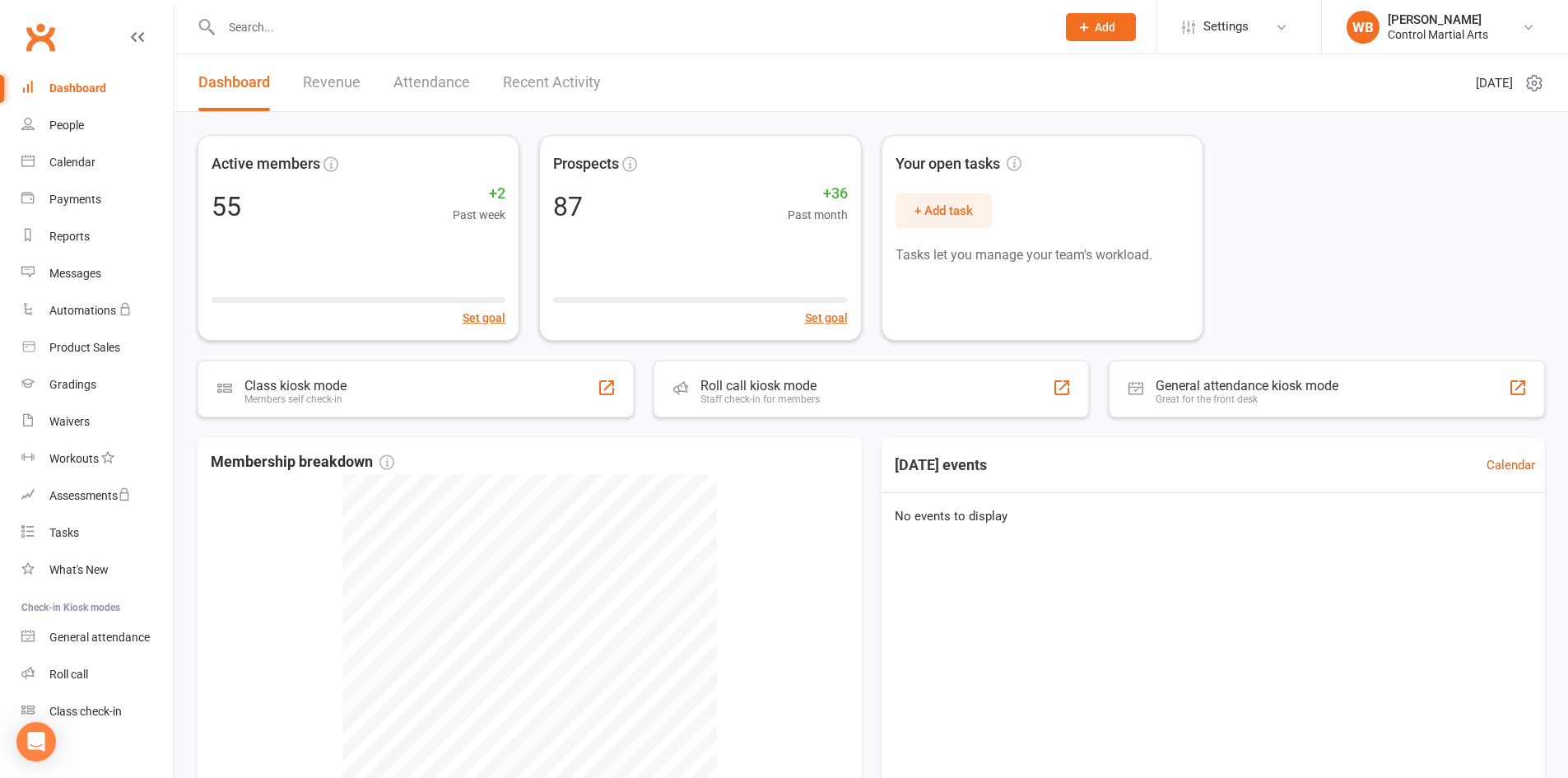
click at [355, 76] on link "Revenue" at bounding box center [331, 82] width 58 height 57
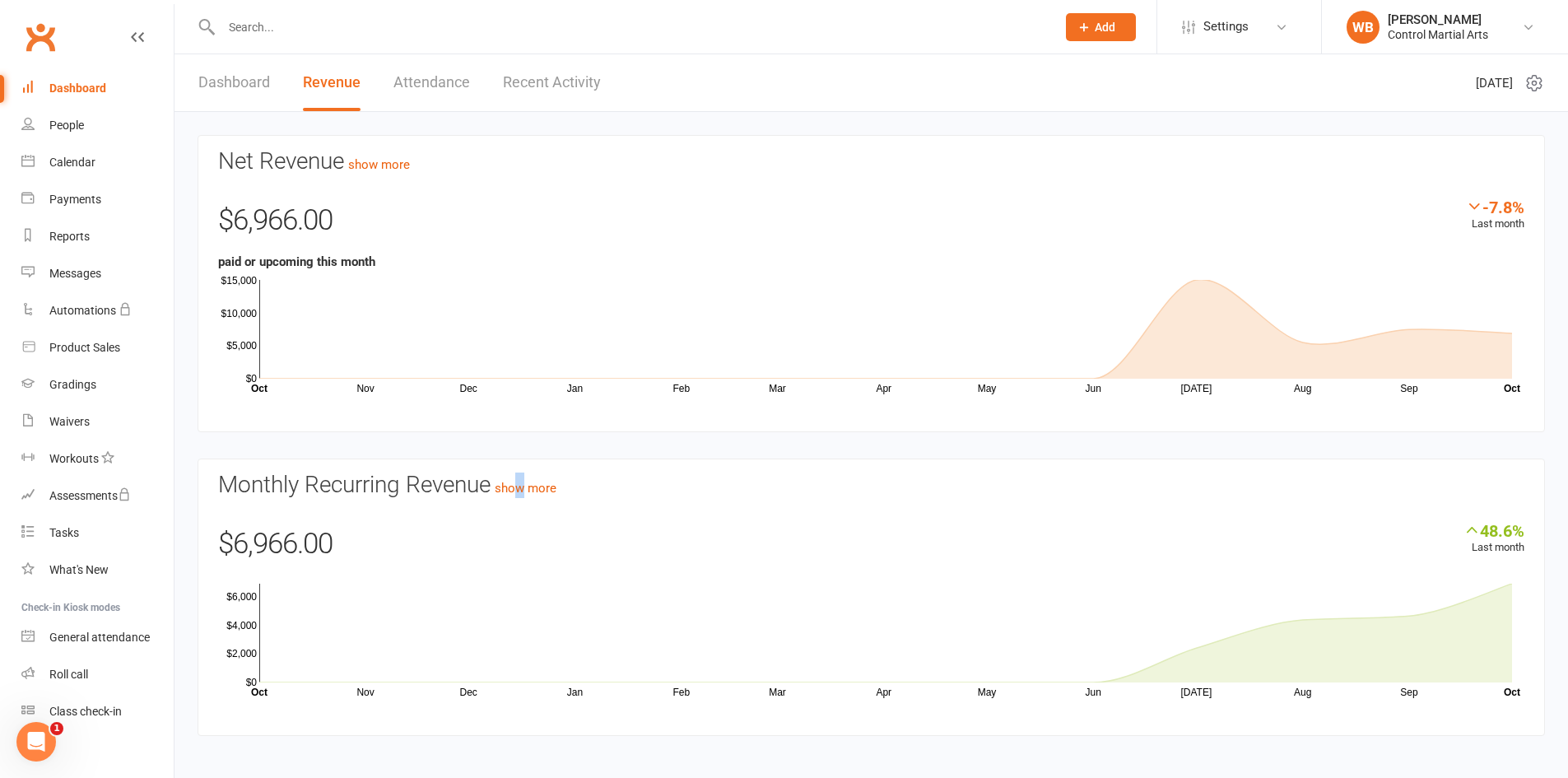
click at [530, 480] on h3 "Monthly Recurring Revenue show more" at bounding box center [871, 485] width 1306 height 26
click at [530, 485] on link "show more" at bounding box center [525, 488] width 62 height 15
click at [672, 469] on section "Monthly Recurring Revenue show more 48.6% Last month $6,966.00 Nov Dec Jan Feb …" at bounding box center [871, 597] width 1347 height 277
click at [530, 487] on link "show more" at bounding box center [525, 488] width 62 height 15
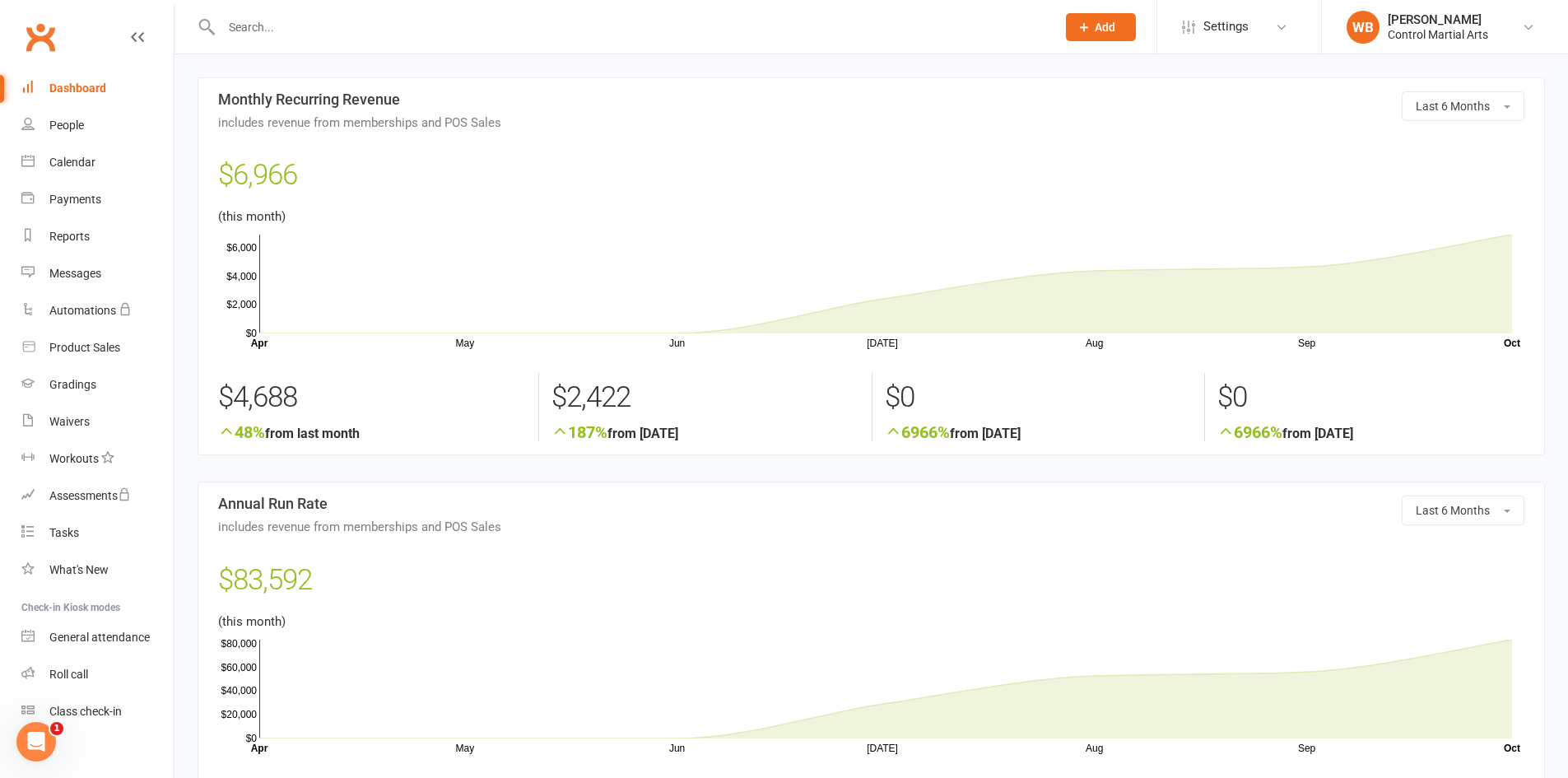
click at [78, 79] on link "Dashboard" at bounding box center [97, 88] width 152 height 37
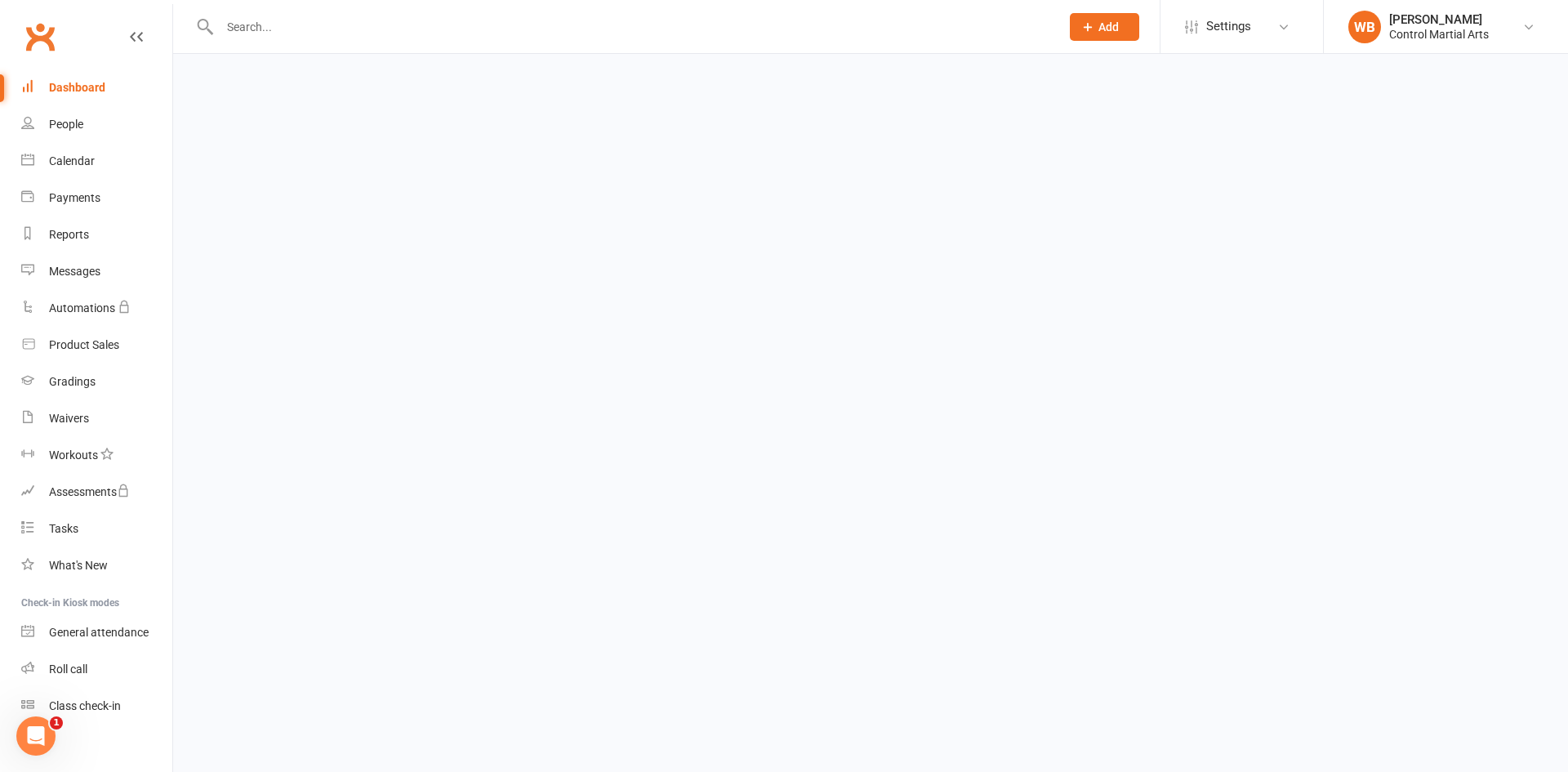
click at [37, 37] on link "Clubworx" at bounding box center [40, 37] width 41 height 41
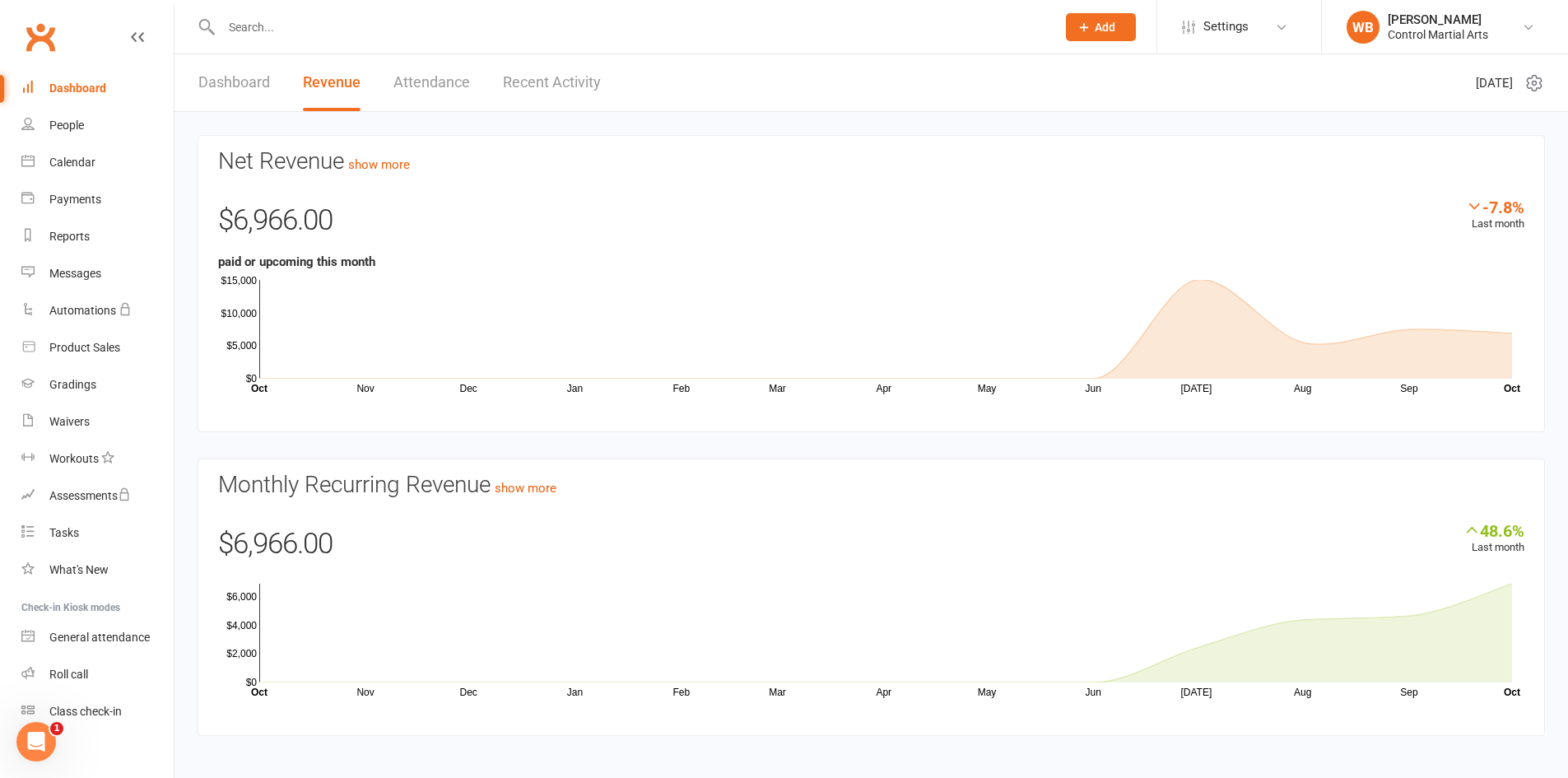
click at [424, 106] on link "Attendance" at bounding box center [431, 82] width 76 height 57
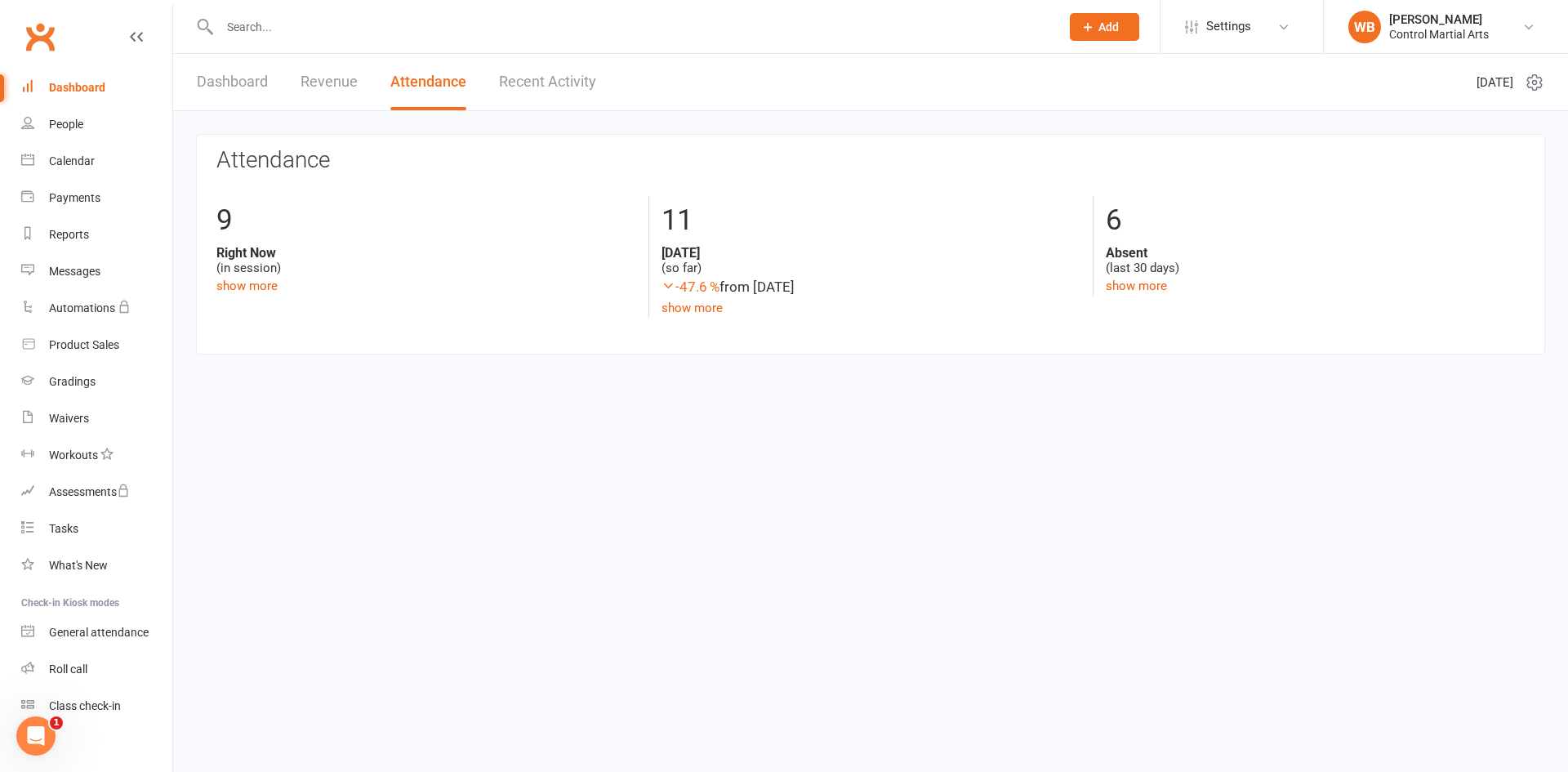
click at [231, 86] on link "Dashboard" at bounding box center [232, 82] width 71 height 56
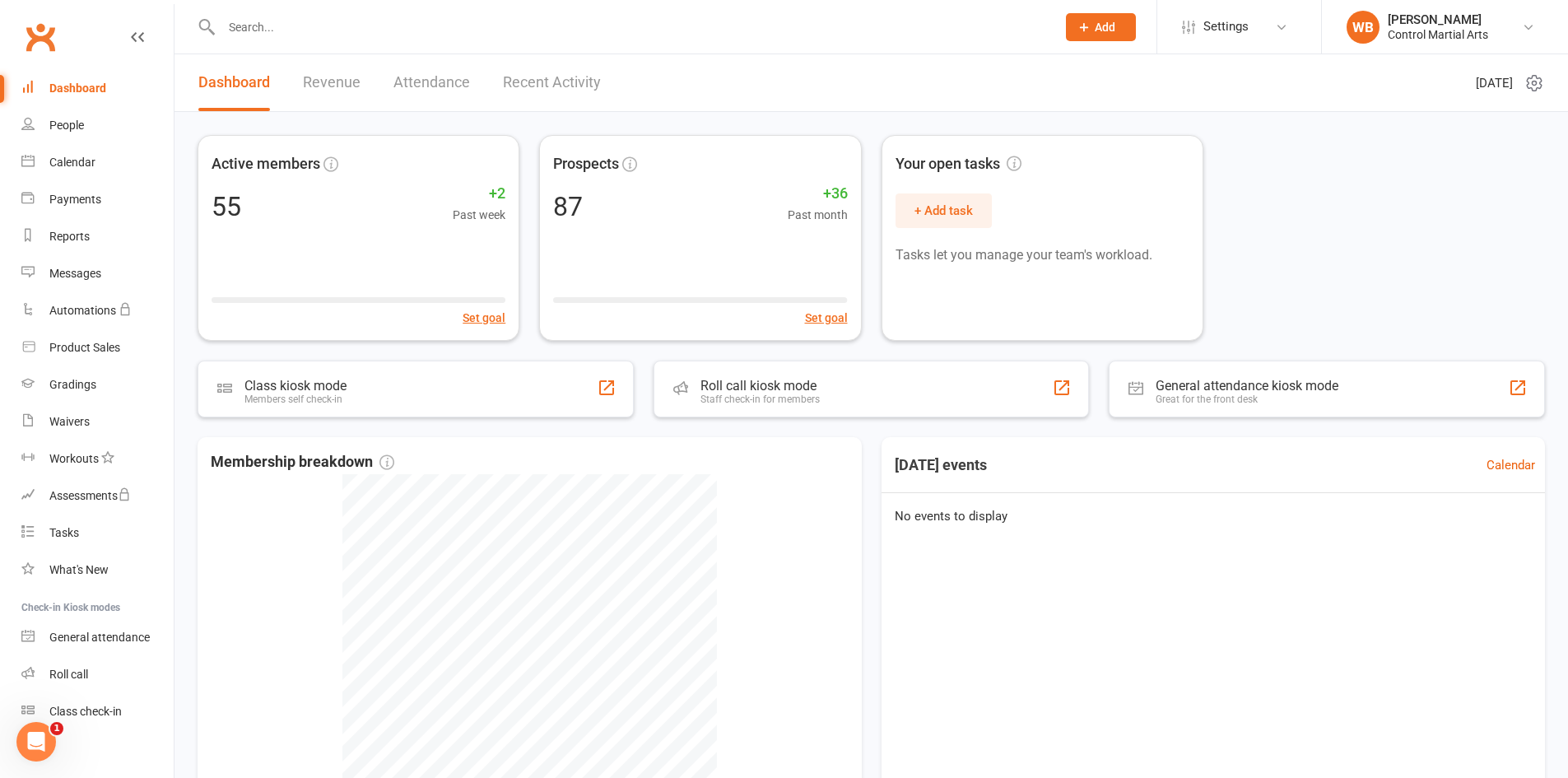
click at [611, 22] on input "text" at bounding box center [630, 27] width 828 height 23
click at [311, 103] on link "Revenue" at bounding box center [331, 82] width 58 height 57
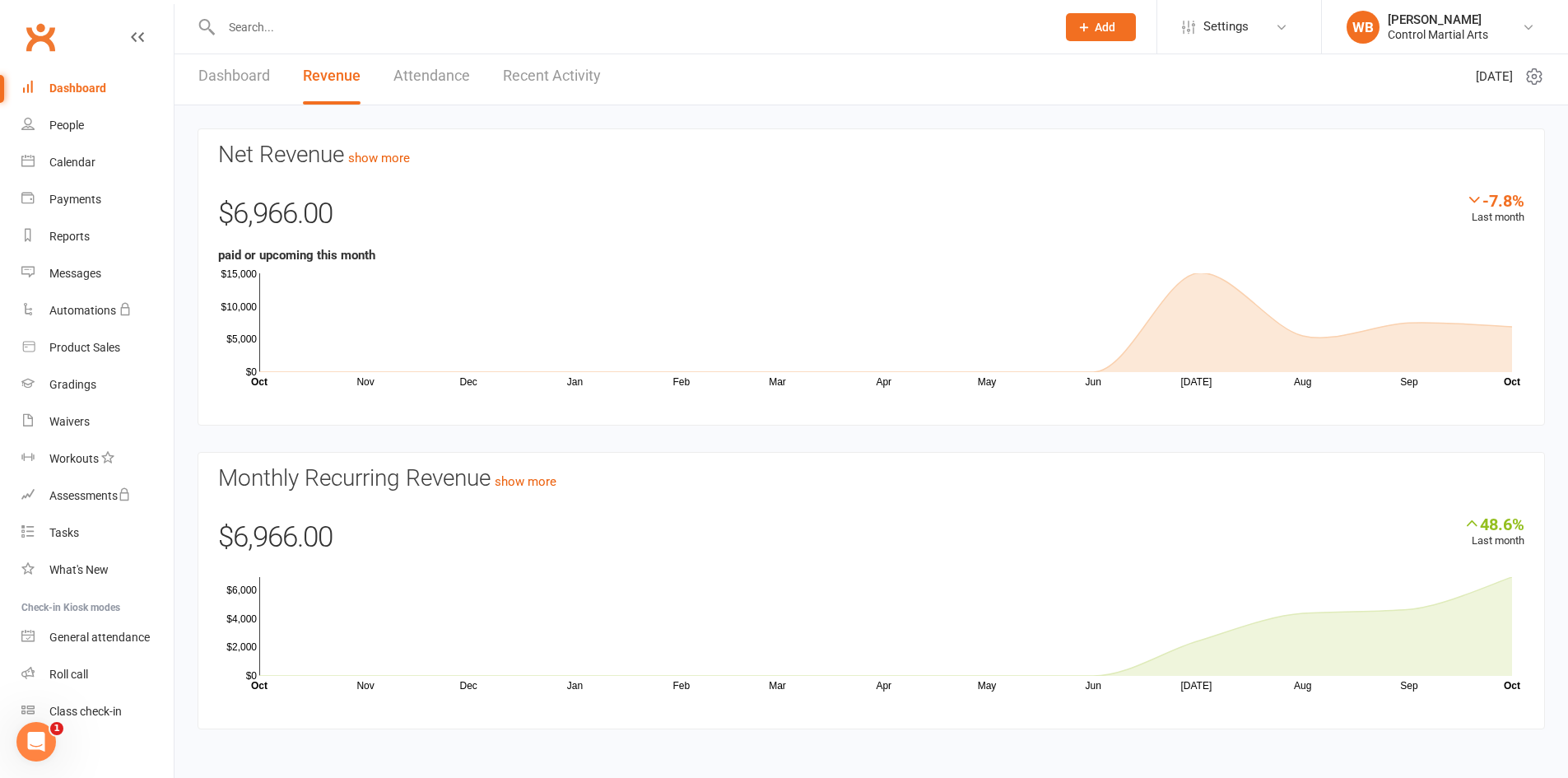
scroll to position [9, 0]
drag, startPoint x: 536, startPoint y: 469, endPoint x: 538, endPoint y: 483, distance: 14.1
click at [538, 483] on section "Monthly Recurring Revenue show more 48.6% Last month $6,966.00 Nov Dec Jan Feb …" at bounding box center [871, 589] width 1347 height 277
click at [538, 483] on link "show more" at bounding box center [525, 479] width 62 height 15
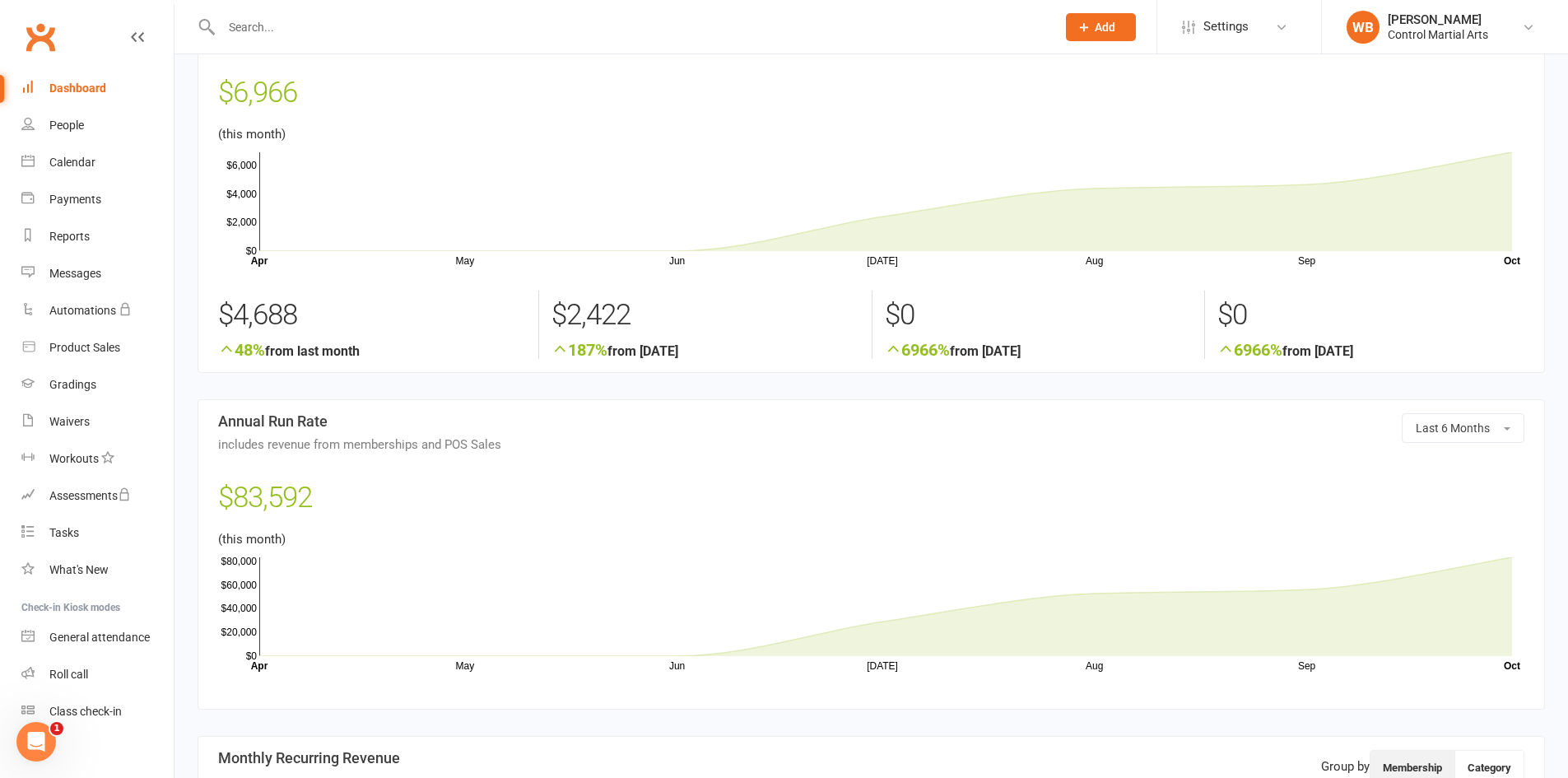
scroll to position [165, 0]
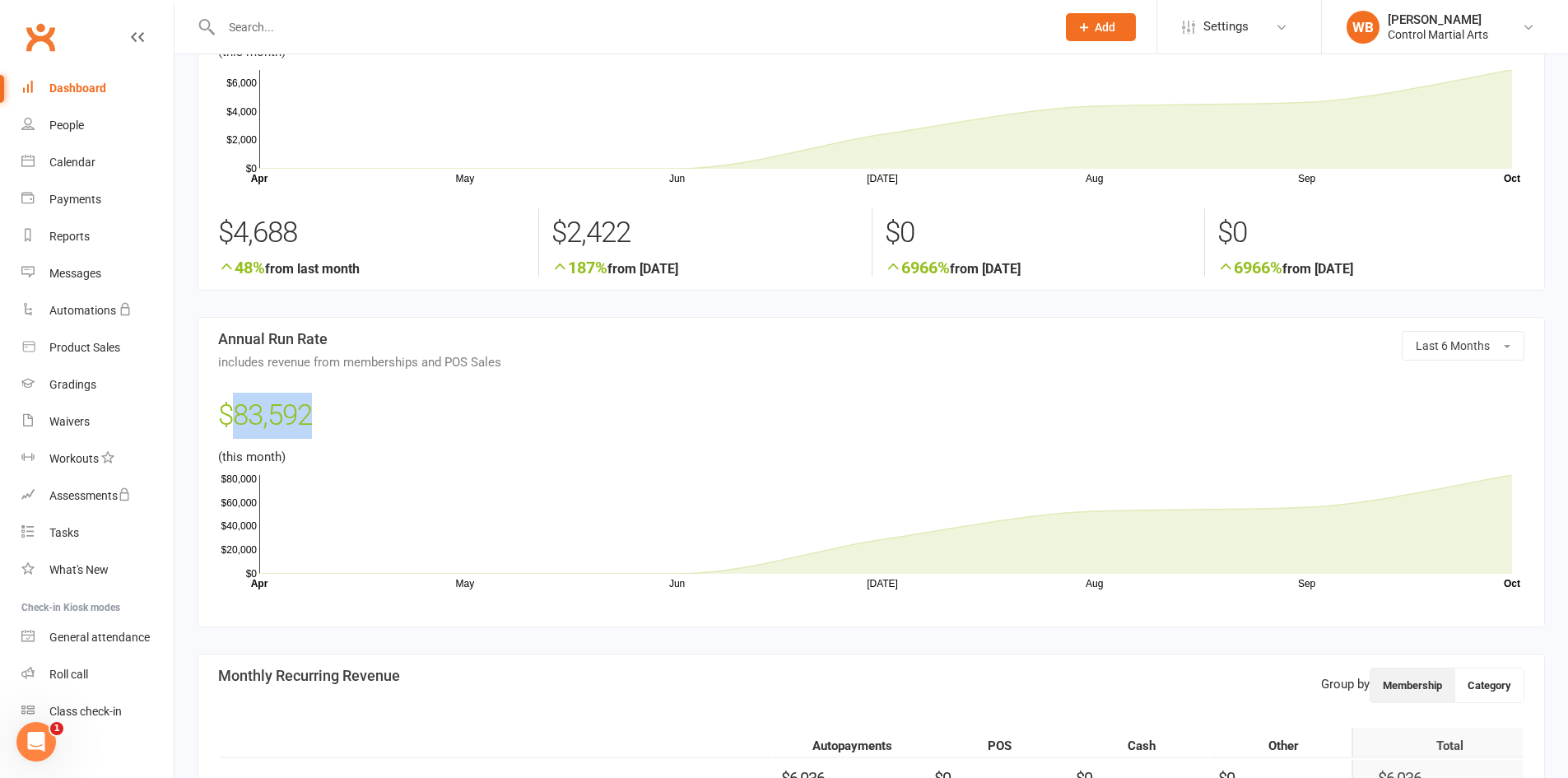
drag, startPoint x: 251, startPoint y: 415, endPoint x: 453, endPoint y: 403, distance: 202.4
click at [451, 403] on div "$83,592" at bounding box center [871, 419] width 1306 height 54
click at [461, 395] on div "$83,592" at bounding box center [871, 419] width 1306 height 54
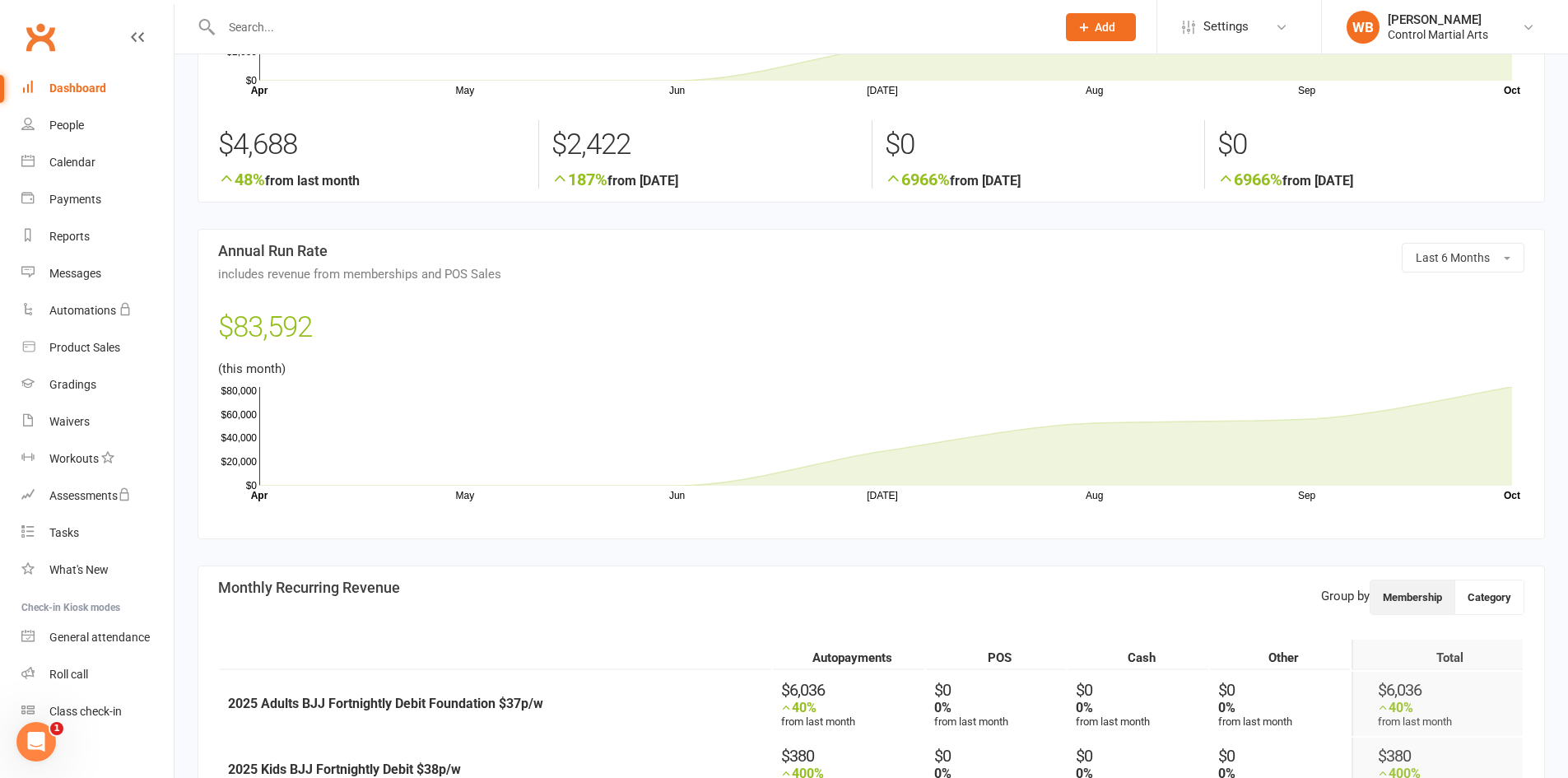
scroll to position [0, 0]
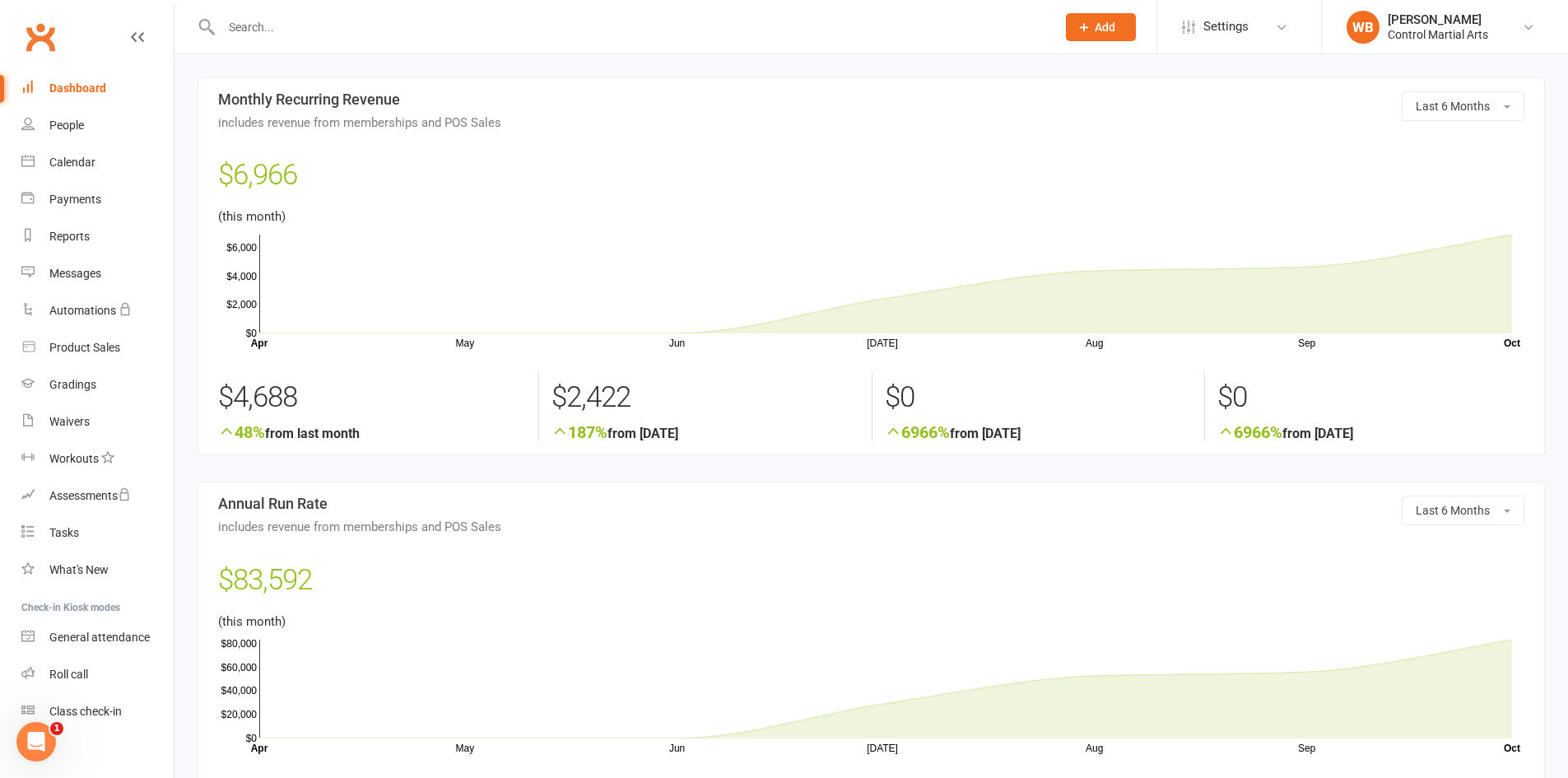
click at [437, 35] on div at bounding box center [621, 27] width 847 height 53
click at [433, 23] on input "text" at bounding box center [630, 27] width 828 height 23
type input "k"
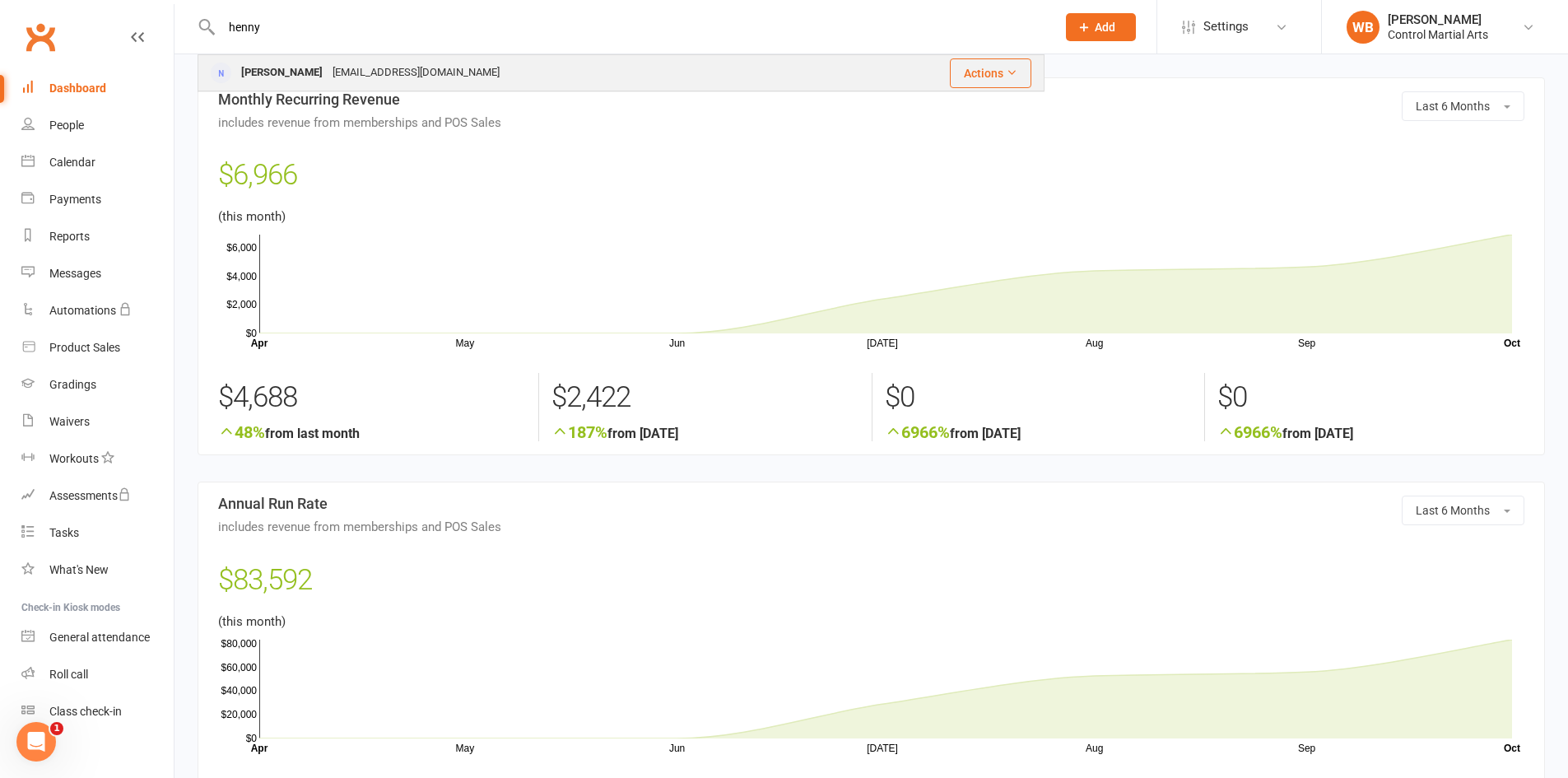
type input "henny"
click at [471, 72] on div "[PERSON_NAME] [PERSON_NAME][EMAIL_ADDRESS][DOMAIN_NAME]" at bounding box center [523, 72] width 648 height 33
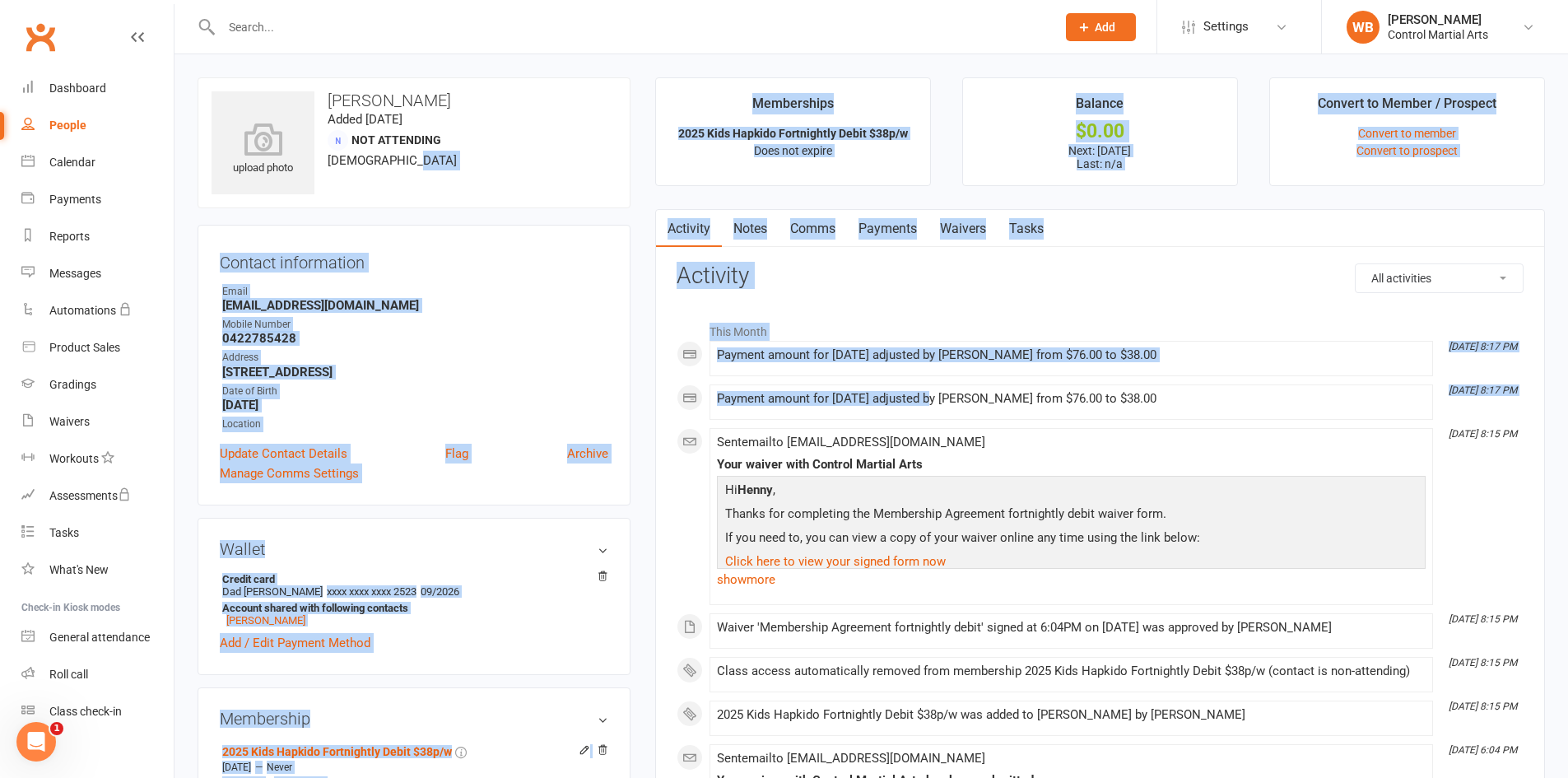
drag, startPoint x: 470, startPoint y: 180, endPoint x: 939, endPoint y: 415, distance: 524.6
click at [944, 411] on div "upload photo [PERSON_NAME] Added [DATE] Not Attending [DEMOGRAPHIC_DATA] Contac…" at bounding box center [871, 738] width 1372 height 1322
click at [826, 315] on li "This Month" at bounding box center [1099, 327] width 847 height 27
